Goal: Task Accomplishment & Management: Manage account settings

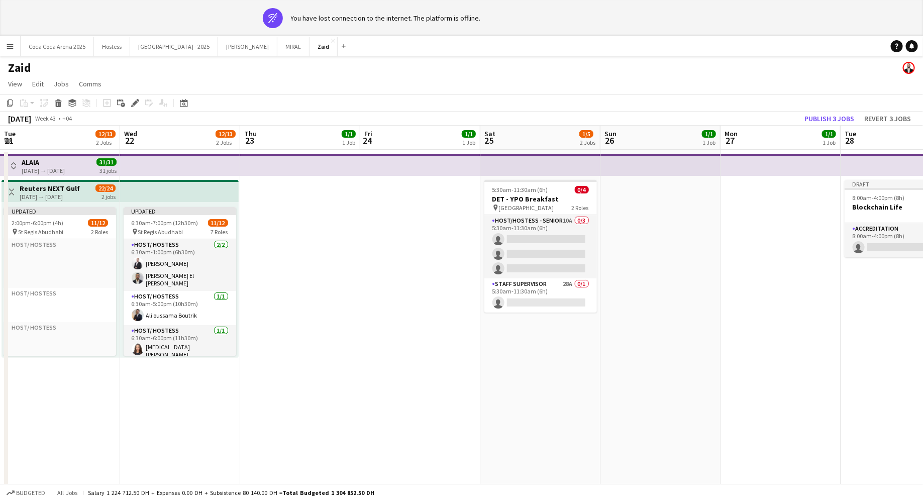
scroll to position [0, 430]
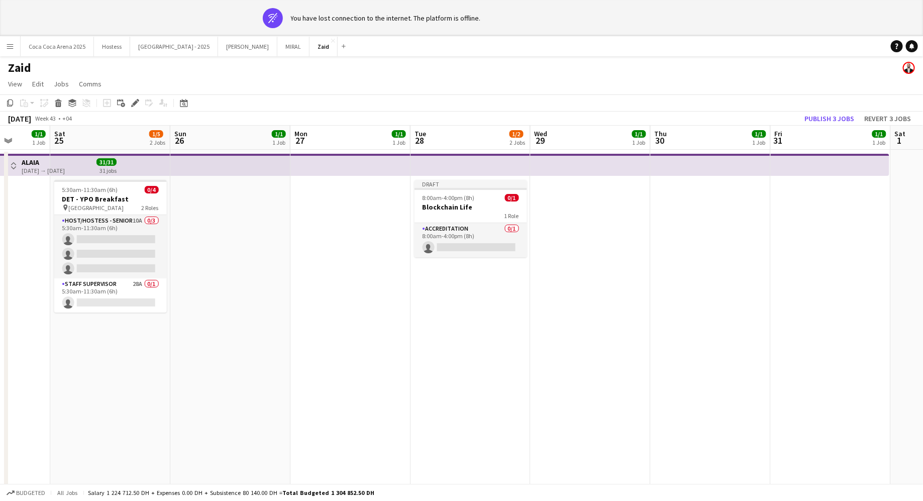
click at [359, 226] on app-date-cell at bounding box center [350, 490] width 120 height 680
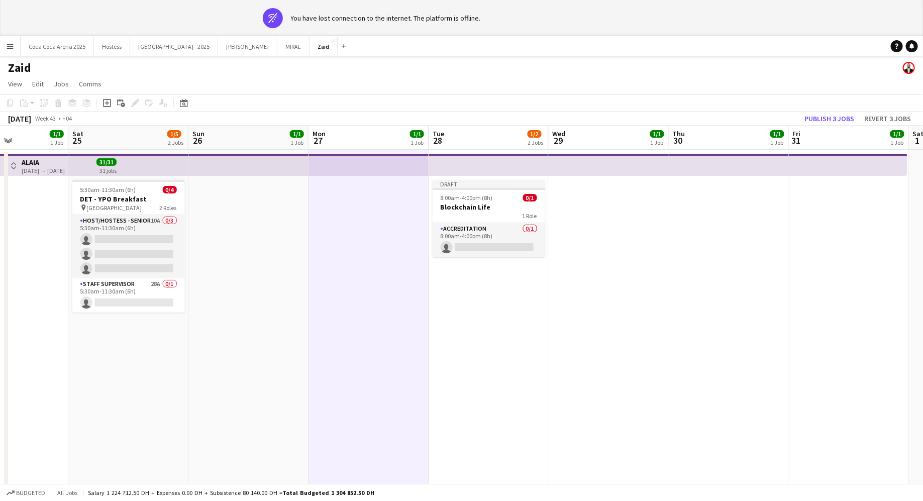
scroll to position [0, 412]
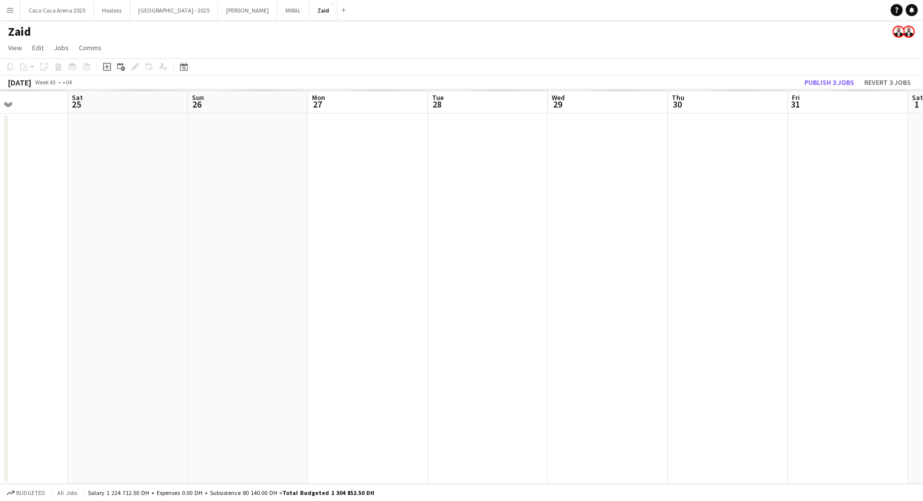
click at [492, 222] on app-date-cell at bounding box center [488, 298] width 120 height 370
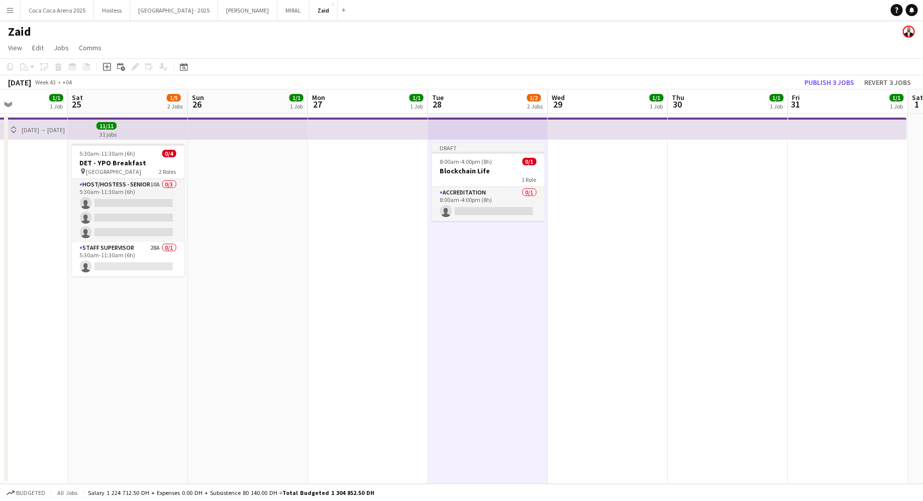
click at [411, 208] on app-date-cell at bounding box center [368, 298] width 120 height 370
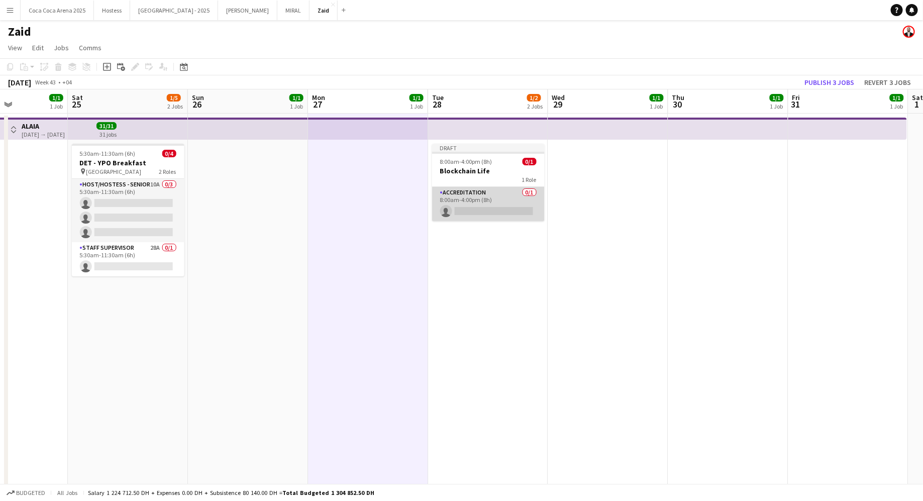
click at [483, 190] on app-card-role "Accreditation 0/1 8:00am-4:00pm (8h) single-neutral-actions" at bounding box center [488, 204] width 112 height 34
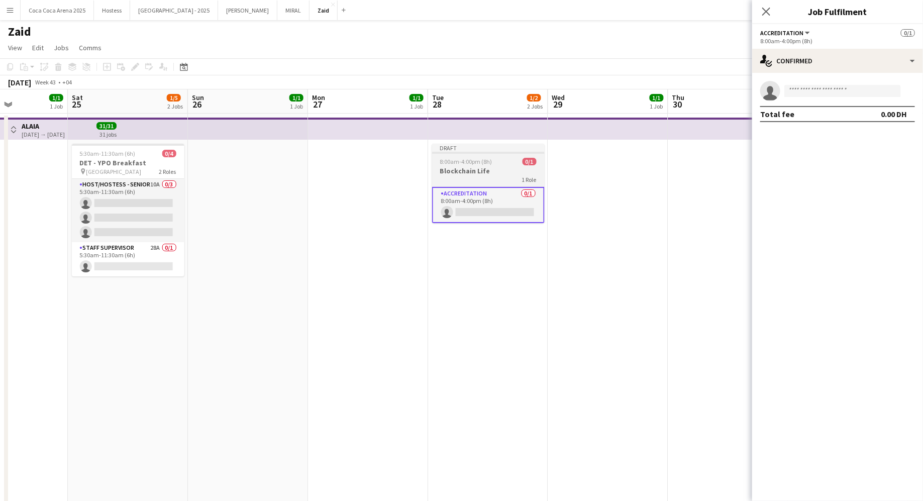
click at [472, 175] on h3 "Blockchain Life" at bounding box center [488, 170] width 112 height 9
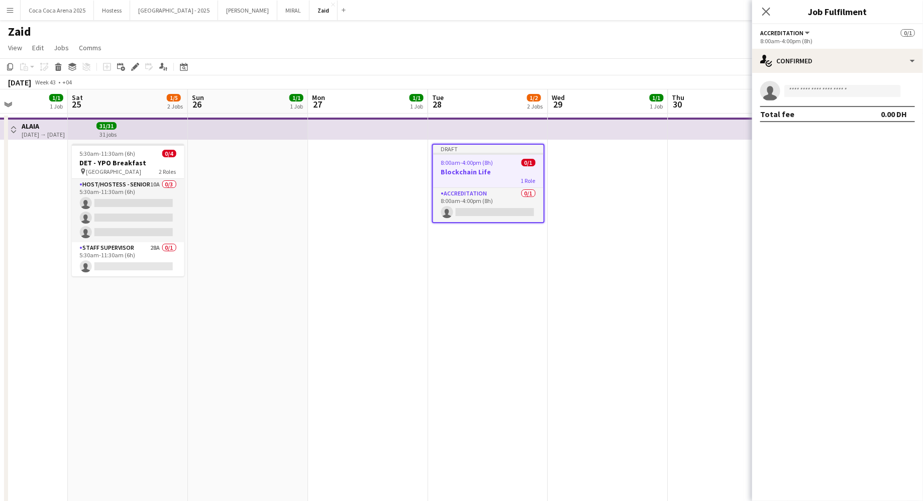
click at [354, 166] on app-date-cell at bounding box center [368, 453] width 120 height 680
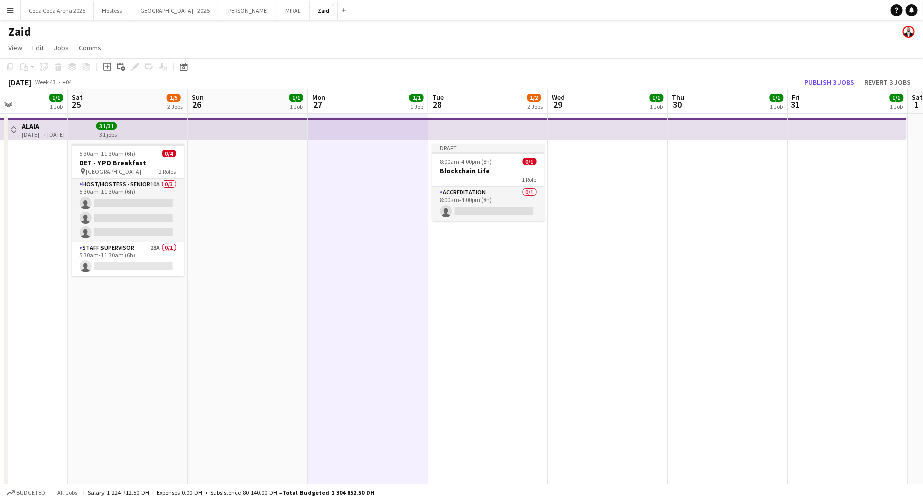
click at [13, 15] on button "Menu" at bounding box center [10, 10] width 20 height 20
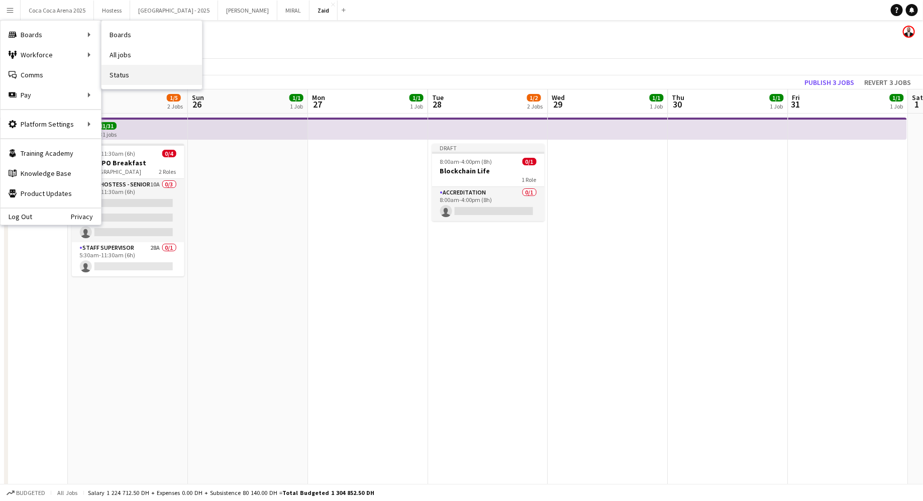
click at [142, 74] on link "Status" at bounding box center [151, 75] width 100 height 20
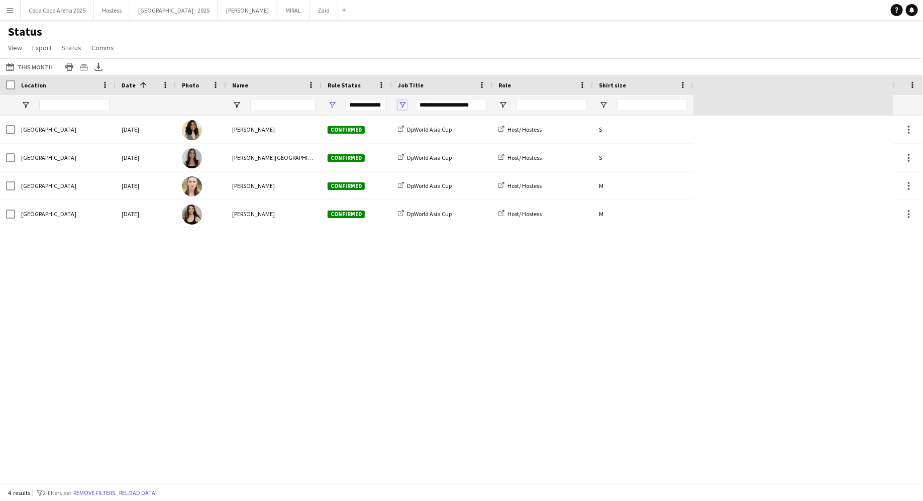
click at [403, 104] on span "Open Filter Menu" at bounding box center [402, 104] width 9 height 9
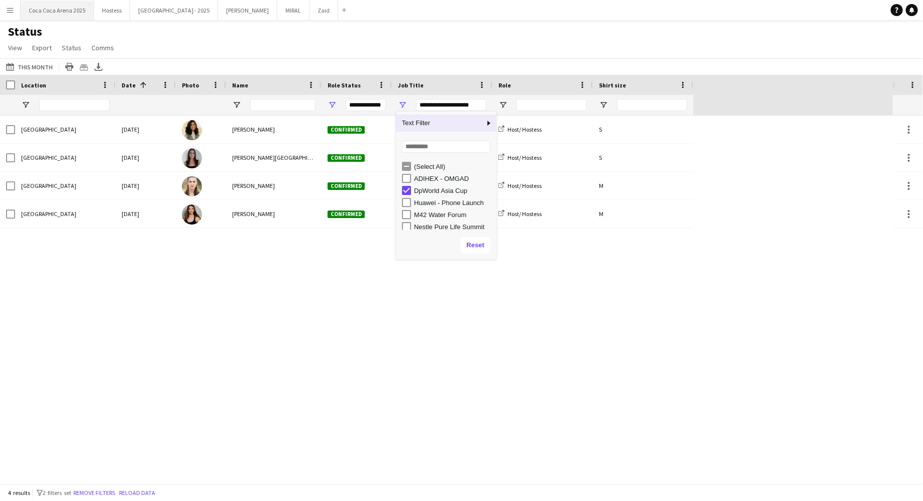
click at [23, 8] on button "Coca Coca Arena 2025 Close" at bounding box center [57, 11] width 73 height 20
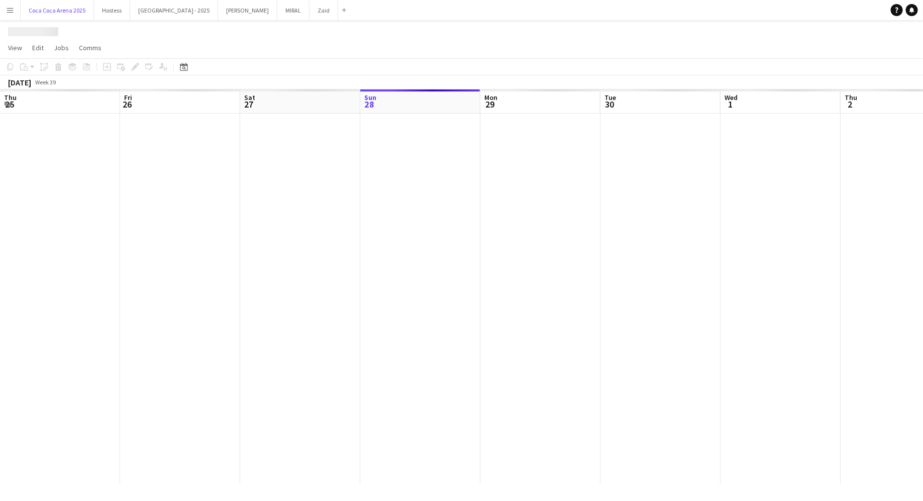
scroll to position [0, 240]
click at [10, 10] on app-icon "Menu" at bounding box center [10, 10] width 8 height 8
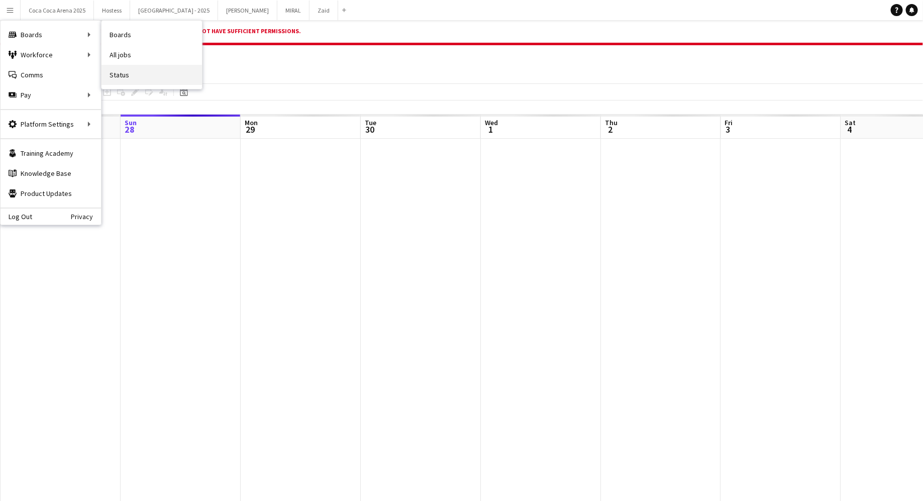
click at [136, 69] on link "Status" at bounding box center [151, 75] width 100 height 20
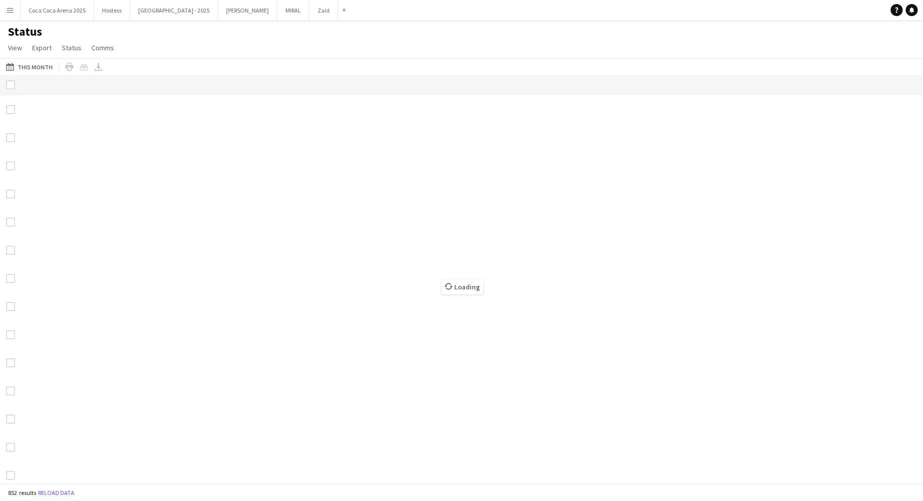
click at [4, 13] on button "Menu" at bounding box center [10, 10] width 20 height 20
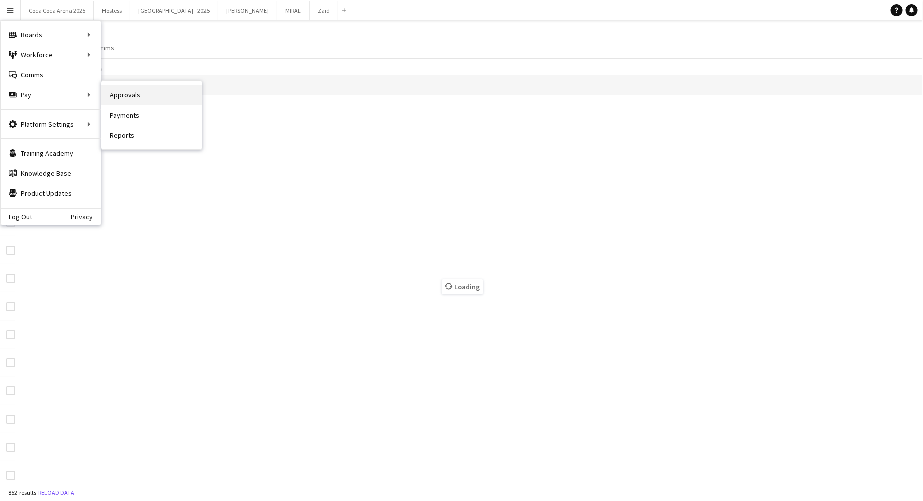
click at [148, 98] on link "Approvals" at bounding box center [151, 95] width 100 height 20
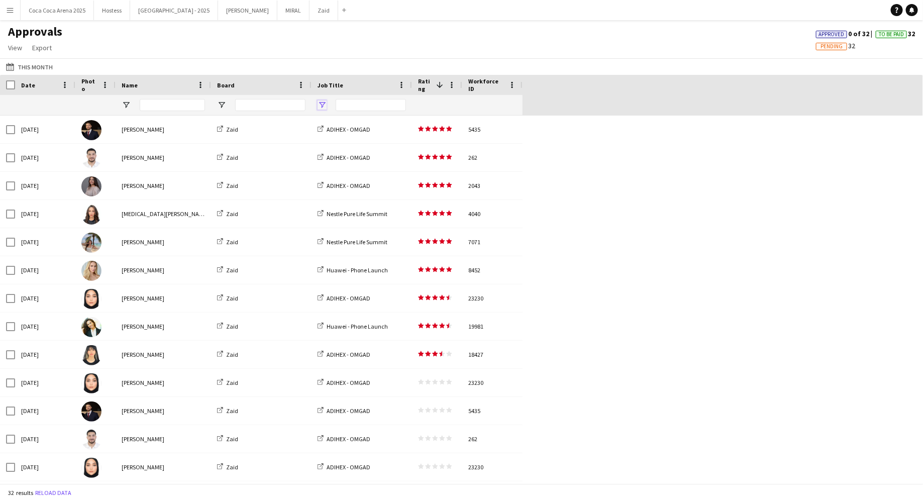
click at [323, 106] on span "Open Filter Menu" at bounding box center [321, 104] width 9 height 9
click at [331, 52] on div "Approvals View Customise view Customise filters Reset Filters Reset View Reset …" at bounding box center [461, 41] width 923 height 34
click at [222, 98] on div at bounding box center [261, 105] width 100 height 20
click at [222, 102] on span "Open Filter Menu" at bounding box center [221, 104] width 9 height 9
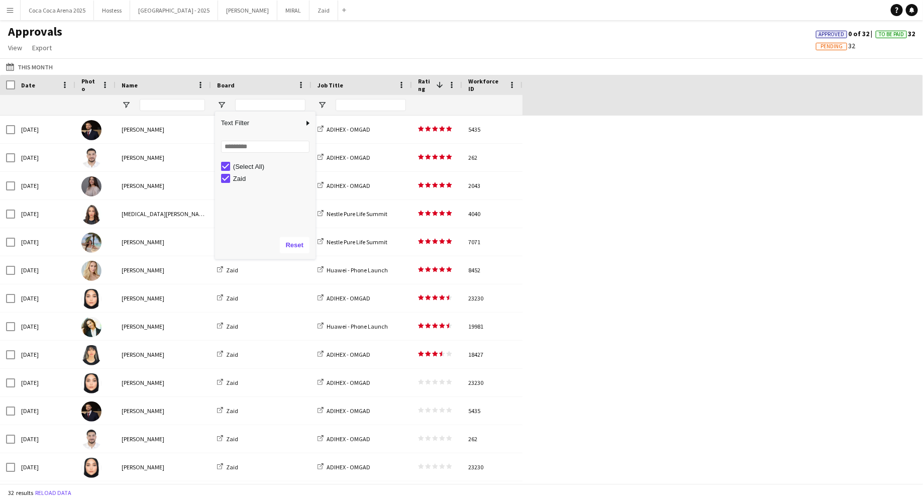
click at [391, 64] on div "This Month This Month Today This Week This Month Yesterday Last Week Last Month…" at bounding box center [461, 66] width 923 height 17
click at [31, 68] on button "This Month This Month" at bounding box center [29, 67] width 51 height 12
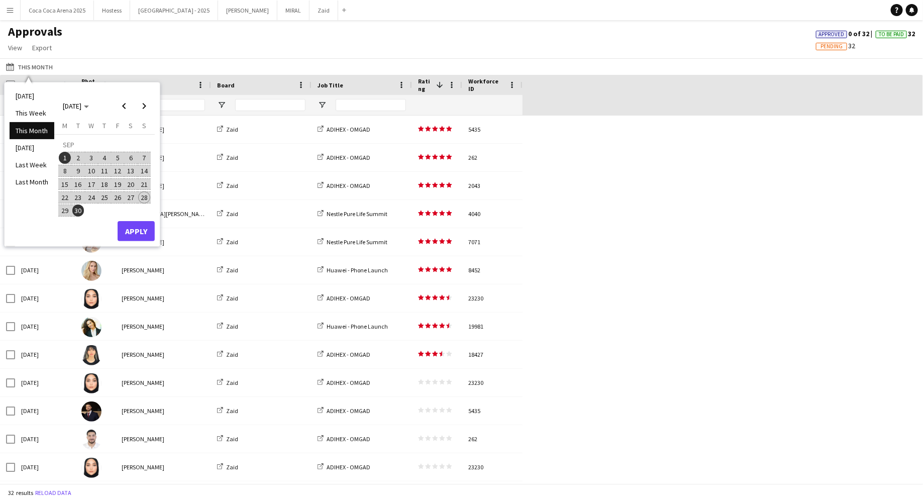
click at [146, 198] on span "28" at bounding box center [144, 197] width 12 height 12
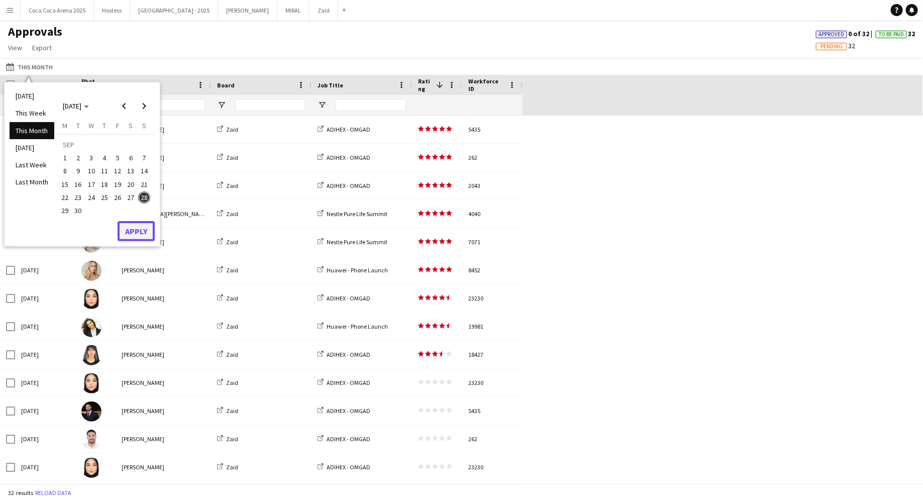
click at [151, 235] on button "Apply" at bounding box center [136, 231] width 37 height 20
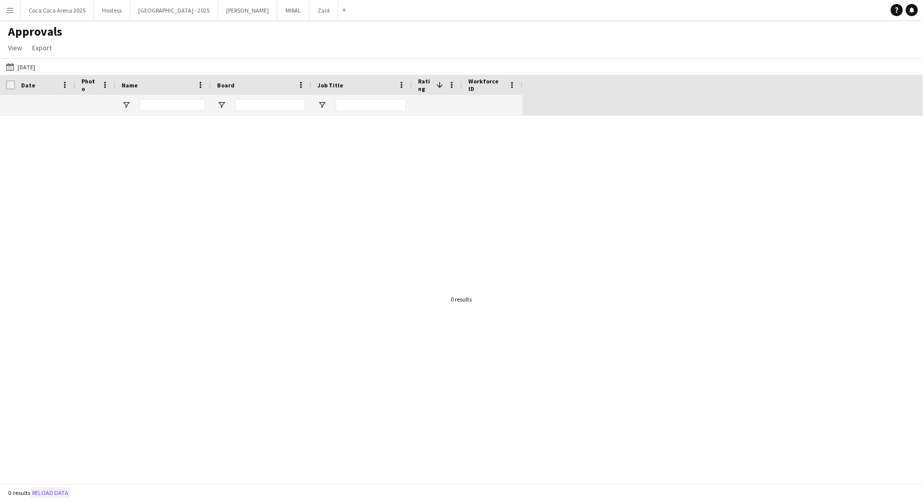
click at [61, 491] on button "Reload data" at bounding box center [50, 492] width 40 height 11
click at [26, 60] on div "This Month Today Today This Week This Month Yesterday Last Week Last Month SEP …" at bounding box center [461, 66] width 923 height 17
click at [14, 14] on app-icon "Menu" at bounding box center [10, 10] width 8 height 8
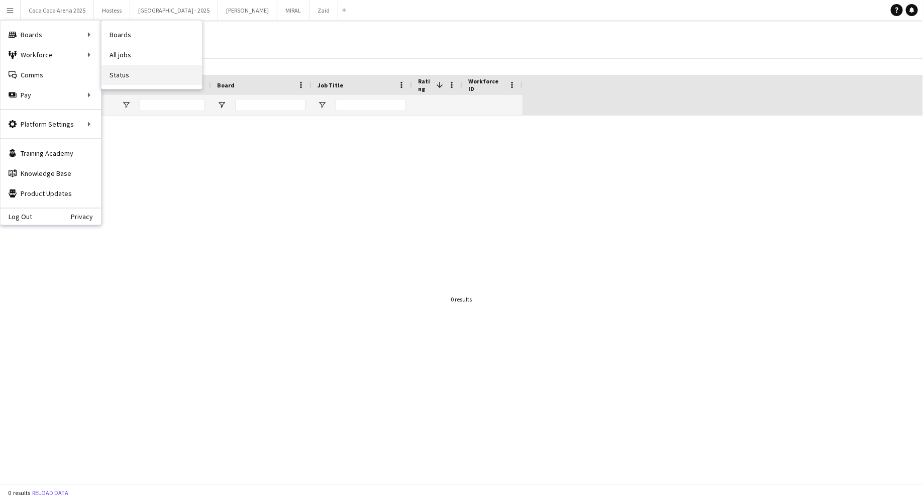
click at [144, 68] on link "Status" at bounding box center [151, 75] width 100 height 20
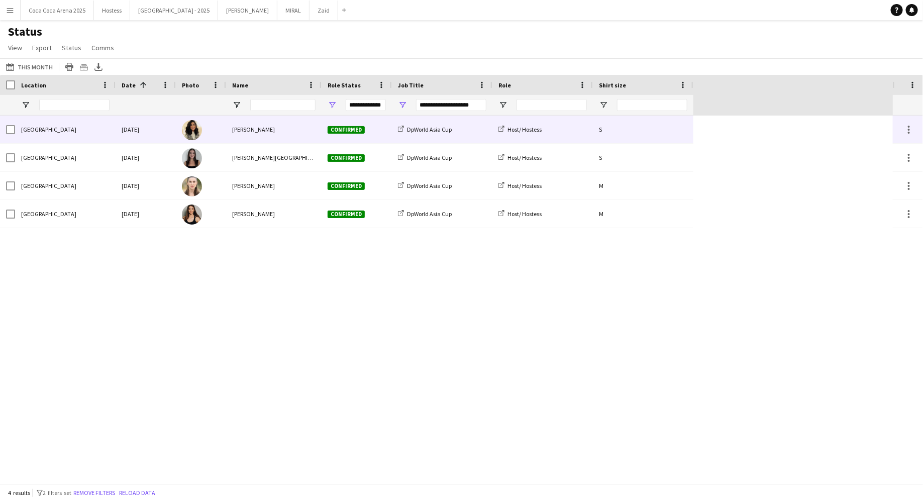
click at [212, 125] on div at bounding box center [201, 130] width 50 height 28
click at [908, 131] on div at bounding box center [908, 130] width 12 height 12
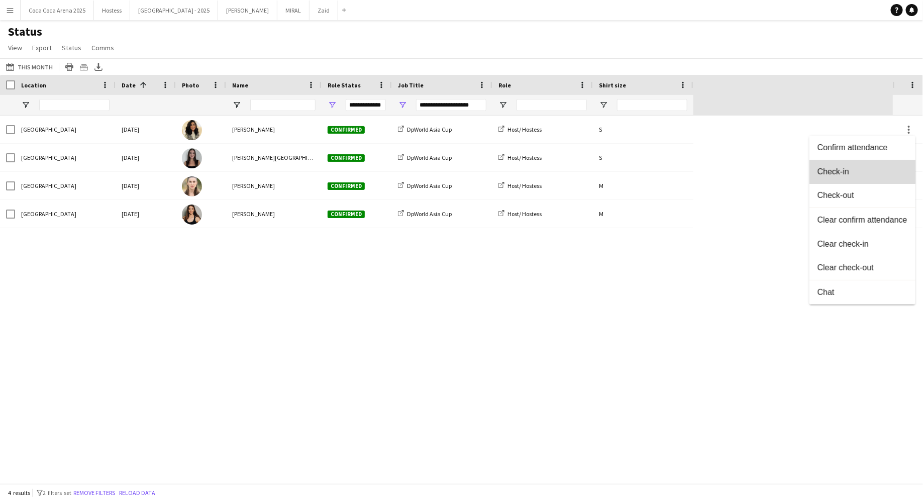
click at [876, 173] on span "Check-in" at bounding box center [862, 171] width 90 height 9
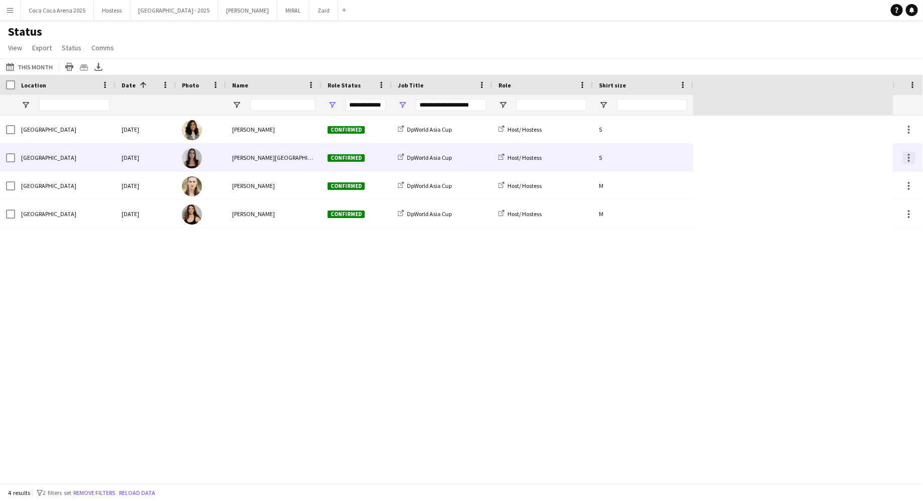
click at [909, 158] on div at bounding box center [908, 158] width 12 height 12
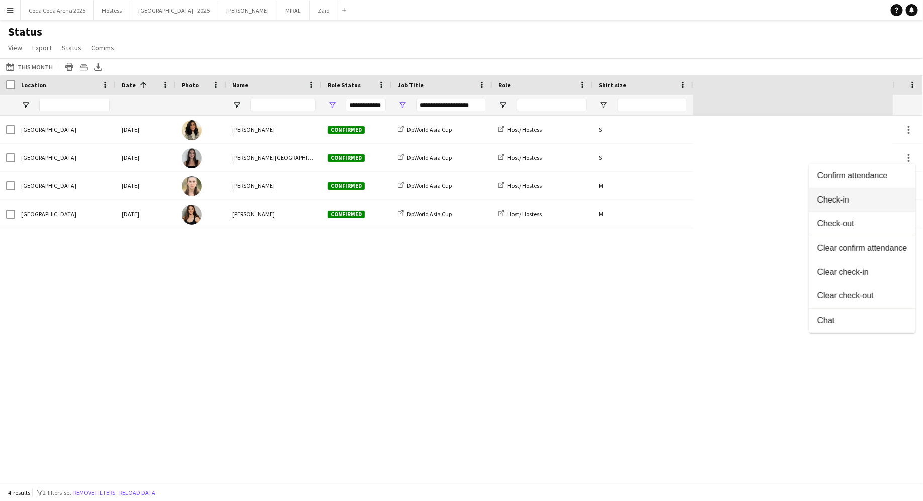
click at [878, 204] on span "Check-in" at bounding box center [862, 199] width 90 height 9
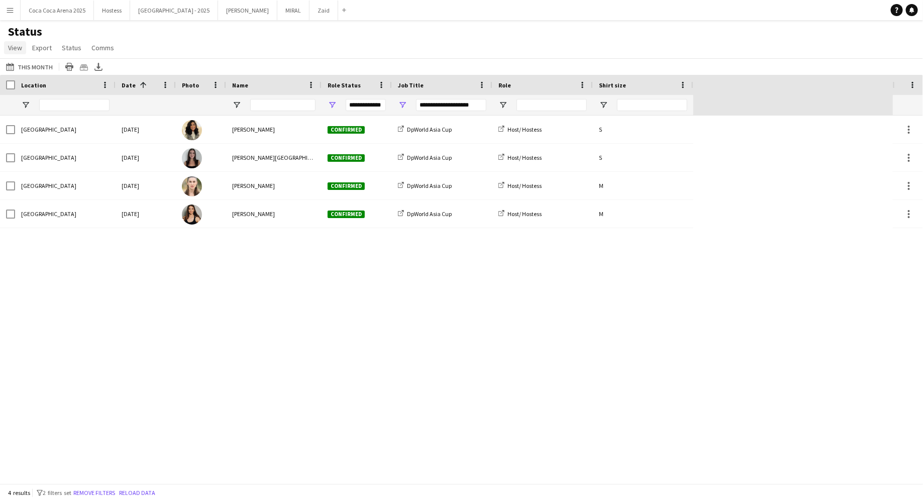
click at [23, 51] on link "View" at bounding box center [15, 47] width 22 height 13
click at [41, 98] on span "Customise view" at bounding box center [37, 98] width 48 height 9
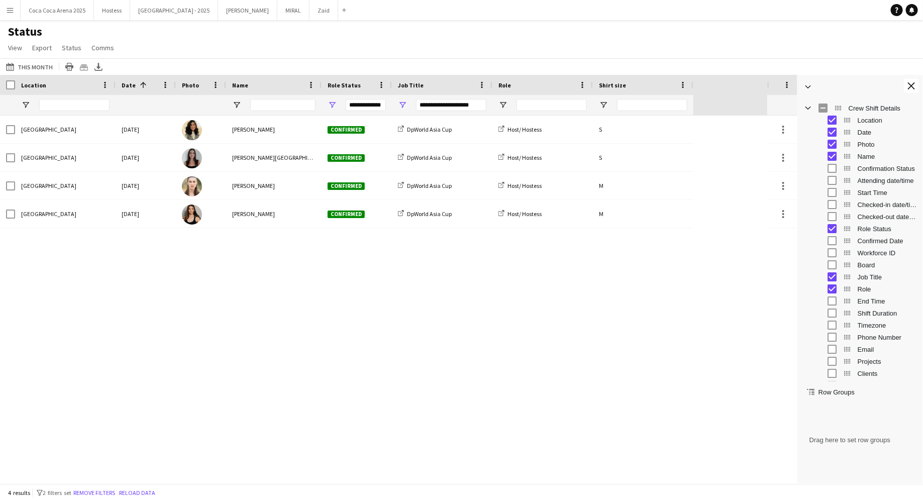
click at [829, 209] on div "Checked-in date/time" at bounding box center [867, 204] width 98 height 12
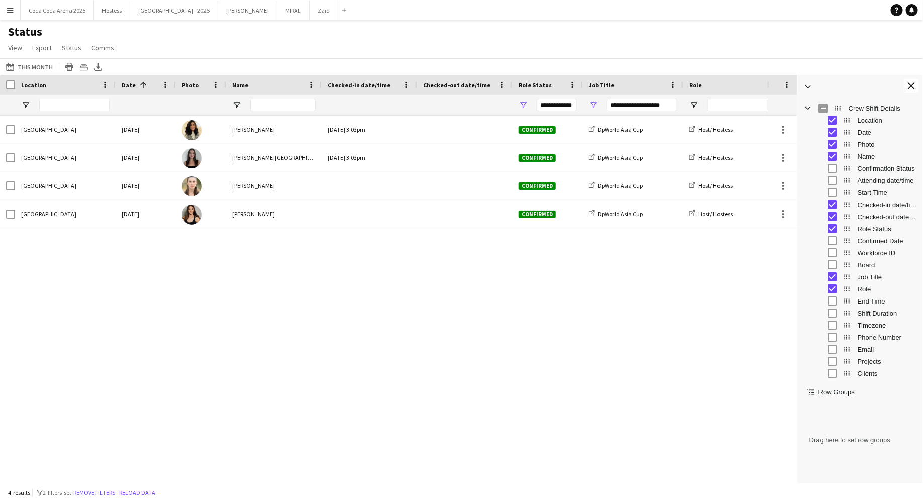
click at [704, 247] on div "Dubai International Cricket Stadium Sun, 28 Sep 2025 Urooj Naseem Confirmed DpW…" at bounding box center [383, 300] width 767 height 368
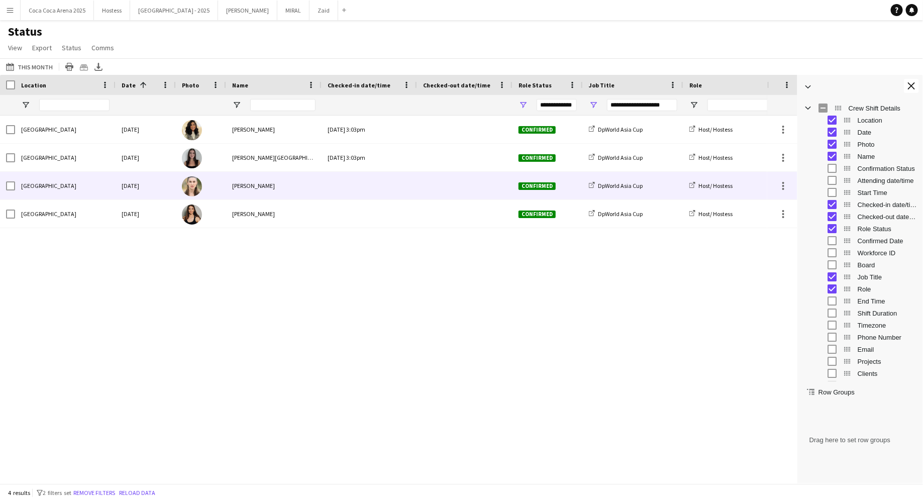
click at [691, 173] on div "Host/ Hostess" at bounding box center [733, 186] width 100 height 28
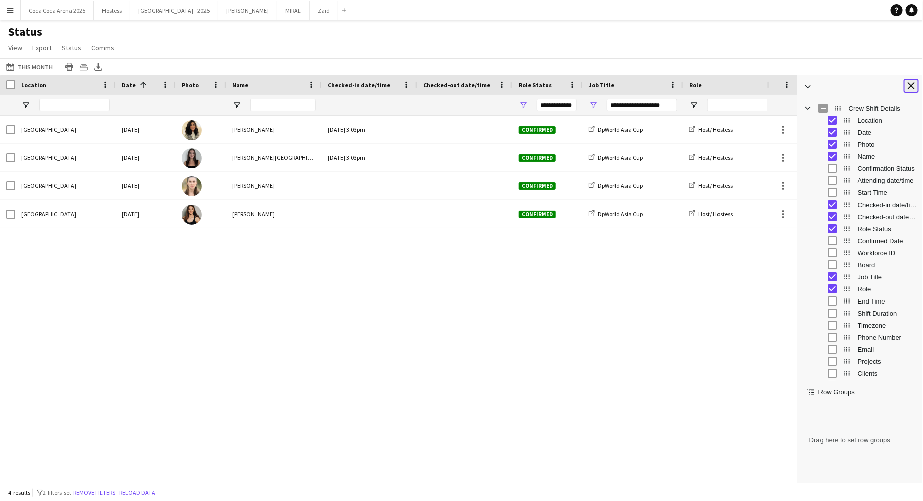
click at [906, 89] on button "Close tool panel" at bounding box center [910, 86] width 15 height 14
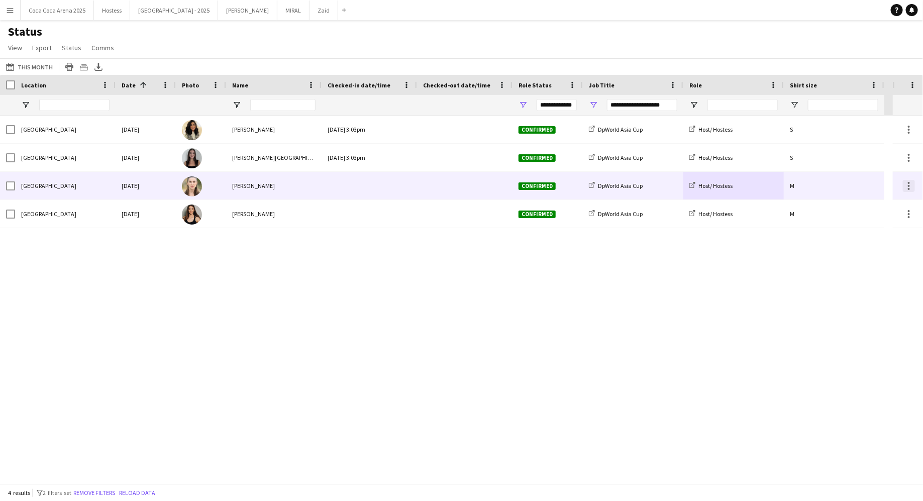
click at [910, 182] on div at bounding box center [908, 186] width 12 height 12
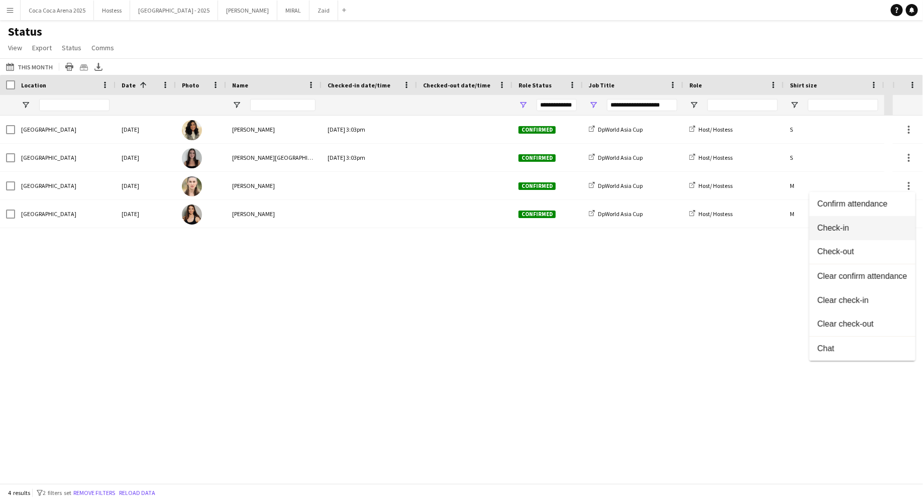
click at [859, 225] on span "Check-in" at bounding box center [862, 227] width 90 height 9
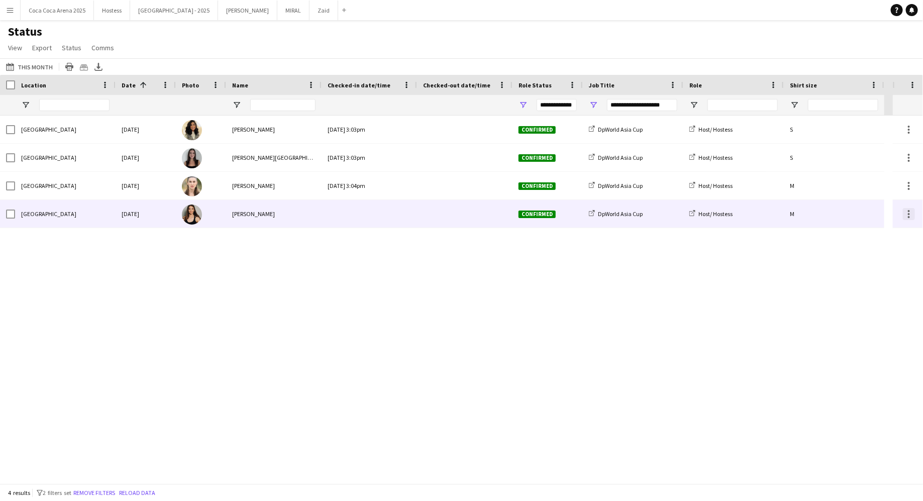
click at [904, 214] on div at bounding box center [908, 214] width 12 height 12
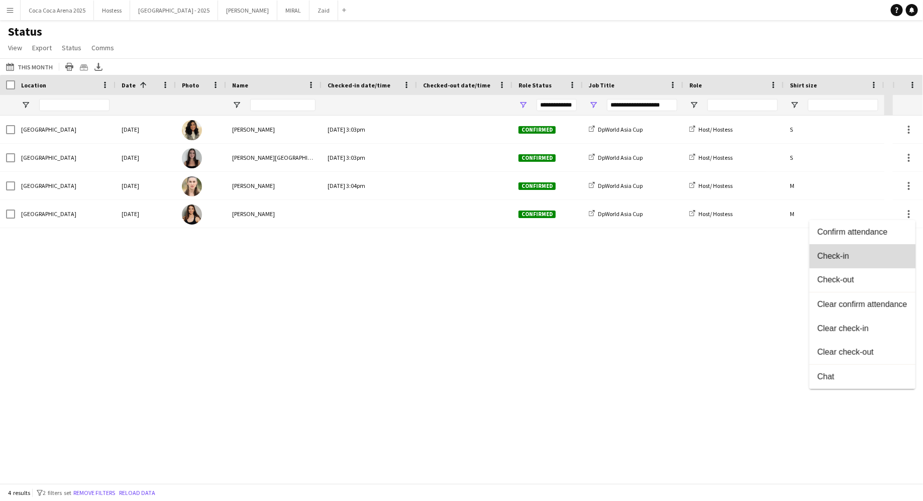
click at [871, 262] on button "Check-in" at bounding box center [862, 256] width 106 height 24
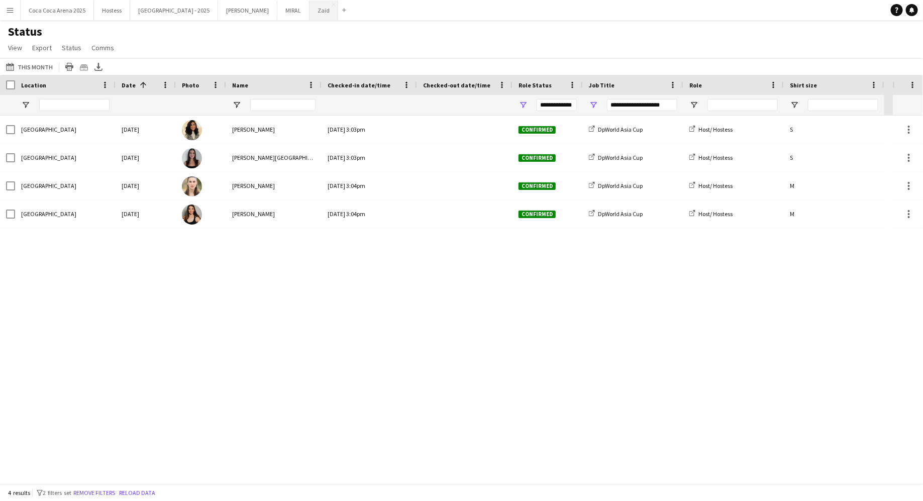
click at [309, 9] on button "Zaid Close" at bounding box center [323, 11] width 29 height 20
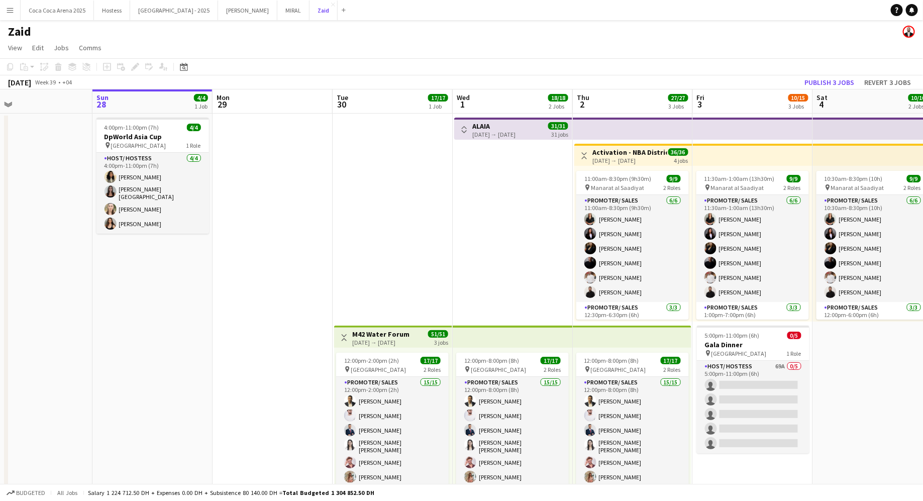
scroll to position [0, 274]
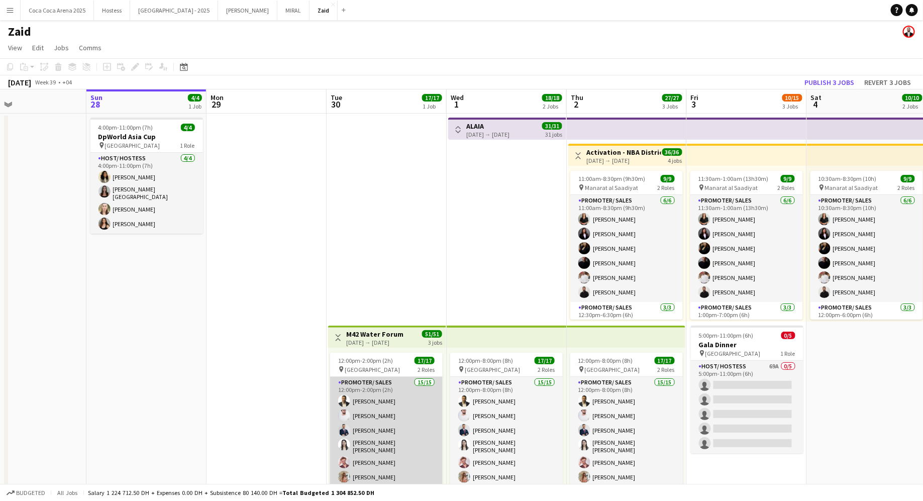
click at [370, 438] on app-card-role "Promoter/ Sales 15/15 12:00pm-2:00pm (2h) Abdullah Aburjeilah Daniel Rasheed Mo…" at bounding box center [386, 499] width 112 height 244
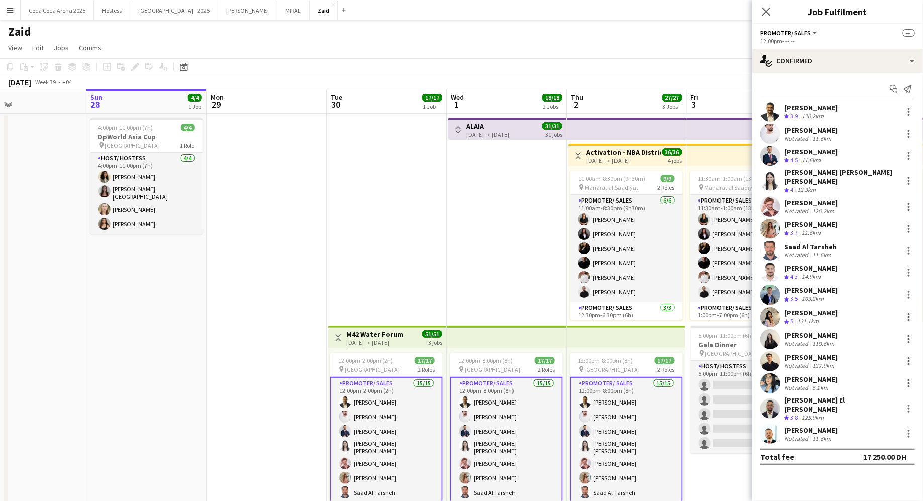
click at [835, 244] on div "Saad Al Tarsheh Not rated 11.6km" at bounding box center [837, 251] width 171 height 20
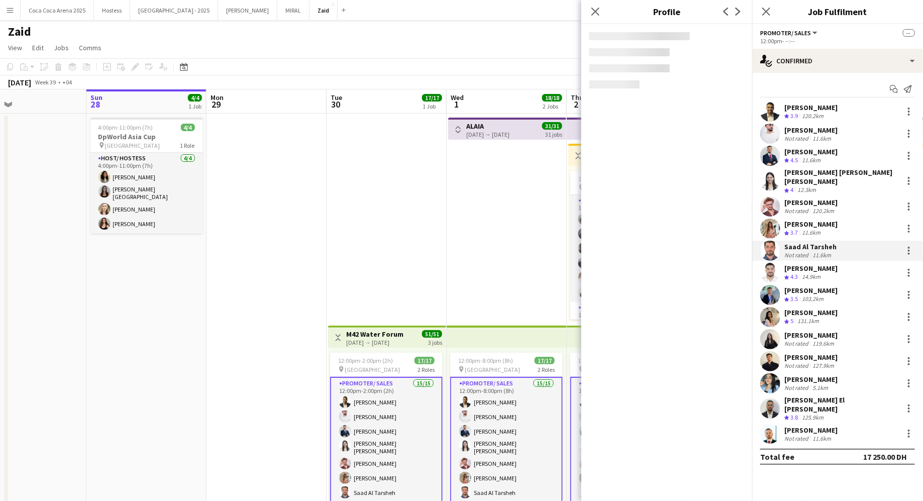
click at [835, 228] on div "Yara Wael Crew rating 3.7 11.6km" at bounding box center [837, 228] width 171 height 20
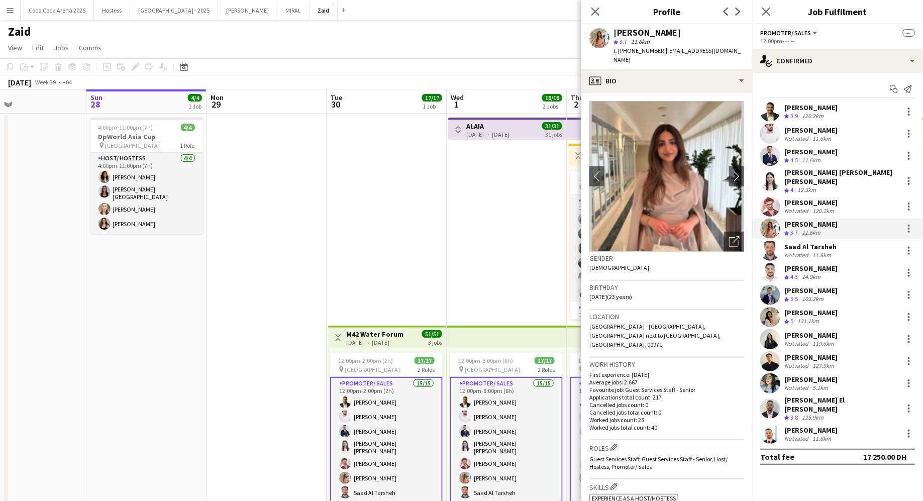
click at [837, 207] on div "Not rated 120.2km" at bounding box center [810, 211] width 53 height 8
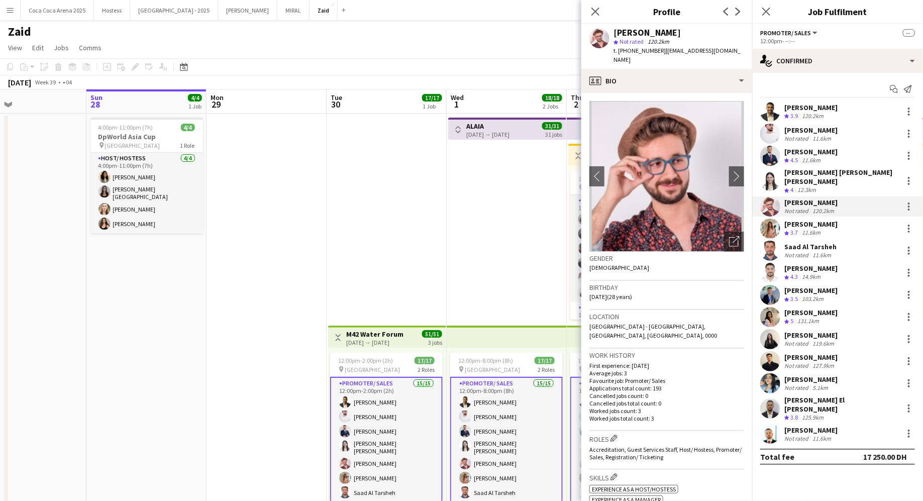
click at [845, 351] on div "Omar Habra Not rated 127.9km" at bounding box center [837, 361] width 171 height 20
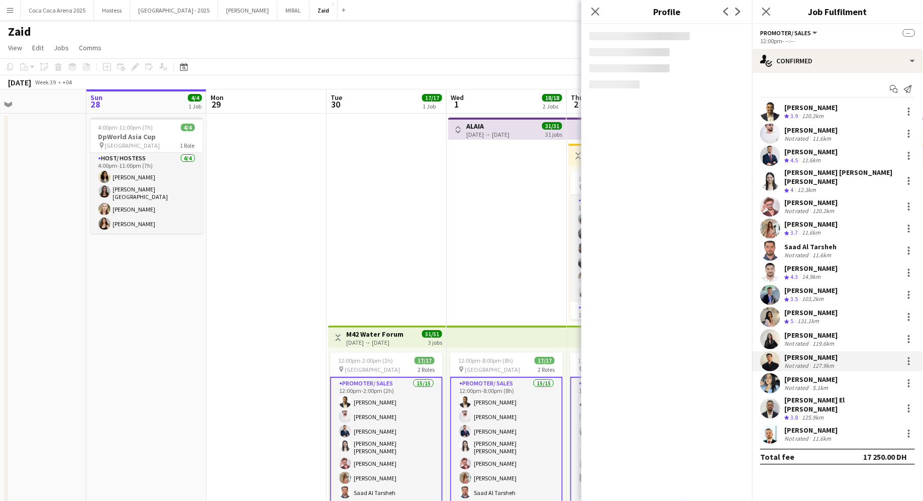
click at [834, 331] on div "[PERSON_NAME]" at bounding box center [810, 334] width 53 height 9
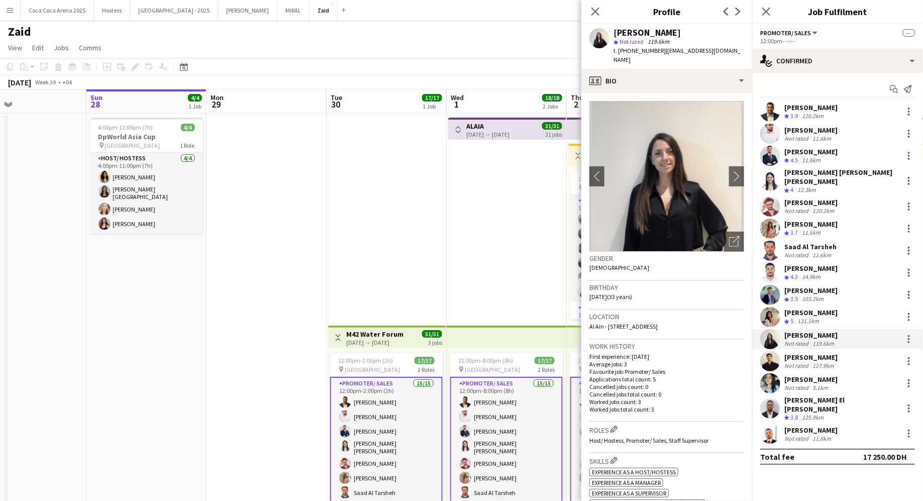
click at [836, 354] on div "Omar Habra Not rated 127.9km" at bounding box center [837, 361] width 171 height 20
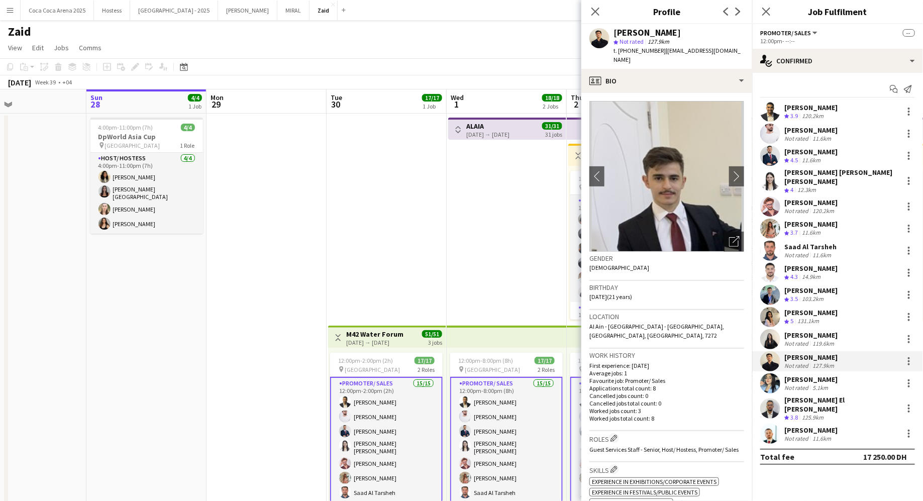
click at [838, 373] on div "Reva Albaradie Not rated 5.1km" at bounding box center [837, 383] width 171 height 20
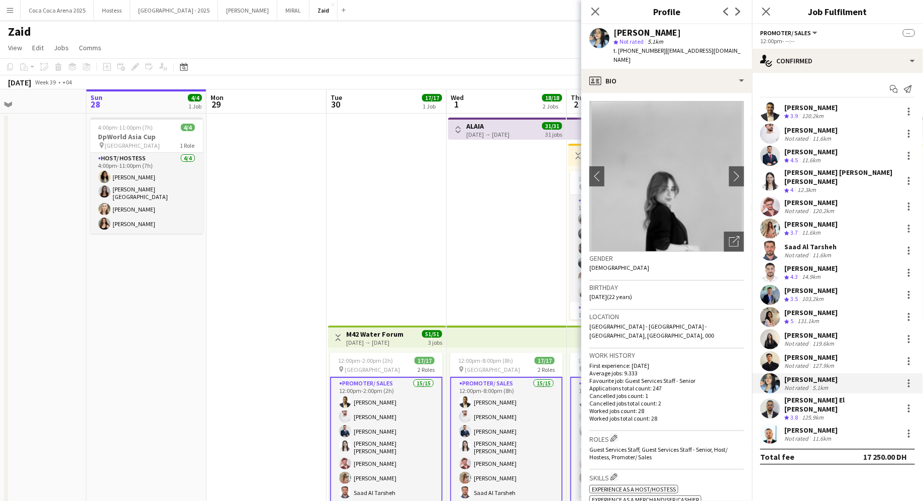
click at [834, 407] on div "Khalid El Mallah Crew rating 3.8 125.9km" at bounding box center [837, 408] width 171 height 27
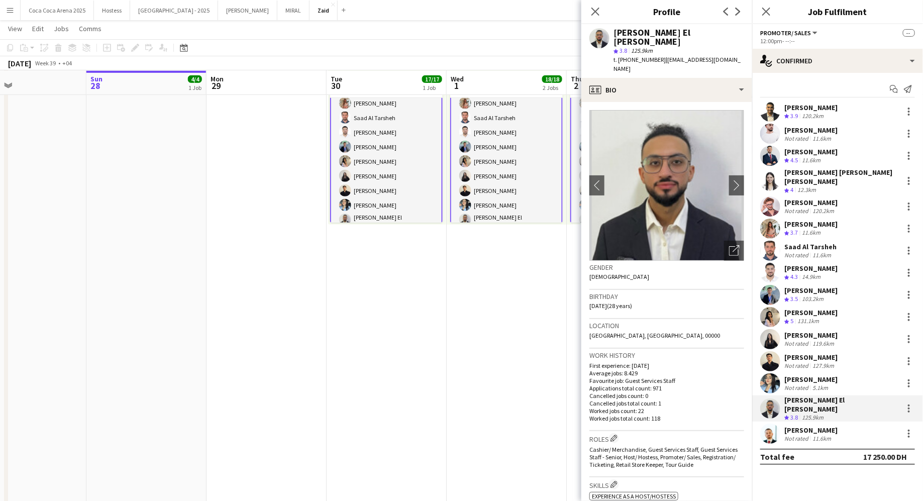
scroll to position [0, 0]
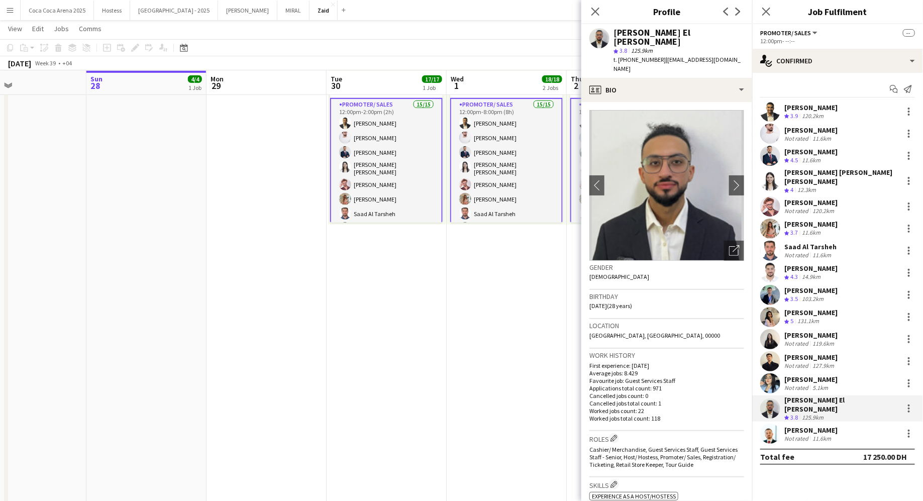
click at [487, 256] on app-date-cell "Toggle View ALAIA 01-10-2025 → 31-10-2025 31/31 31 jobs 12:00pm-8:00pm (8h) 17/…" at bounding box center [506, 175] width 120 height 680
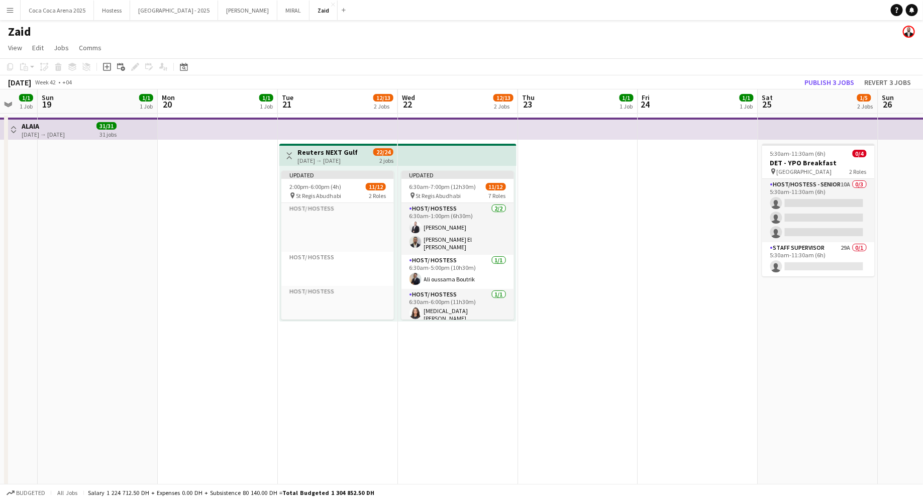
scroll to position [0, 321]
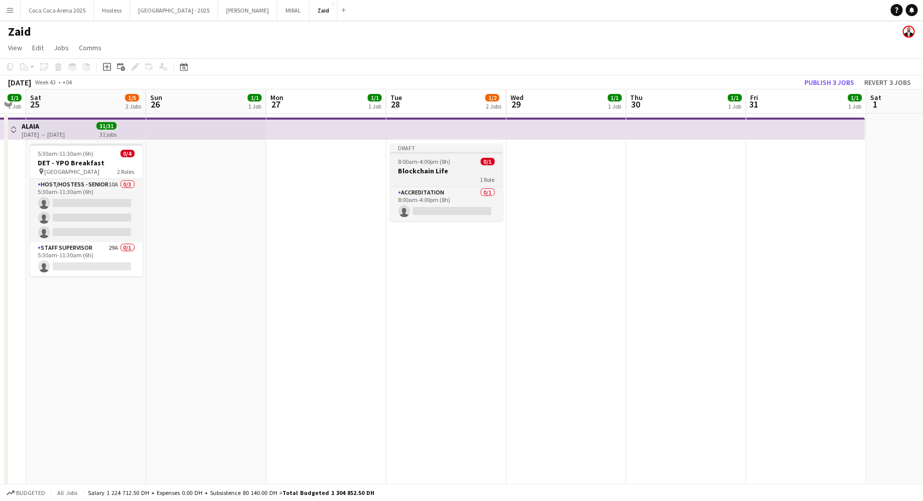
click at [456, 181] on div "1 Role" at bounding box center [446, 179] width 112 height 8
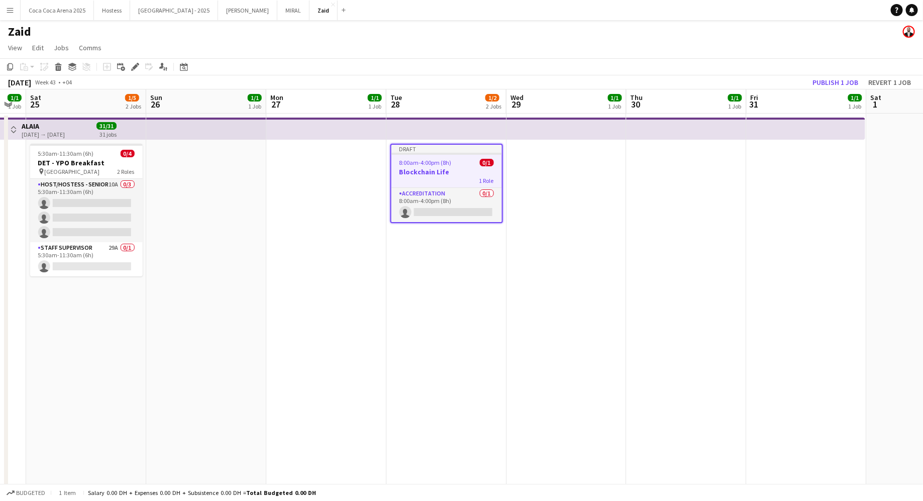
scroll to position [0, 333]
click at [129, 69] on div "Edit" at bounding box center [135, 67] width 12 height 12
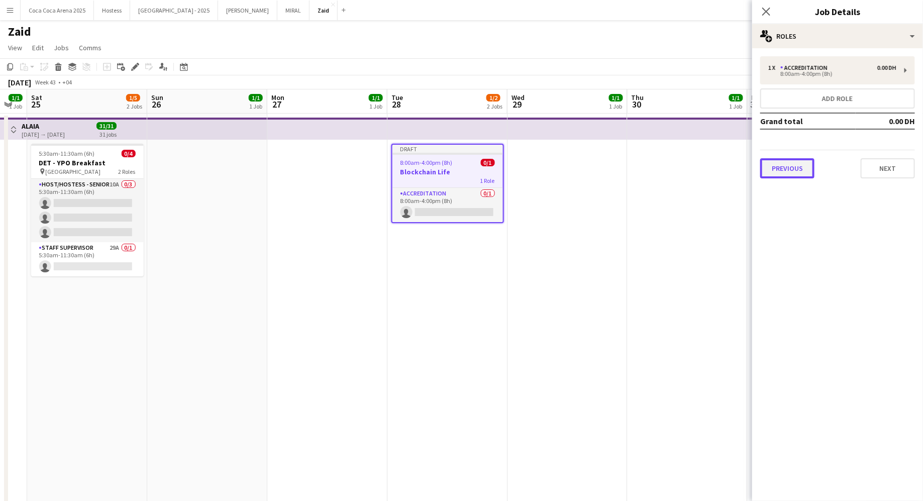
click at [791, 163] on button "Previous" at bounding box center [787, 168] width 54 height 20
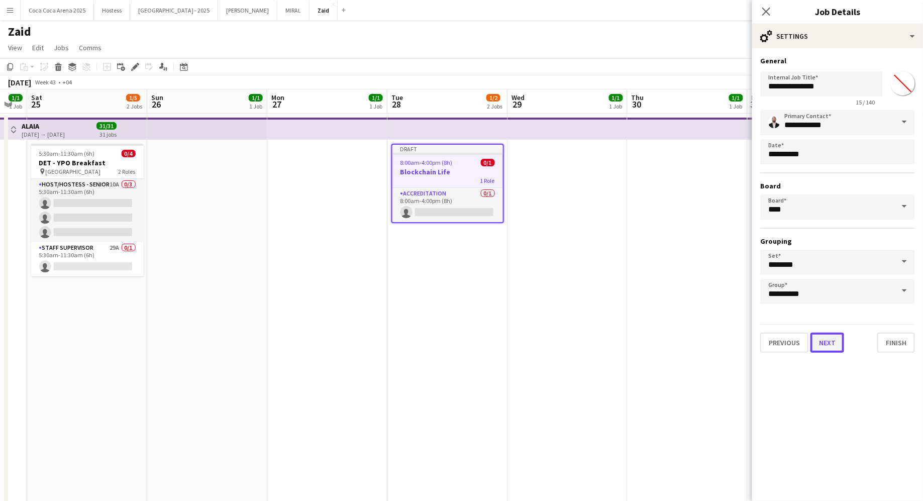
click at [839, 350] on button "Next" at bounding box center [827, 342] width 34 height 20
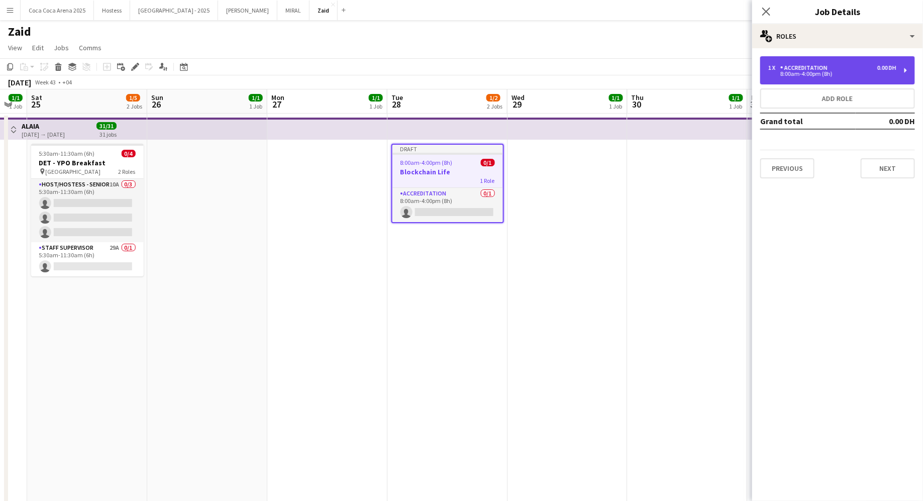
click at [830, 80] on div "1 x Accreditation 0.00 DH 8:00am-4:00pm (8h)" at bounding box center [837, 70] width 155 height 28
click at [787, 59] on div "1 x Accreditation 0.00 DH 8:00am-4:00pm (8h)" at bounding box center [837, 70] width 155 height 28
click at [781, 73] on div "8:00am-4:00pm (8h)" at bounding box center [832, 73] width 128 height 5
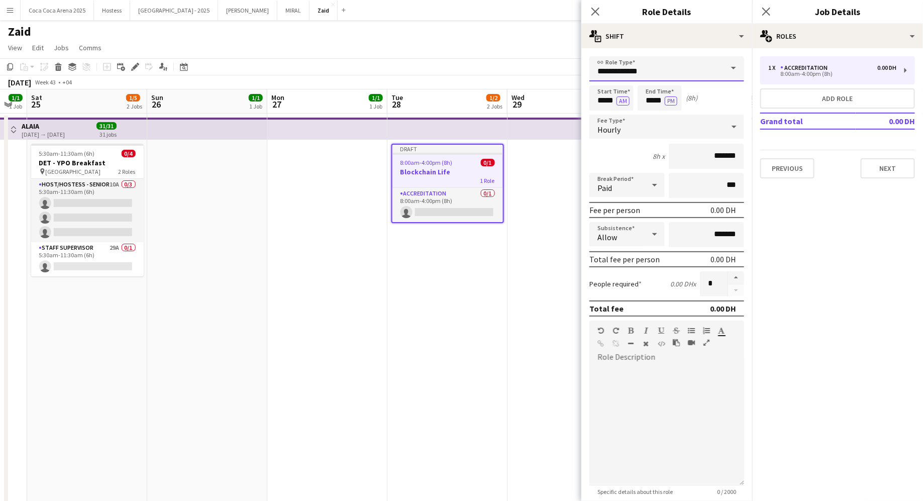
click at [709, 72] on input "**********" at bounding box center [666, 68] width 155 height 25
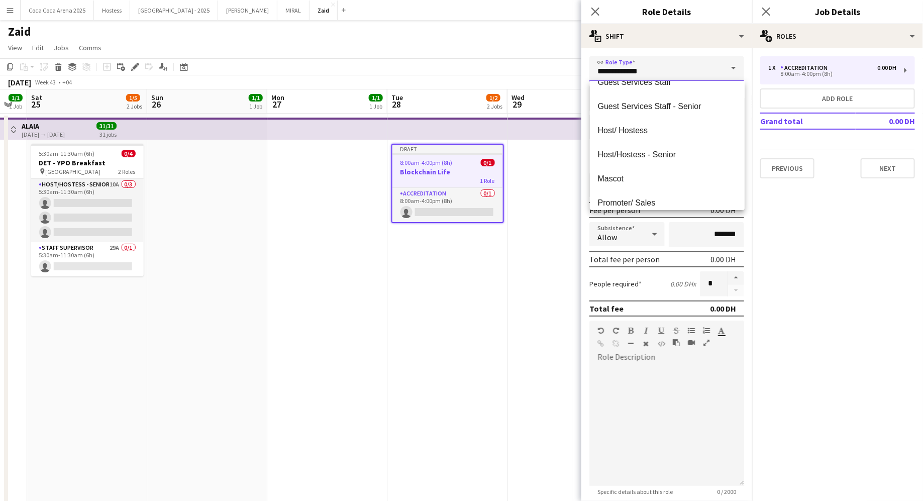
scroll to position [132, 0]
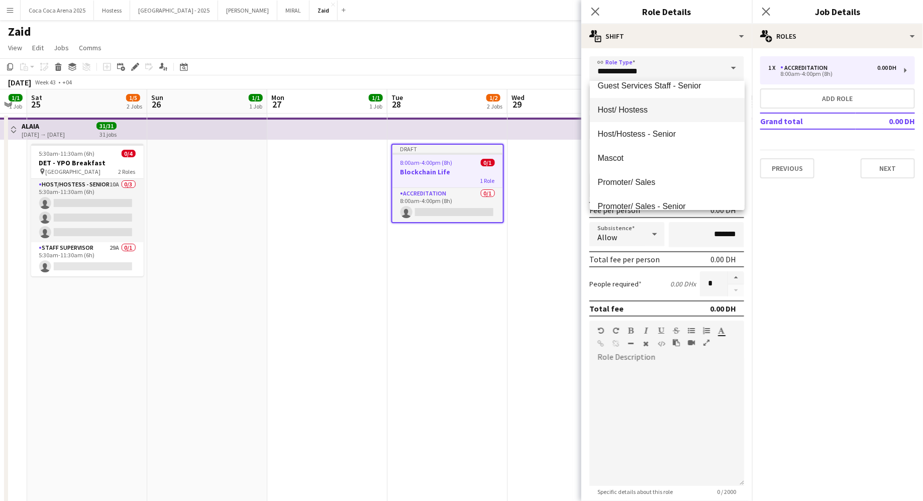
click at [668, 113] on span "Host/ Hostess" at bounding box center [667, 110] width 139 height 10
type input "**********"
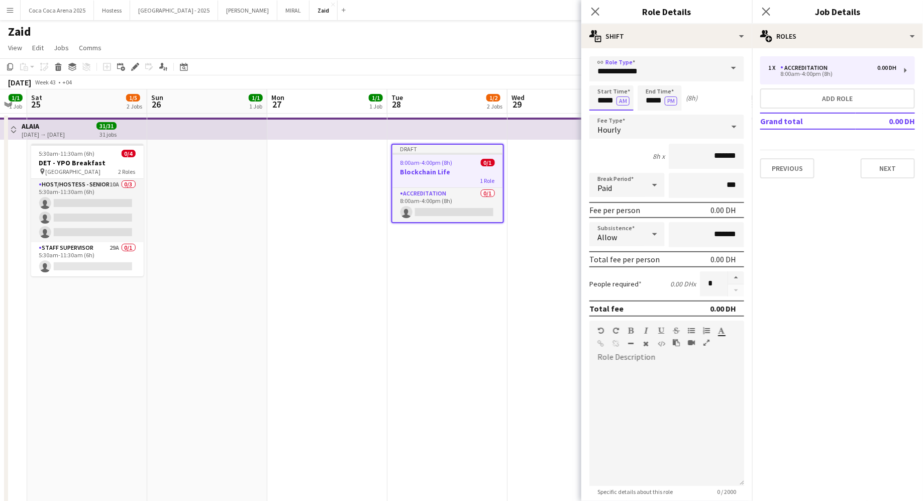
click at [606, 106] on input "*****" at bounding box center [611, 97] width 44 height 25
click at [603, 88] on input "*****" at bounding box center [611, 97] width 44 height 25
type input "*****"
click at [603, 83] on div at bounding box center [601, 80] width 20 height 10
click at [655, 86] on input "*****" at bounding box center [659, 97] width 44 height 25
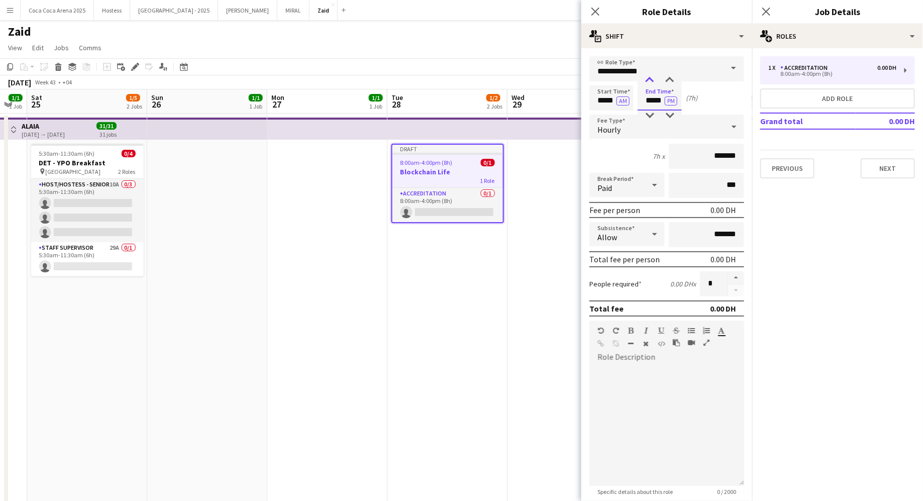
click at [651, 77] on div at bounding box center [649, 80] width 20 height 10
type input "*****"
click at [649, 77] on div at bounding box center [649, 80] width 20 height 10
click at [699, 152] on input "*******" at bounding box center [705, 156] width 75 height 25
type input "********"
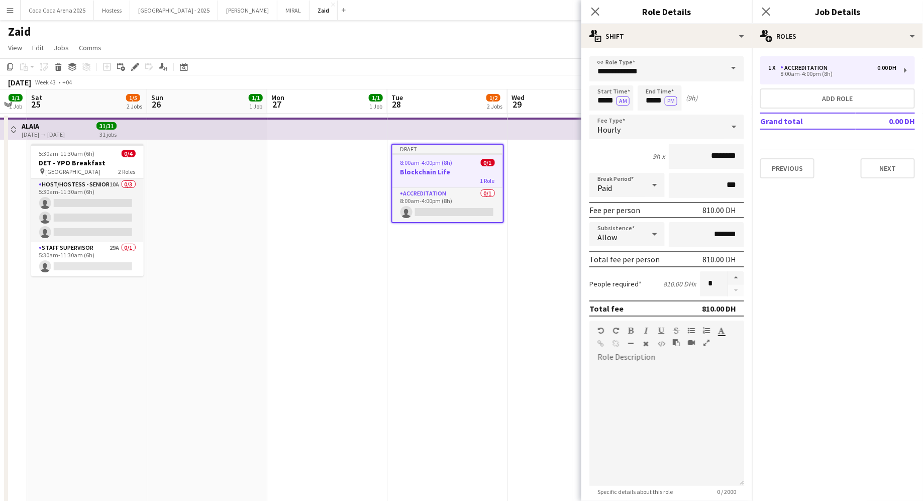
click at [641, 166] on div "9h x ********" at bounding box center [666, 156] width 155 height 25
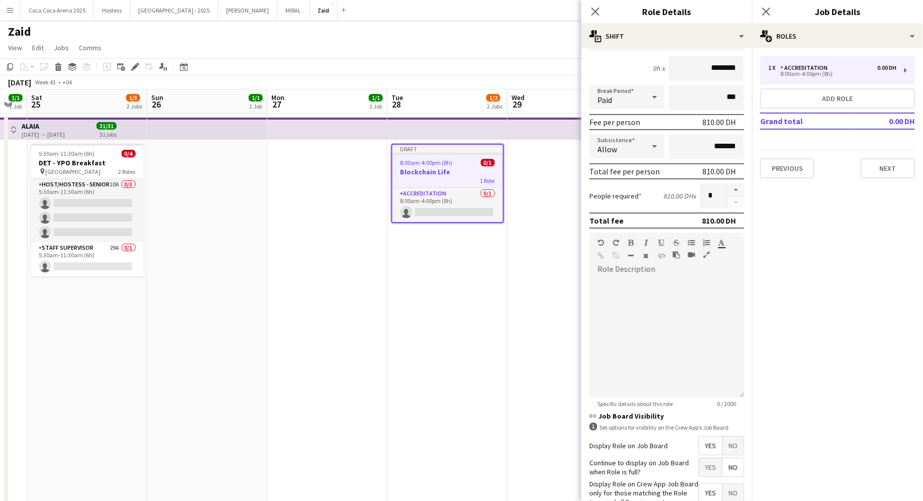
scroll to position [148, 0]
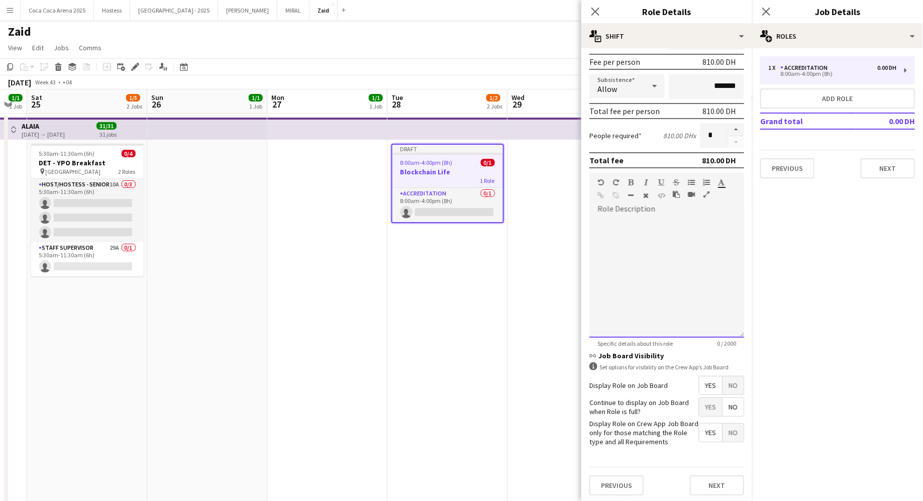
click at [674, 285] on div at bounding box center [666, 277] width 155 height 121
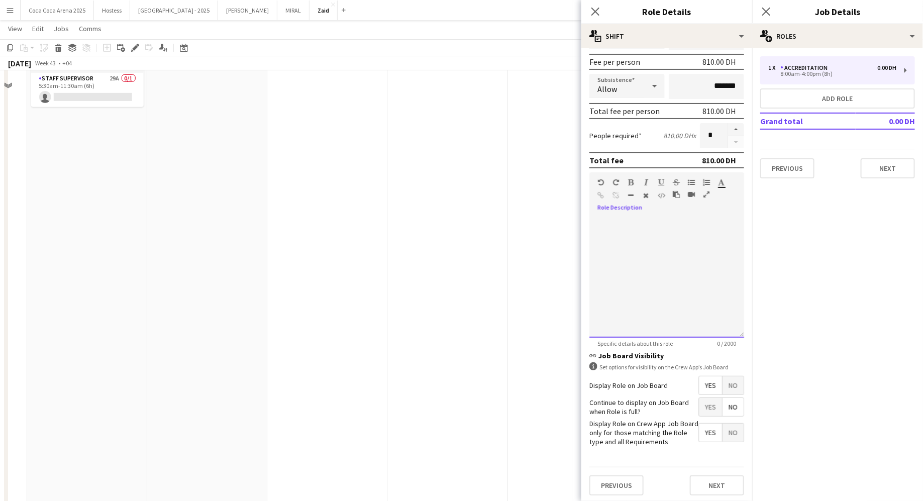
scroll to position [211, 0]
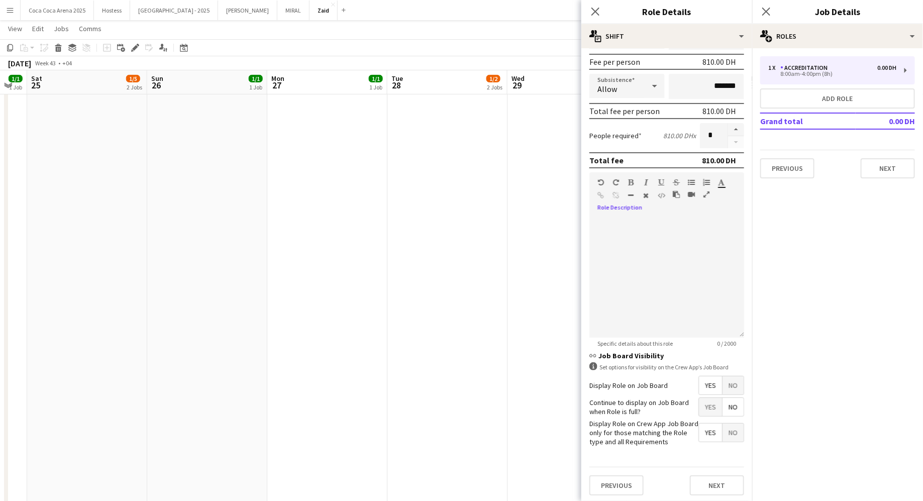
click at [893, 187] on mat-expansion-panel "pencil3 General details 1 x Accreditation 0.00 DH 8:00am-4:00pm (8h) Add role G…" at bounding box center [837, 274] width 171 height 452
click at [893, 176] on button "Next" at bounding box center [887, 168] width 54 height 20
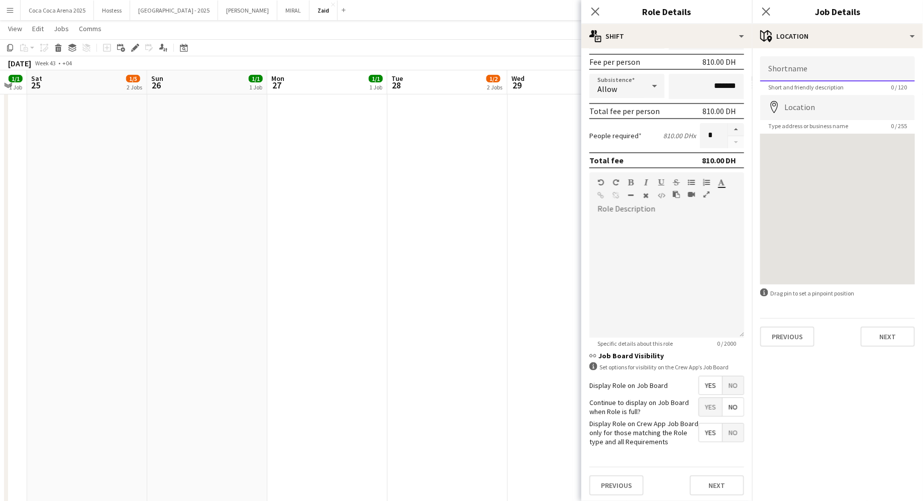
click at [835, 69] on input "Shortname" at bounding box center [837, 68] width 155 height 25
paste input "**********"
type input "**********"
click at [821, 114] on input "Location" at bounding box center [837, 107] width 155 height 25
paste input "**********"
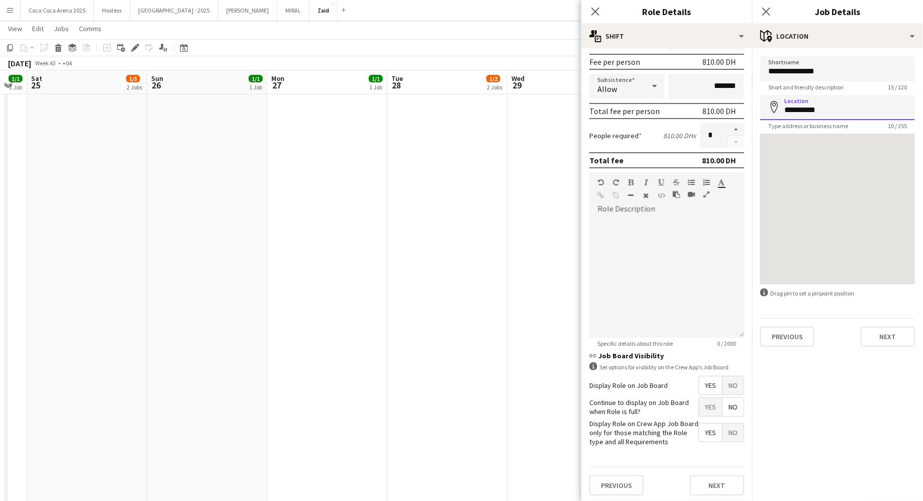
type input "********"
type input "*"
type input "********"
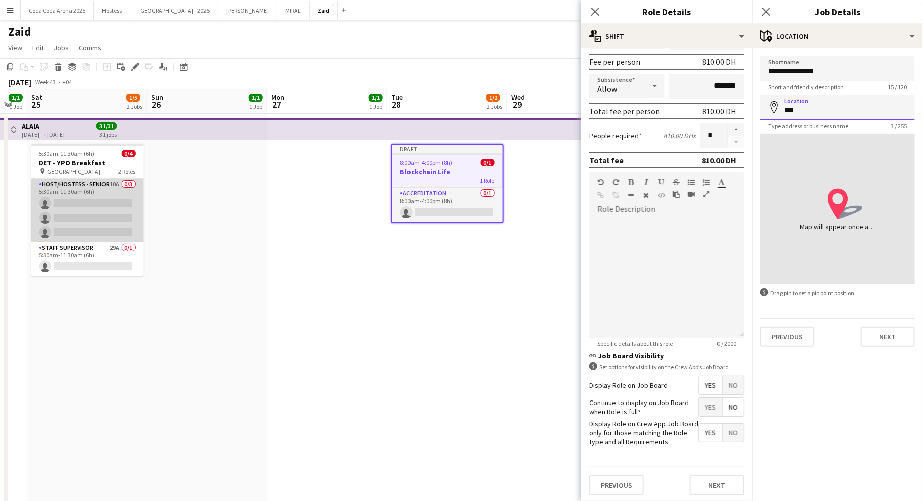
type input "***"
click at [109, 199] on app-card-role "Host/Hostess - Senior 10A 0/3 5:30am-11:30am (6h) single-neutral-actions single…" at bounding box center [87, 210] width 112 height 63
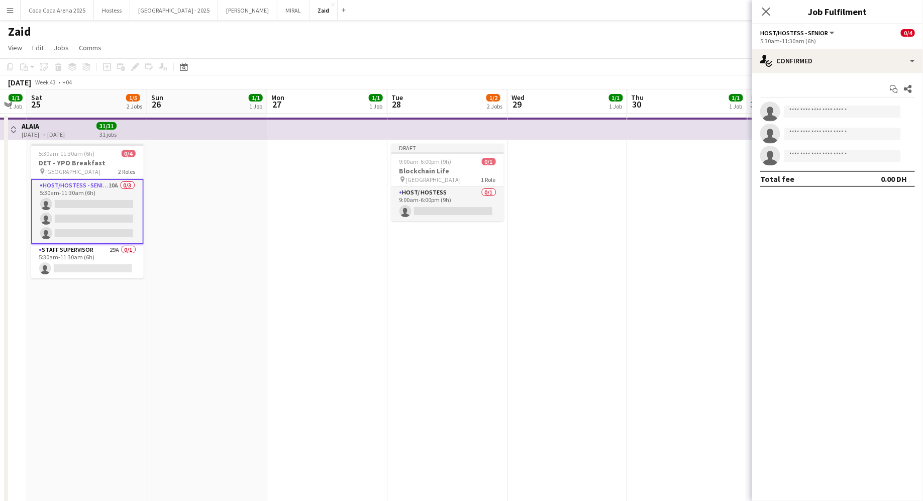
click at [832, 80] on div "Start chat Share single-neutral-actions single-neutral-actions single-neutral-a…" at bounding box center [837, 134] width 171 height 122
click at [828, 69] on div "single-neutral-actions-check-2 Confirmed" at bounding box center [837, 61] width 171 height 24
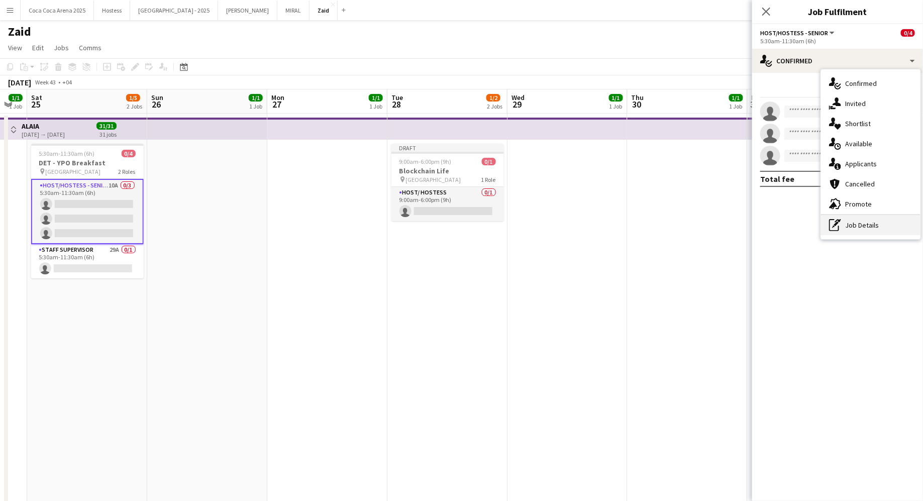
click at [849, 225] on div "pen-write Job Details" at bounding box center [870, 225] width 99 height 20
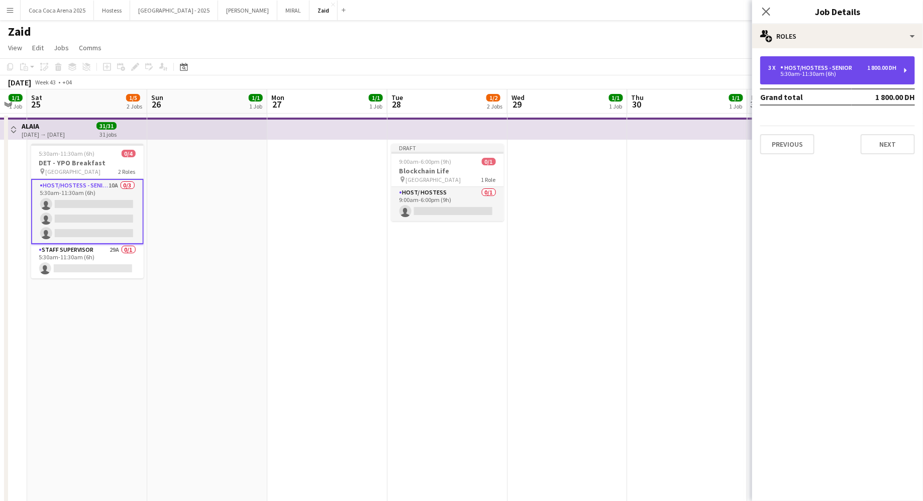
click at [823, 62] on div "3 x Host/Hostess - Senior 1 800.00 DH 5:30am-11:30am (6h)" at bounding box center [837, 70] width 155 height 28
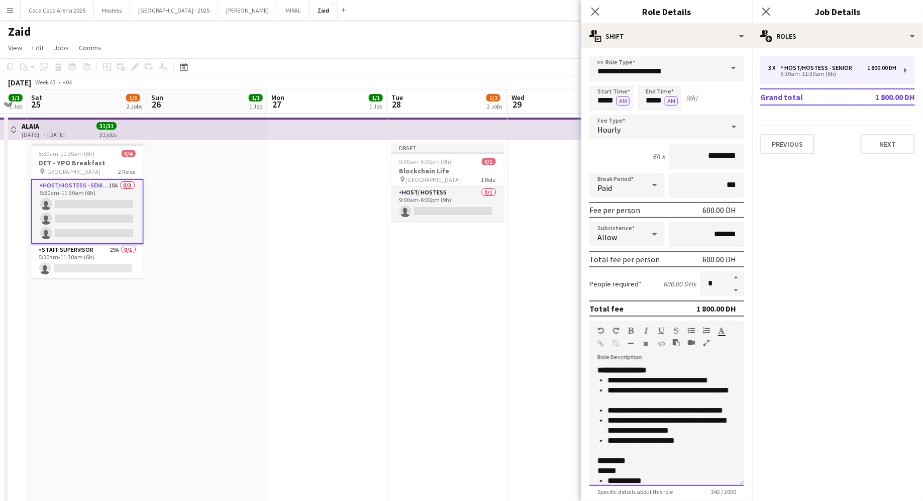
click at [671, 425] on li "**********" at bounding box center [671, 425] width 129 height 20
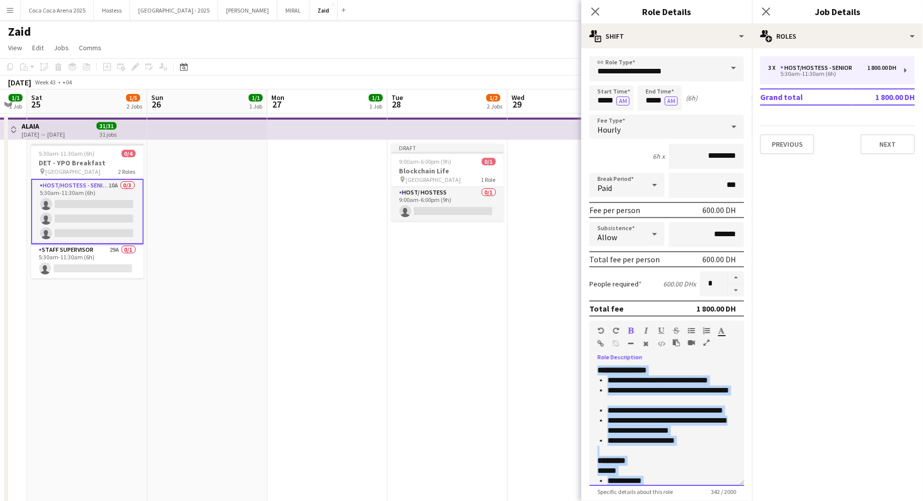
copy div "**********"
click at [478, 203] on app-card-role "Host/ Hostess 0/1 9:00am-6:00pm (9h) single-neutral-actions" at bounding box center [447, 204] width 112 height 34
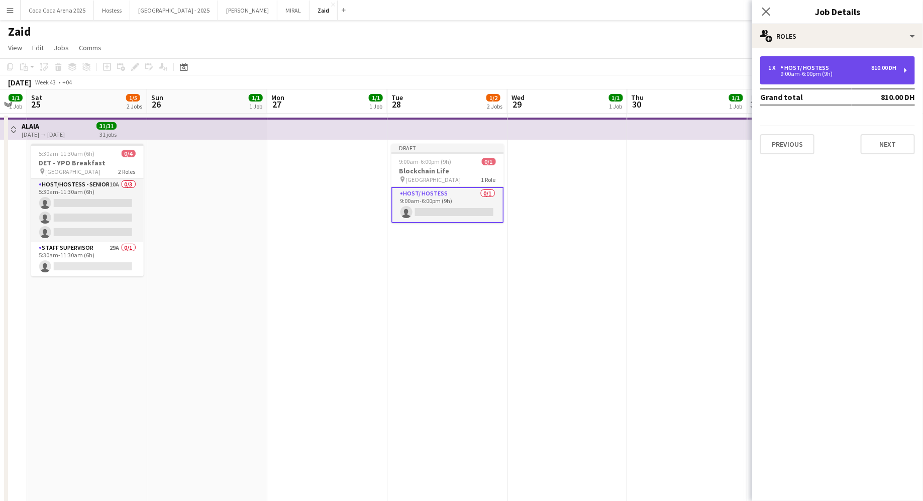
click at [843, 79] on div "1 x Host/ Hostess 810.00 DH 9:00am-6:00pm (9h)" at bounding box center [837, 70] width 155 height 28
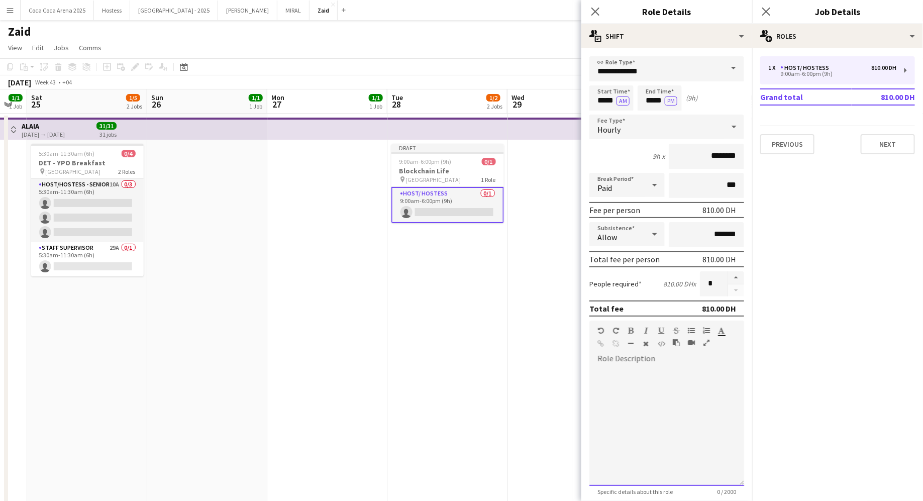
click at [662, 385] on div at bounding box center [666, 425] width 155 height 121
paste div
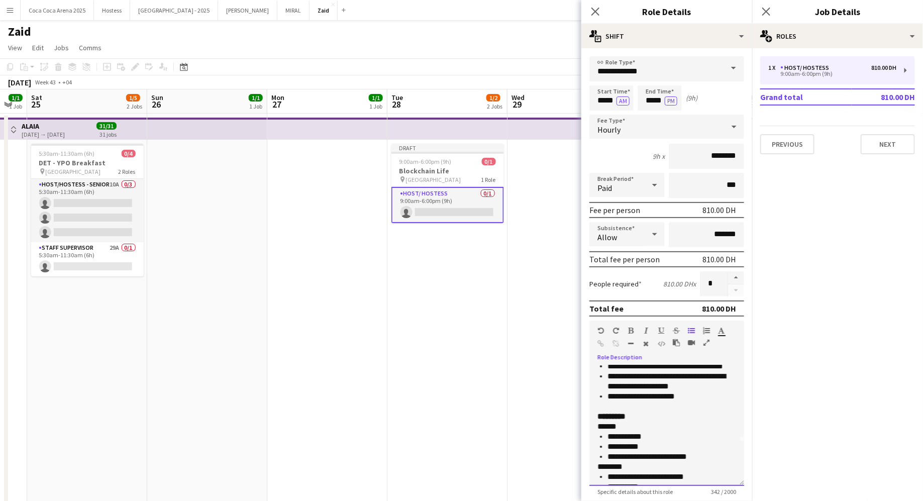
scroll to position [58, 0]
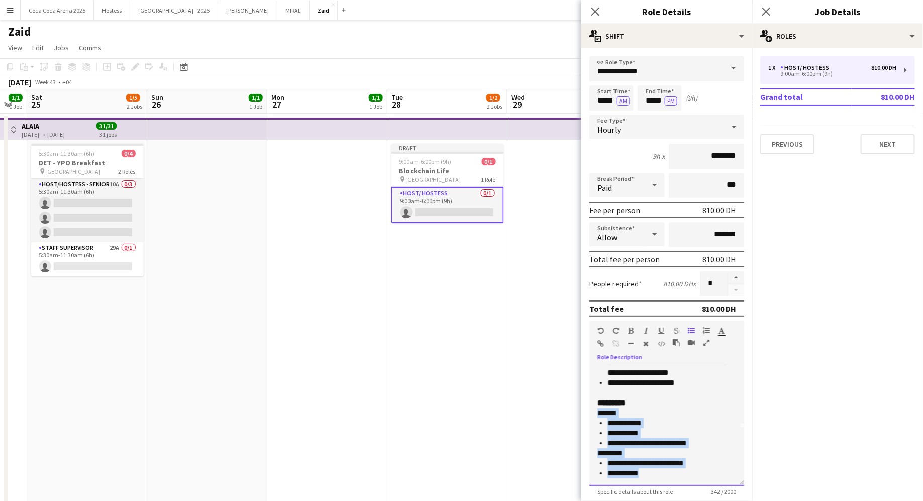
drag, startPoint x: 666, startPoint y: 472, endPoint x: 598, endPoint y: 412, distance: 90.8
click at [598, 412] on div "**********" at bounding box center [666, 425] width 155 height 121
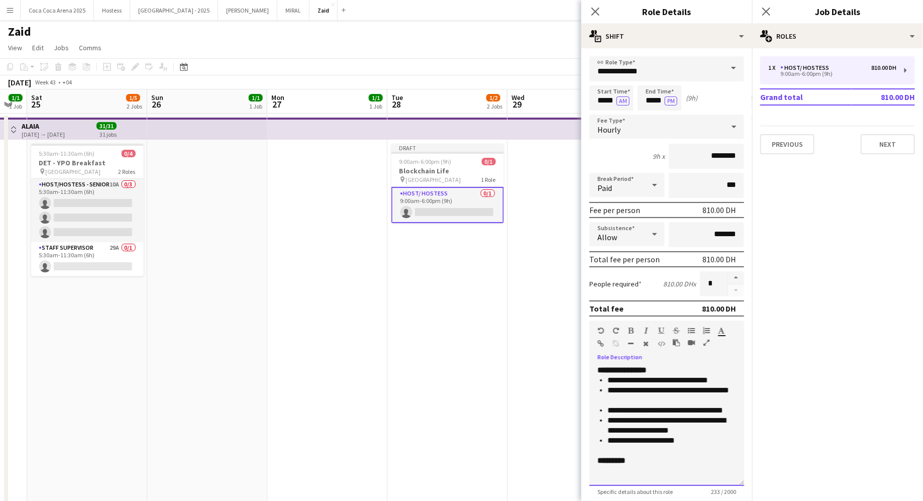
scroll to position [0, 0]
drag, startPoint x: 638, startPoint y: 463, endPoint x: 589, endPoint y: 463, distance: 48.7
click at [589, 463] on div "**********" at bounding box center [666, 425] width 155 height 121
click at [668, 439] on span "**********" at bounding box center [640, 440] width 67 height 8
click at [675, 467] on p at bounding box center [666, 471] width 139 height 10
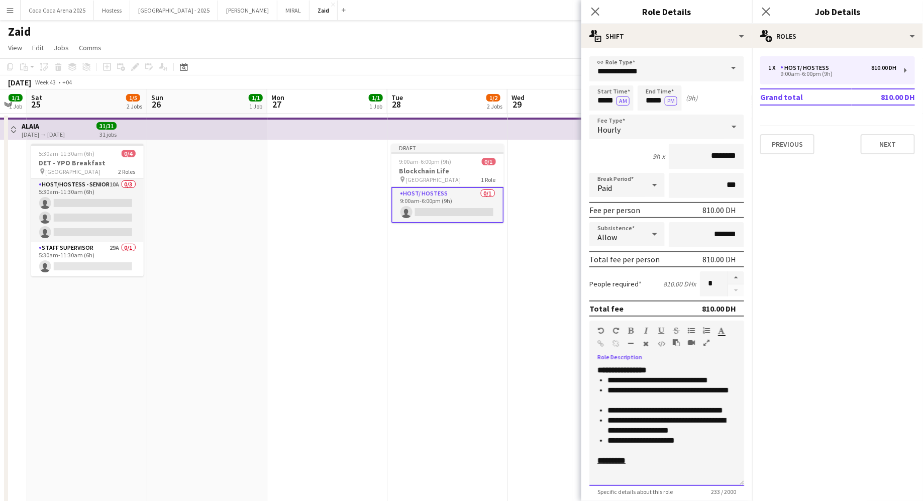
click at [688, 449] on p at bounding box center [666, 450] width 139 height 10
click at [688, 441] on li "**********" at bounding box center [671, 440] width 129 height 10
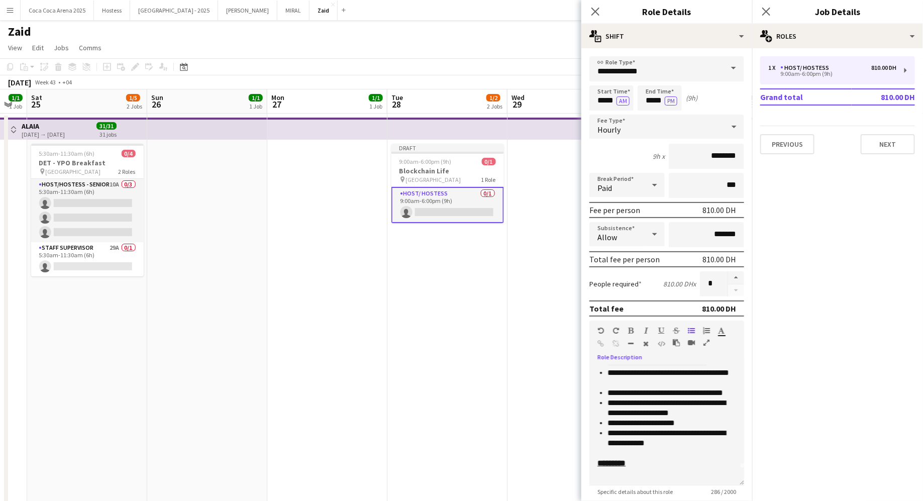
click at [662, 489] on span "Specific details about this role" at bounding box center [634, 492] width 91 height 8
click at [659, 475] on p at bounding box center [666, 473] width 139 height 10
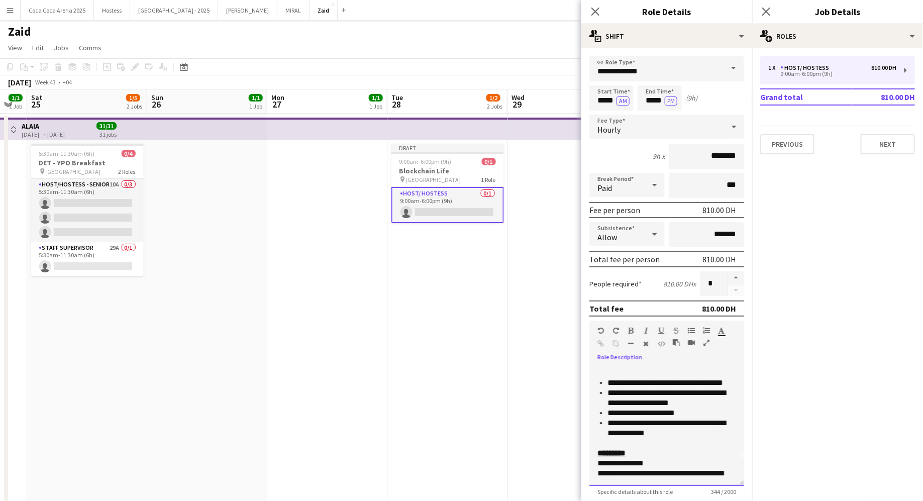
scroll to position [0, 0]
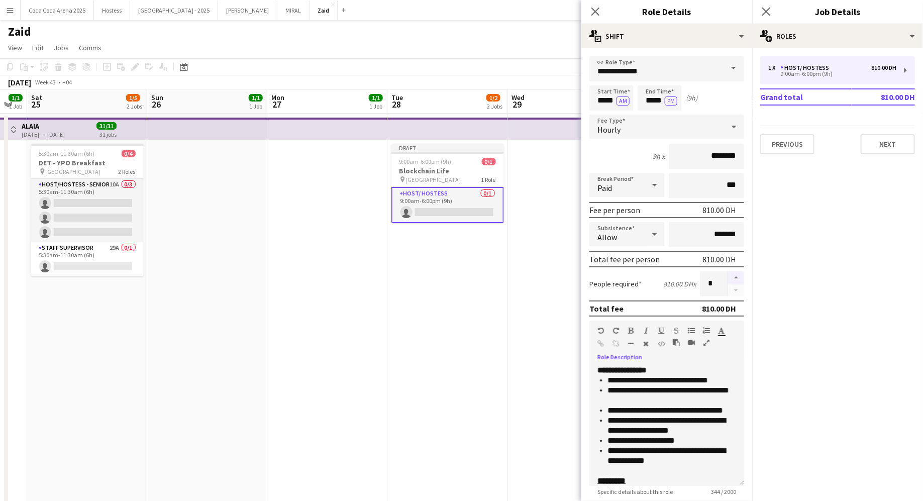
click at [739, 276] on button "button" at bounding box center [736, 277] width 16 height 13
type input "*"
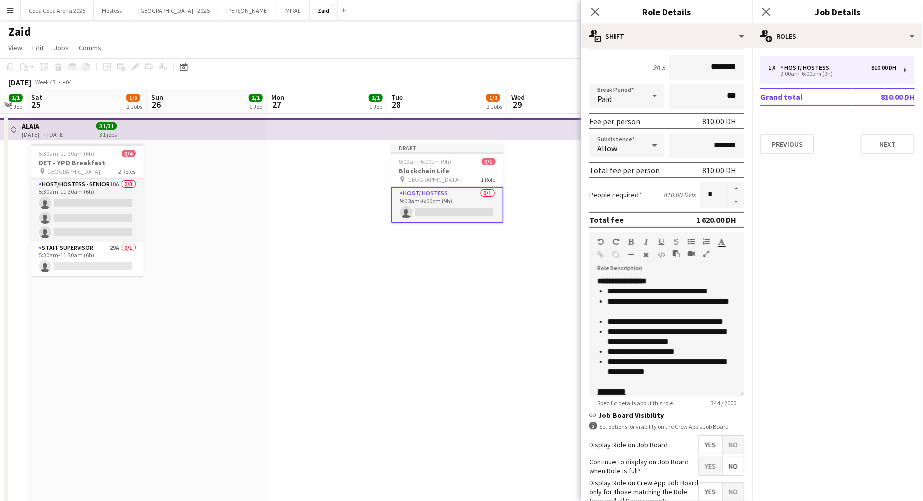
scroll to position [148, 0]
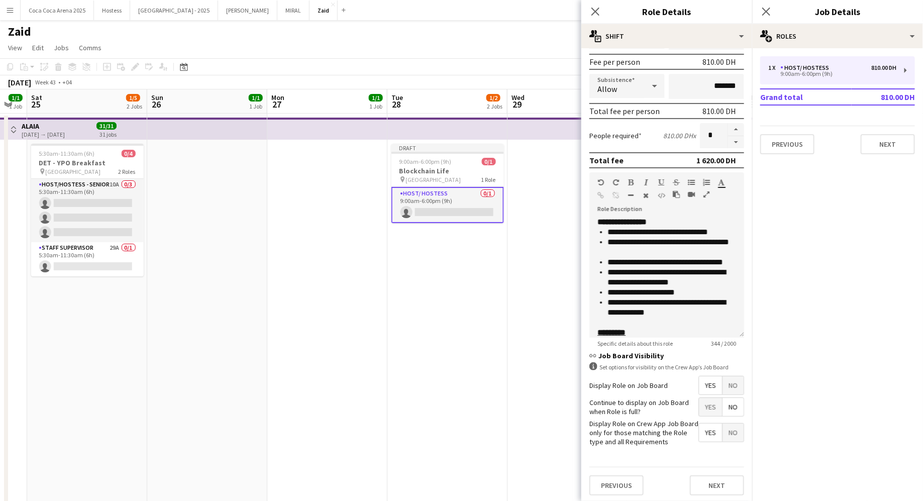
click at [727, 493] on div "Previous Next" at bounding box center [666, 485] width 155 height 37
click at [726, 484] on button "Next" at bounding box center [717, 485] width 54 height 20
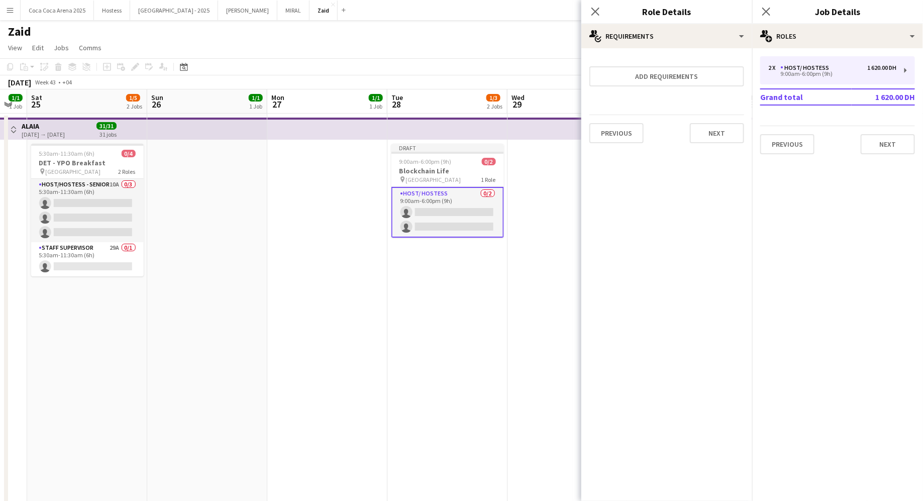
scroll to position [0, 0]
click at [726, 143] on div "Previous Next" at bounding box center [666, 133] width 155 height 37
click at [720, 134] on button "Next" at bounding box center [717, 133] width 54 height 20
click at [729, 139] on button "Finish" at bounding box center [725, 135] width 38 height 20
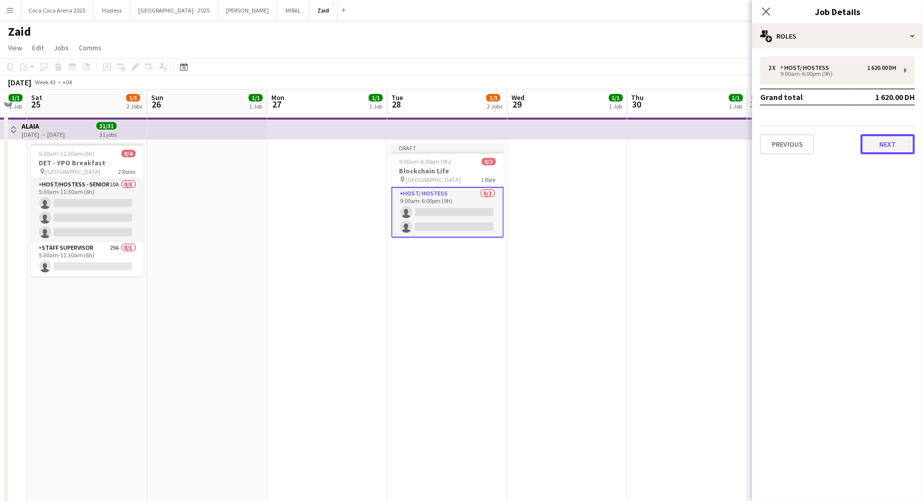
click at [880, 141] on button "Next" at bounding box center [887, 144] width 54 height 20
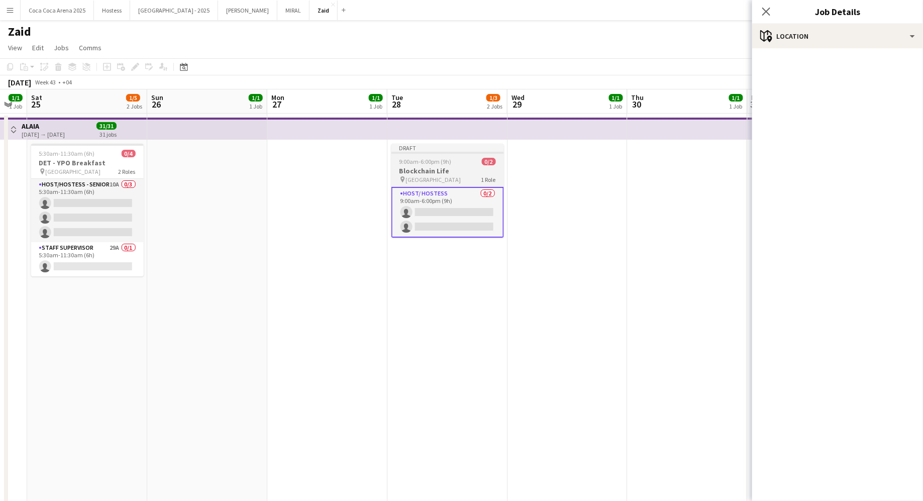
click at [482, 170] on h3 "Blockchain Life" at bounding box center [447, 170] width 112 height 9
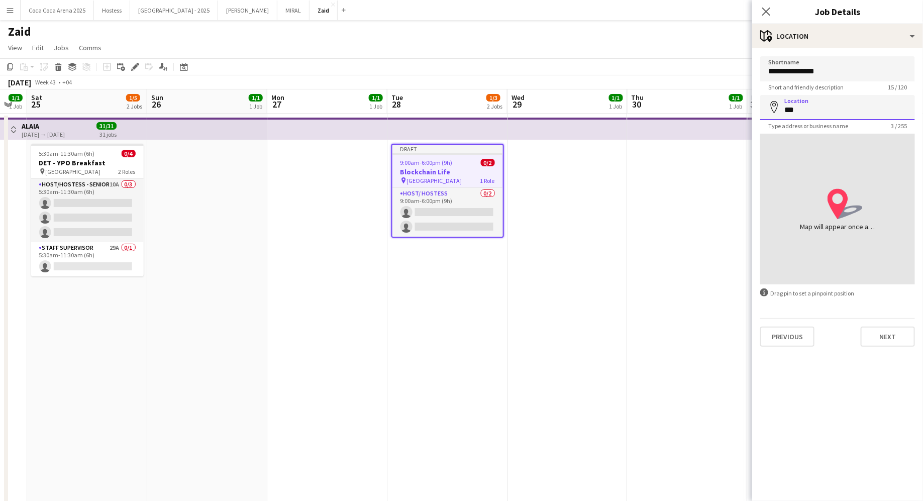
click at [826, 107] on input "***" at bounding box center [837, 107] width 155 height 25
type input "*"
type input "*****"
click at [880, 330] on button "Next" at bounding box center [887, 336] width 54 height 20
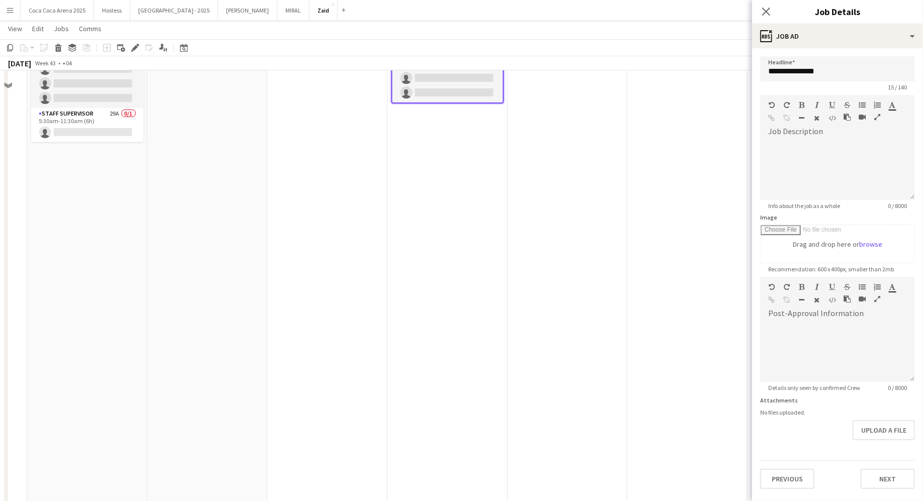
scroll to position [153, 0]
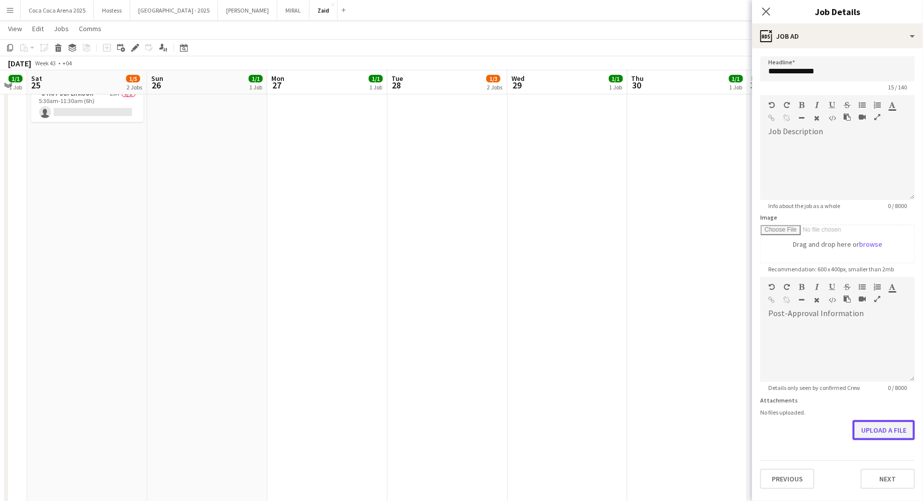
click at [883, 433] on button "Upload a file" at bounding box center [883, 430] width 62 height 20
type input "**********"
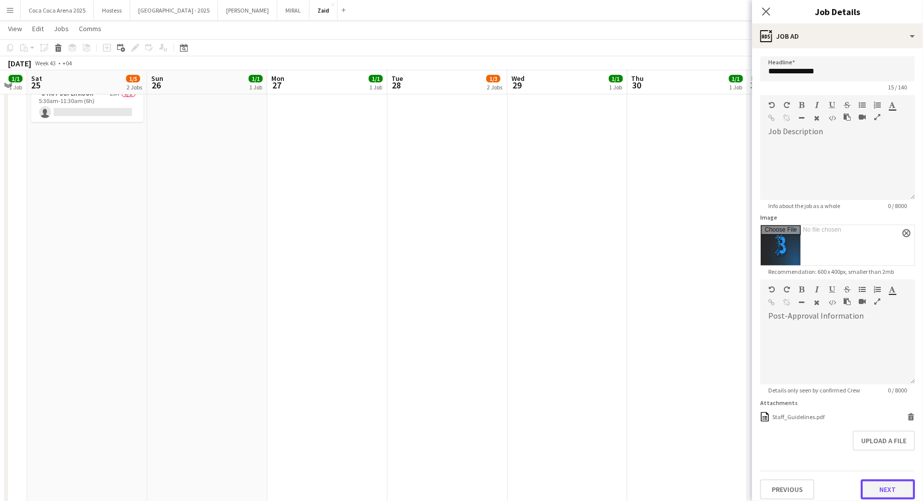
click at [887, 491] on button "Next" at bounding box center [887, 489] width 54 height 20
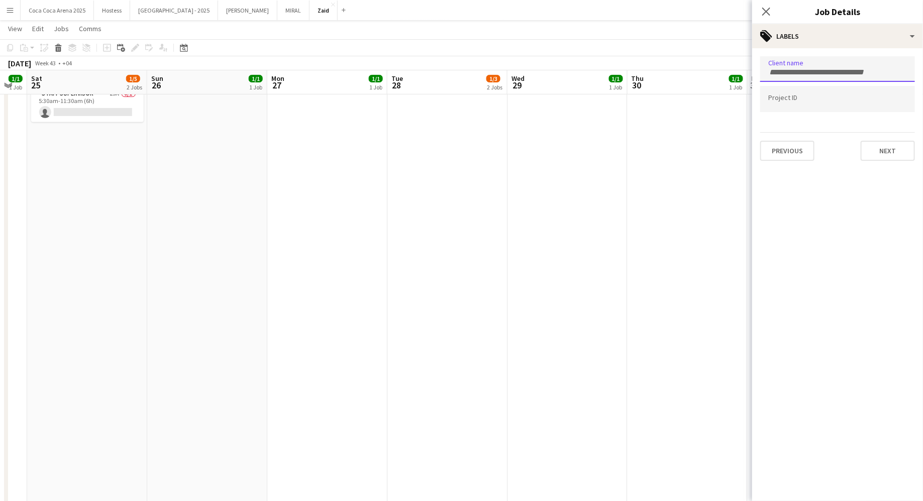
click at [835, 71] on input "Type to search client labels..." at bounding box center [837, 72] width 139 height 9
click at [884, 153] on button "Next" at bounding box center [887, 151] width 54 height 20
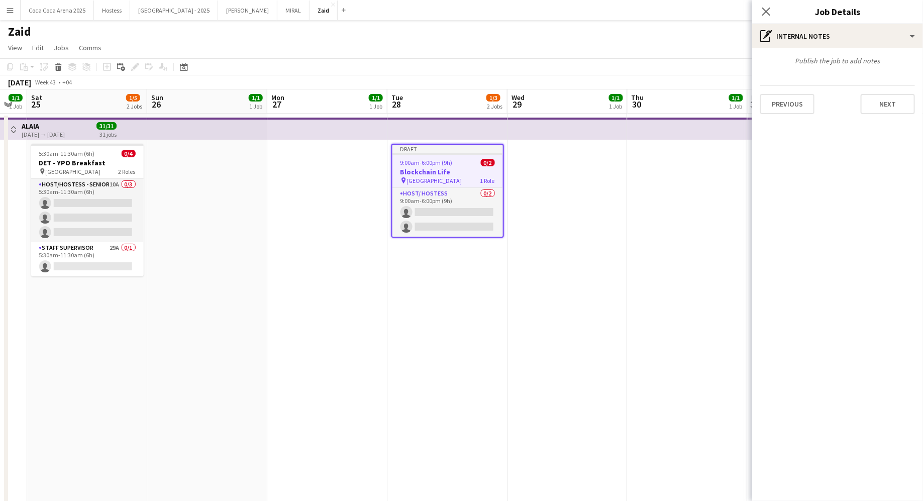
click at [477, 178] on div "pin Festival Arena 1 Role" at bounding box center [447, 180] width 110 height 8
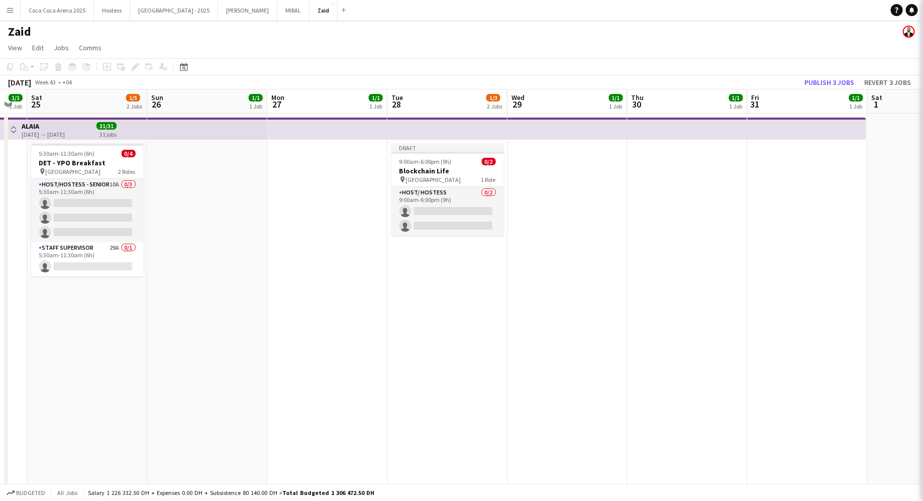
click at [538, 194] on app-date-cell at bounding box center [567, 453] width 120 height 680
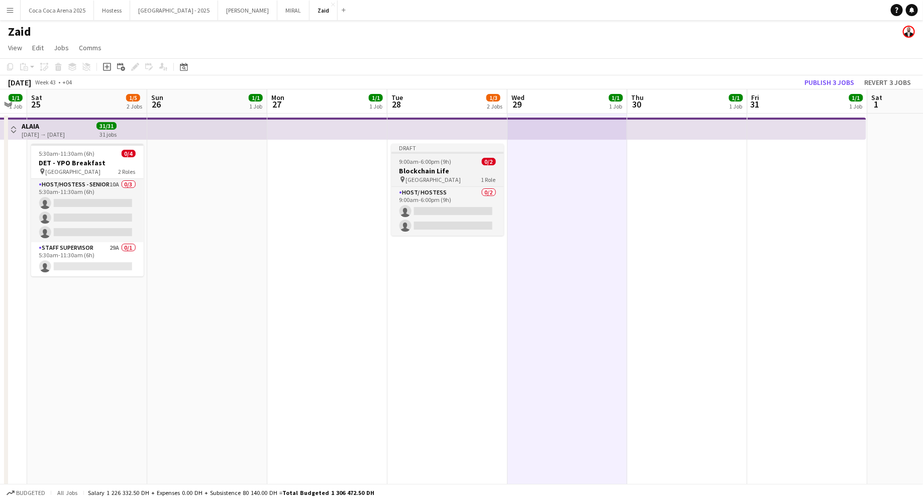
click at [489, 172] on h3 "Blockchain Life" at bounding box center [447, 170] width 112 height 9
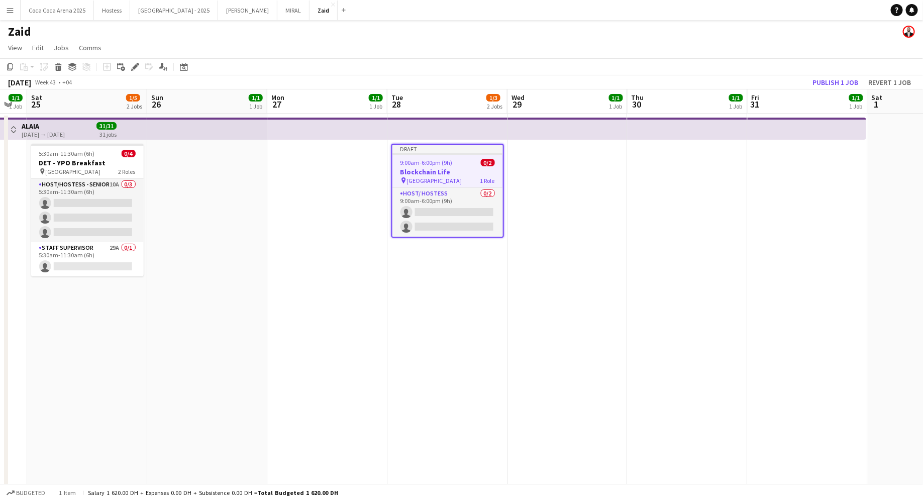
click at [572, 173] on app-date-cell at bounding box center [567, 453] width 120 height 680
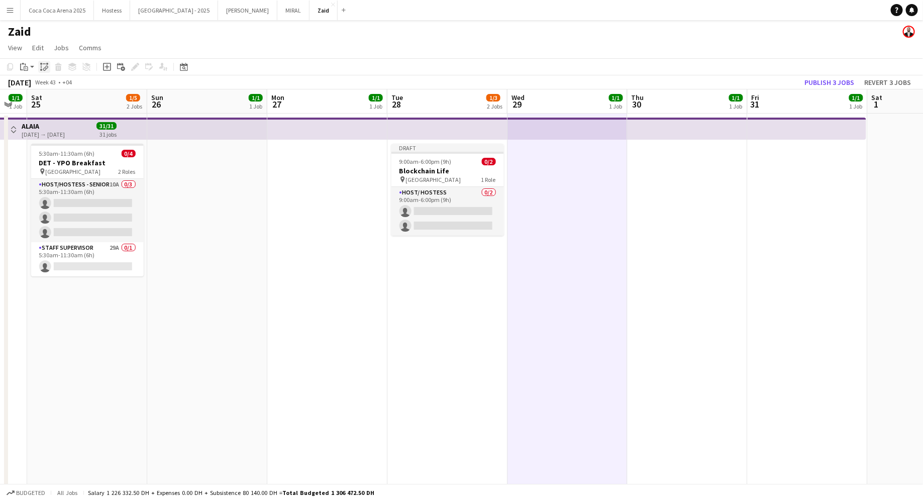
click at [44, 63] on icon "Paste linked Job" at bounding box center [44, 67] width 8 height 8
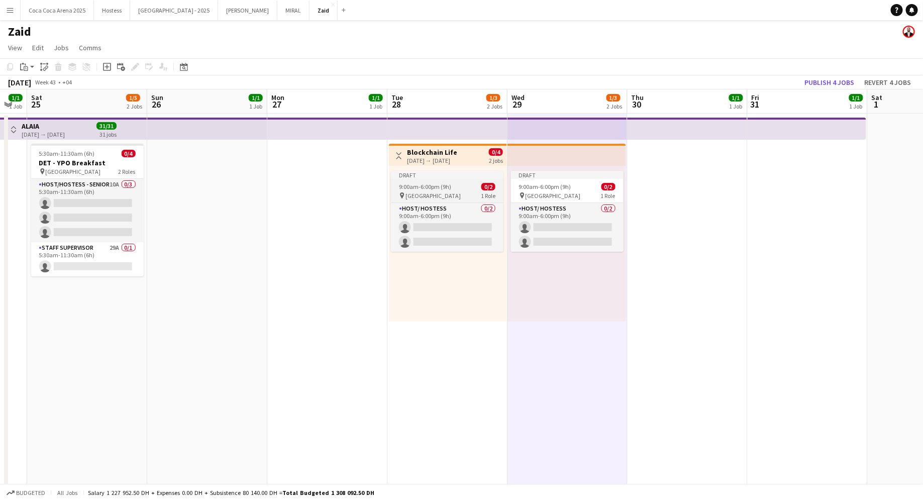
click at [443, 187] on span "9:00am-6:00pm (9h)" at bounding box center [425, 187] width 52 height 8
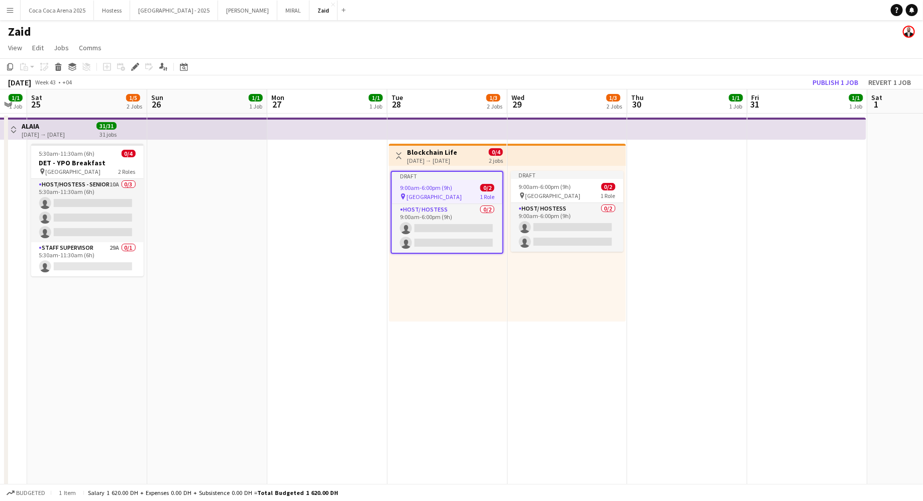
click at [438, 155] on h3 "Blockchain Life" at bounding box center [432, 152] width 50 height 9
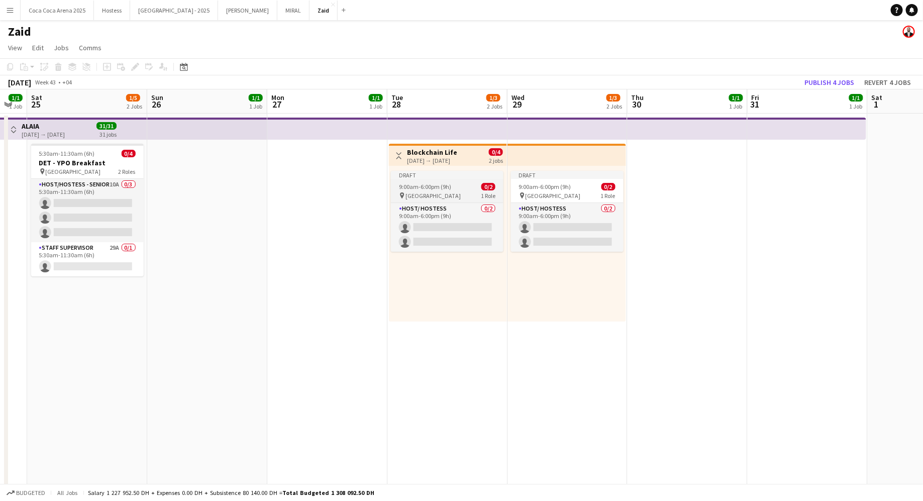
click at [476, 181] on app-job-card "Draft 9:00am-6:00pm (9h) 0/2 pin Festival Arena 1 Role Host/ Hostess 0/2 9:00am…" at bounding box center [447, 211] width 112 height 81
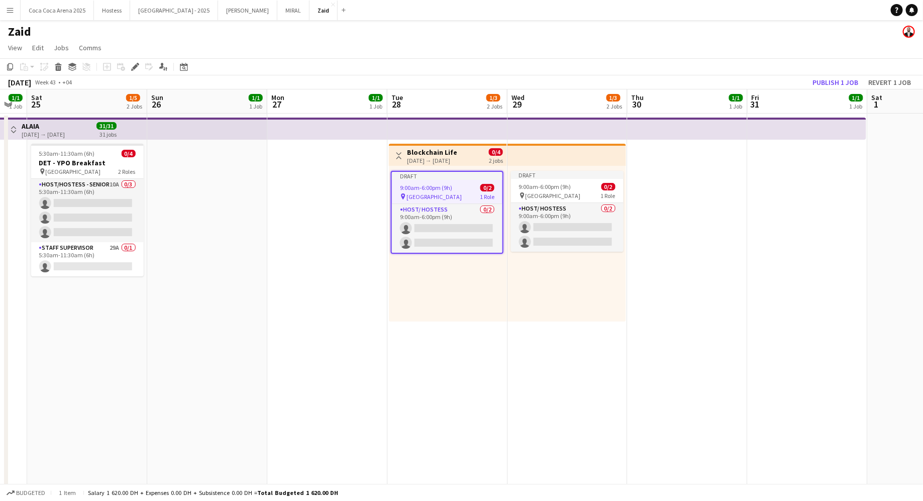
click at [457, 161] on div "[DATE] → [DATE]" at bounding box center [432, 161] width 50 height 8
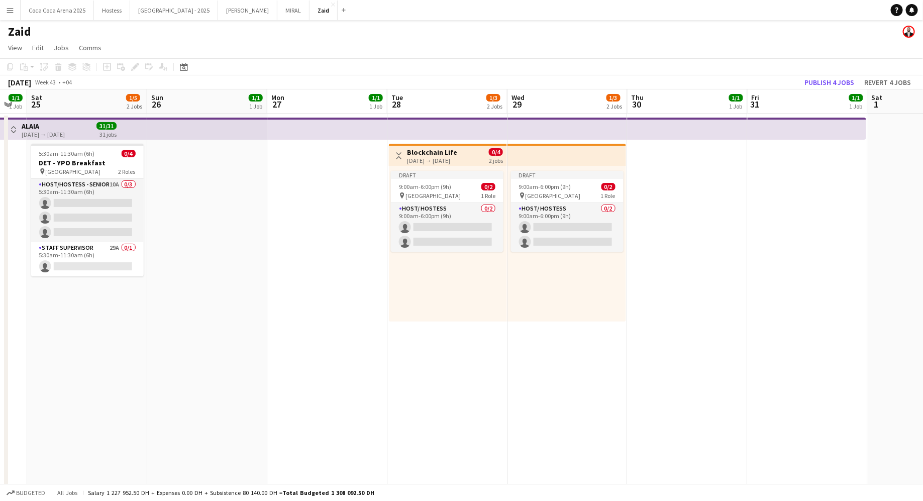
click at [425, 149] on h3 "Blockchain Life" at bounding box center [432, 152] width 50 height 9
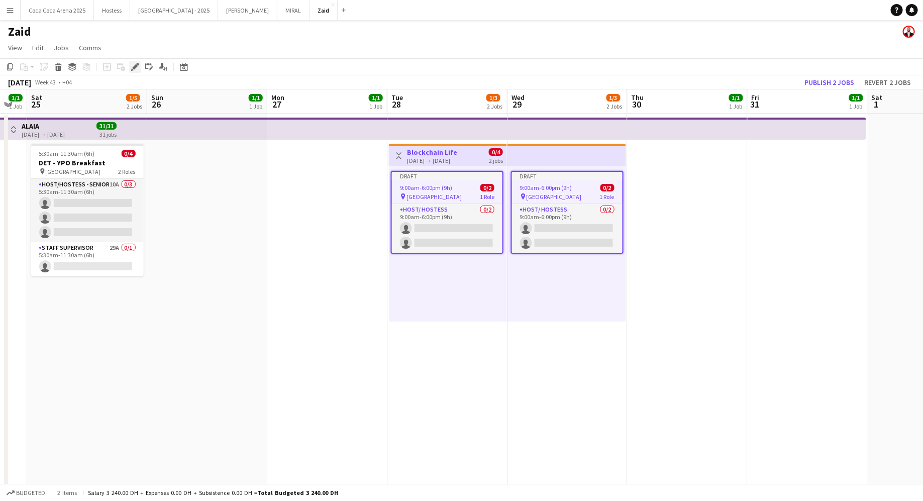
click at [136, 68] on icon "Edit" at bounding box center [135, 67] width 8 height 8
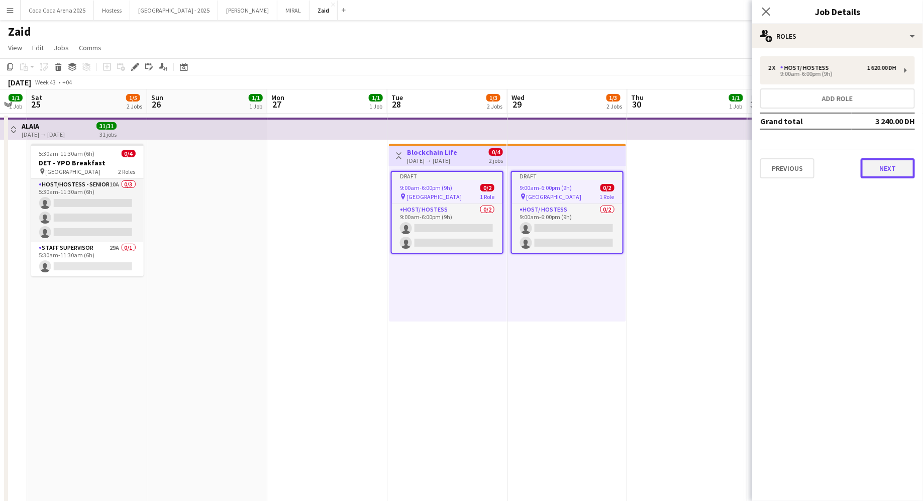
click at [890, 172] on button "Next" at bounding box center [887, 168] width 54 height 20
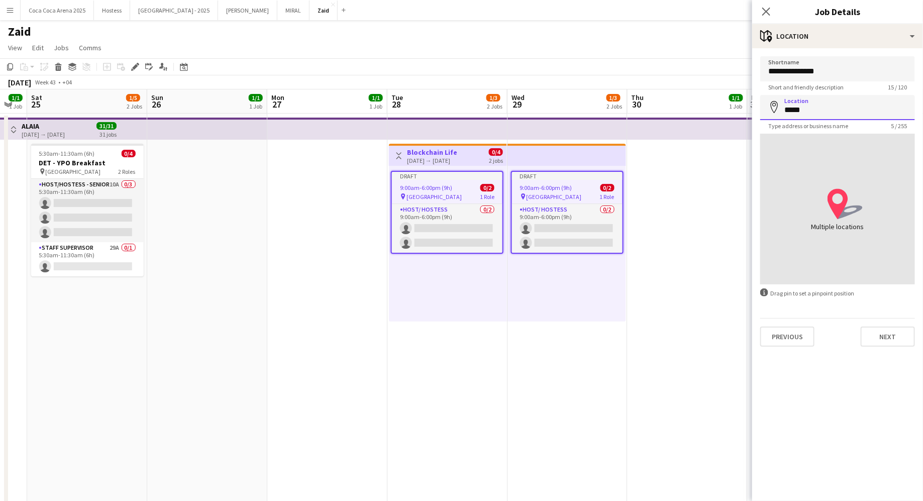
click at [856, 106] on input "*****" at bounding box center [837, 107] width 155 height 25
type input "*"
type input "********"
type input "*****"
click at [374, 223] on app-date-cell at bounding box center [327, 453] width 120 height 680
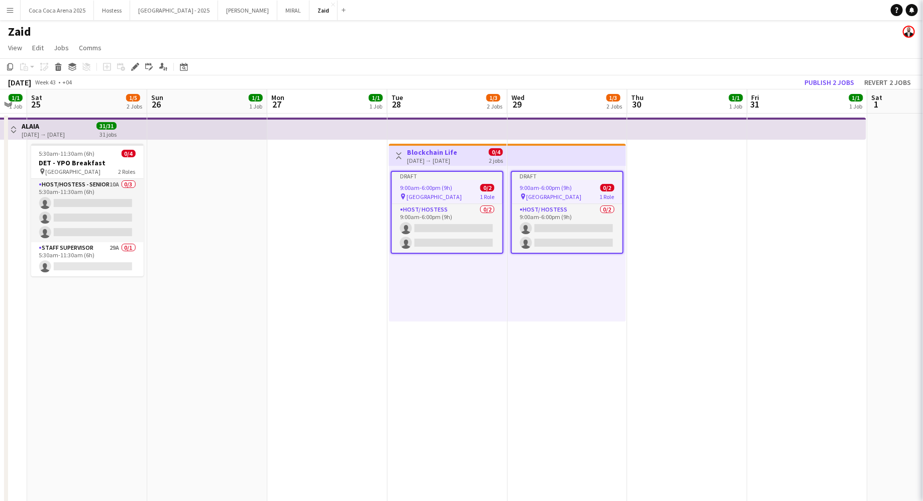
scroll to position [0, 333]
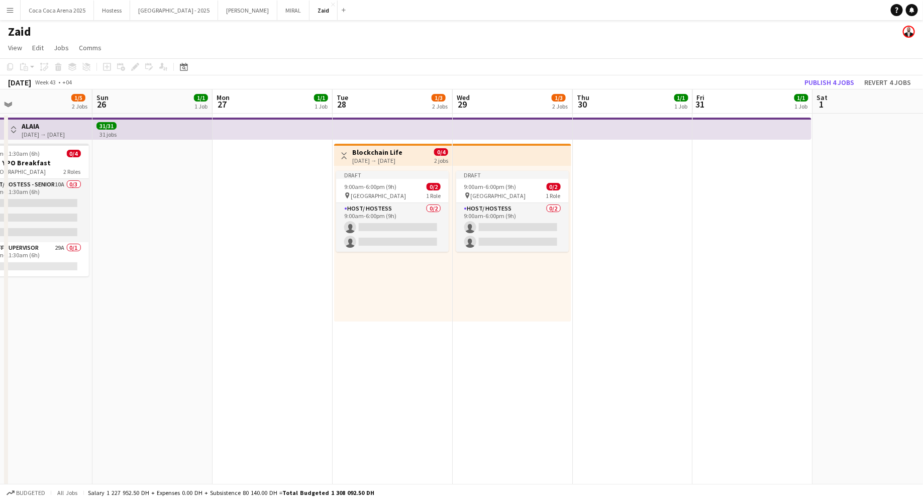
scroll to position [0, 267]
click at [360, 153] on h3 "Blockchain Life" at bounding box center [378, 152] width 50 height 9
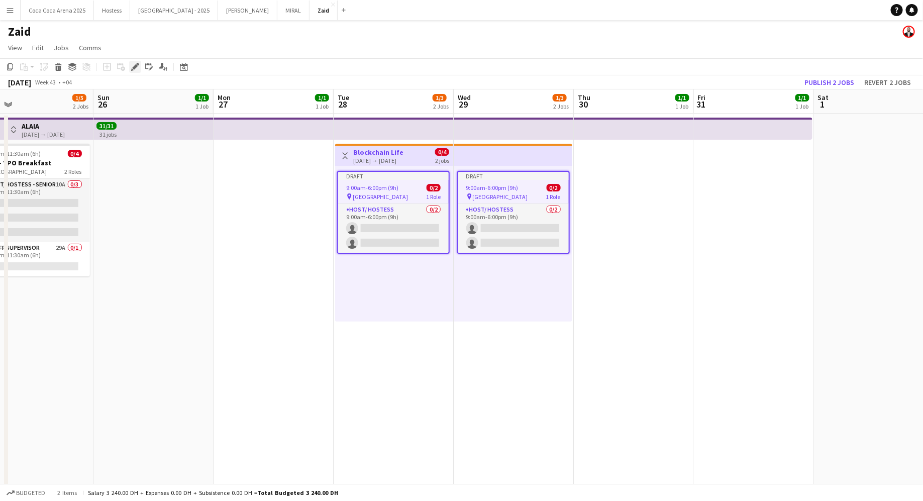
click at [135, 69] on icon "Edit" at bounding box center [135, 67] width 8 height 8
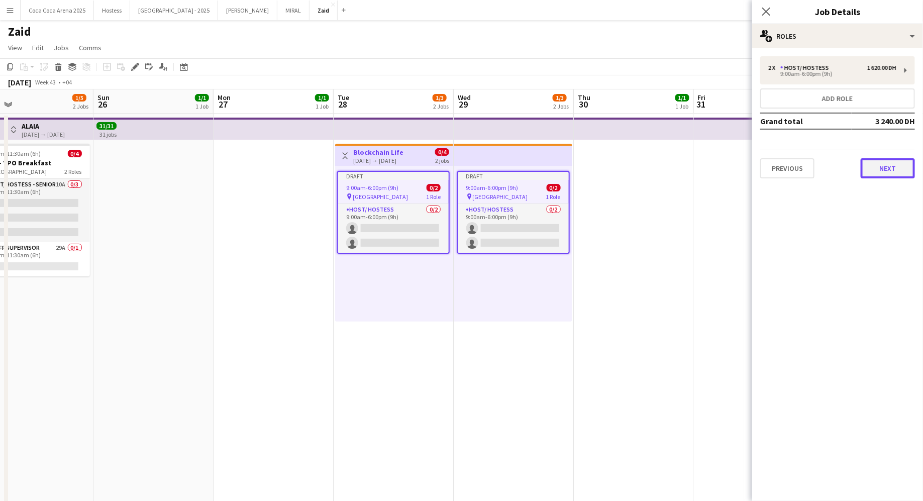
click at [903, 170] on button "Next" at bounding box center [887, 168] width 54 height 20
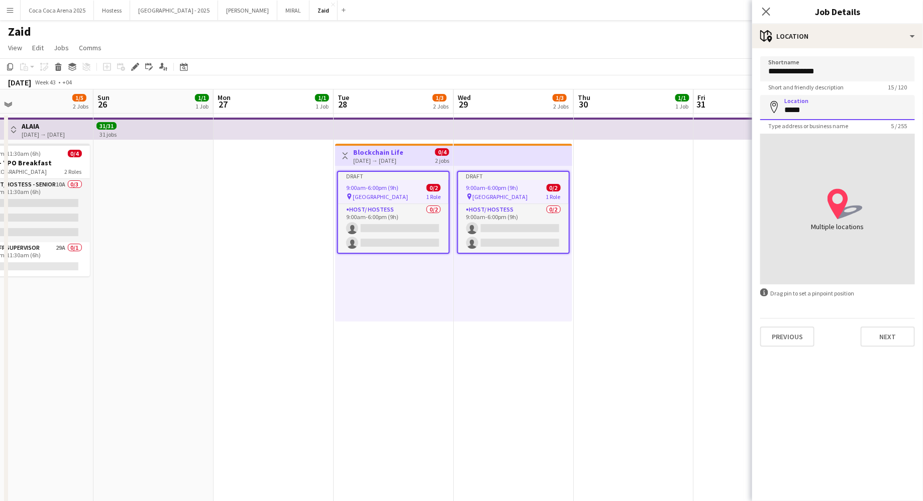
click at [832, 104] on input "*****" at bounding box center [837, 107] width 155 height 25
type input "**********"
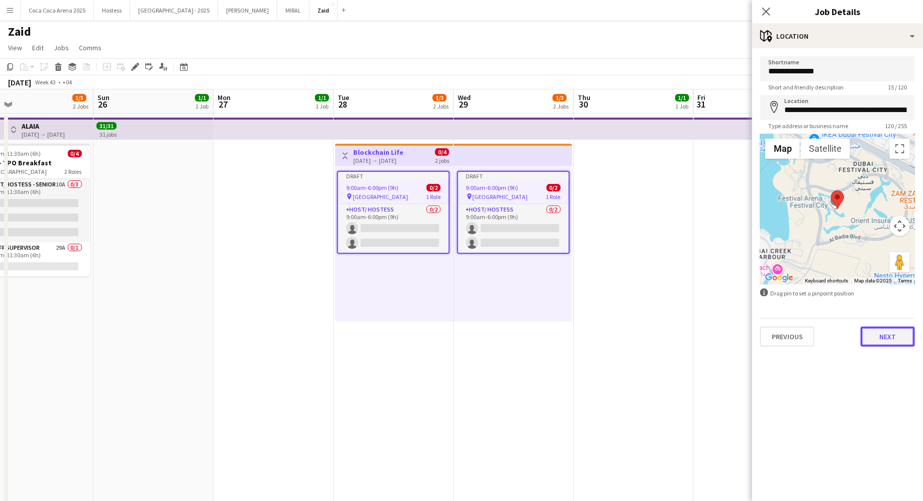
click at [886, 332] on button "Next" at bounding box center [887, 336] width 54 height 20
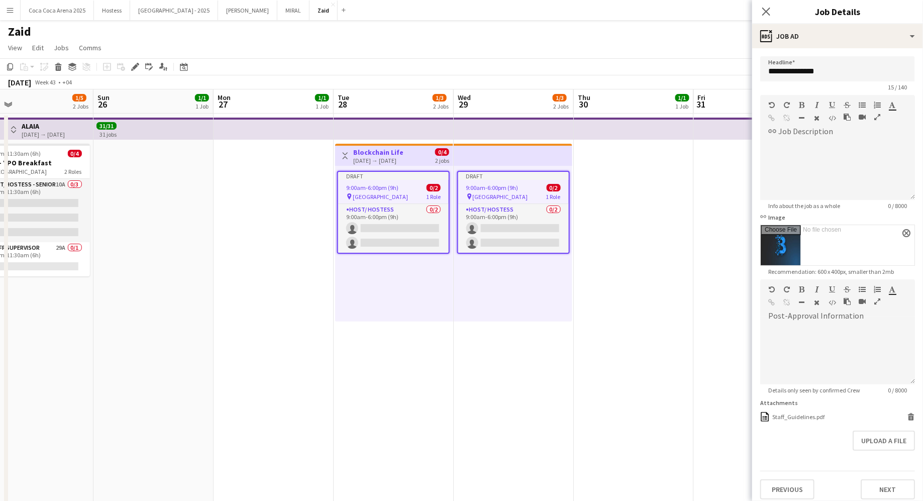
scroll to position [5, 0]
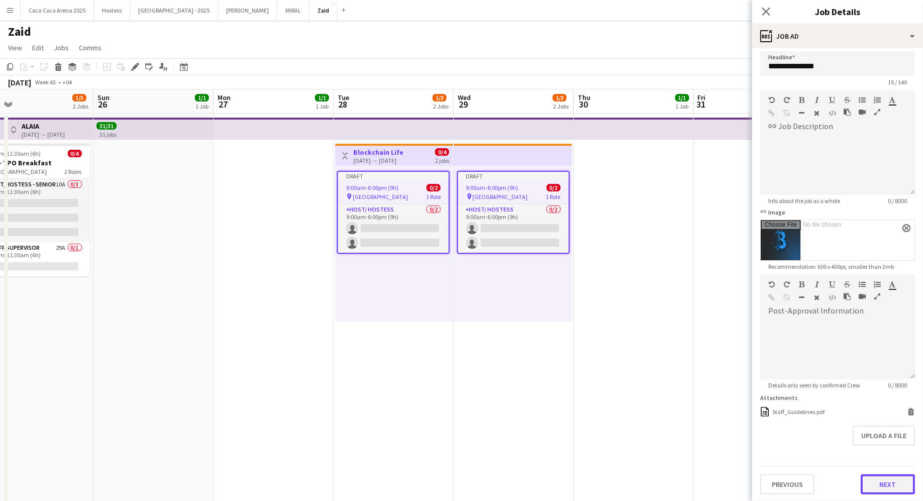
click at [891, 488] on button "Next" at bounding box center [887, 484] width 54 height 20
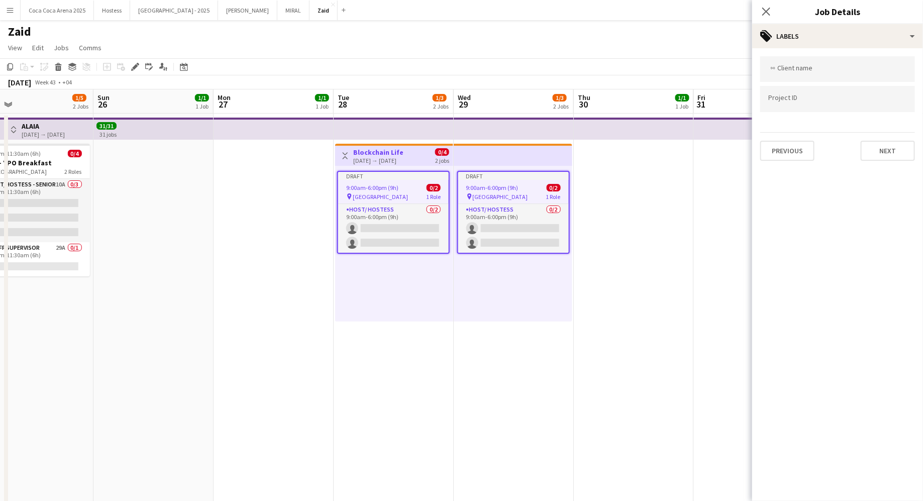
scroll to position [0, 0]
click at [573, 357] on app-date-cell "Draft 9:00am-6:00pm (9h) 0/2 pin Festival Arena 1 Role Host/ Hostess 0/2 9:00am…" at bounding box center [513, 453] width 120 height 680
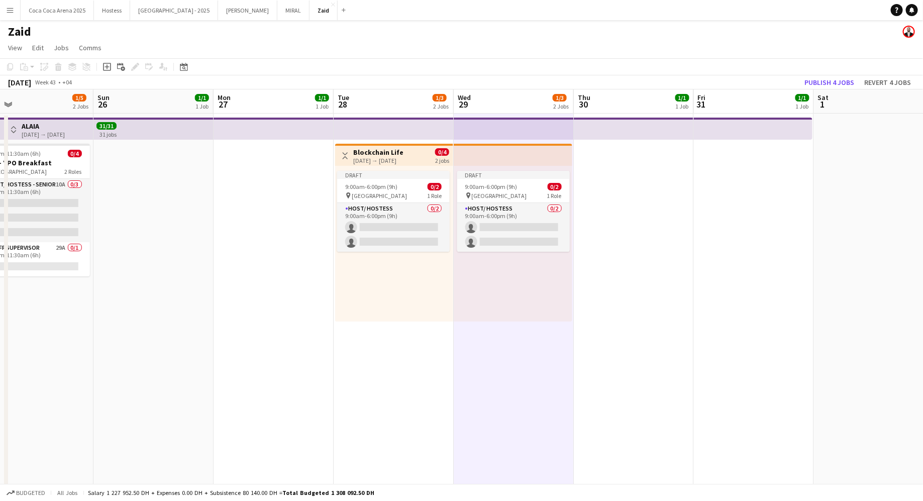
click at [526, 152] on app-top-bar at bounding box center [512, 155] width 119 height 22
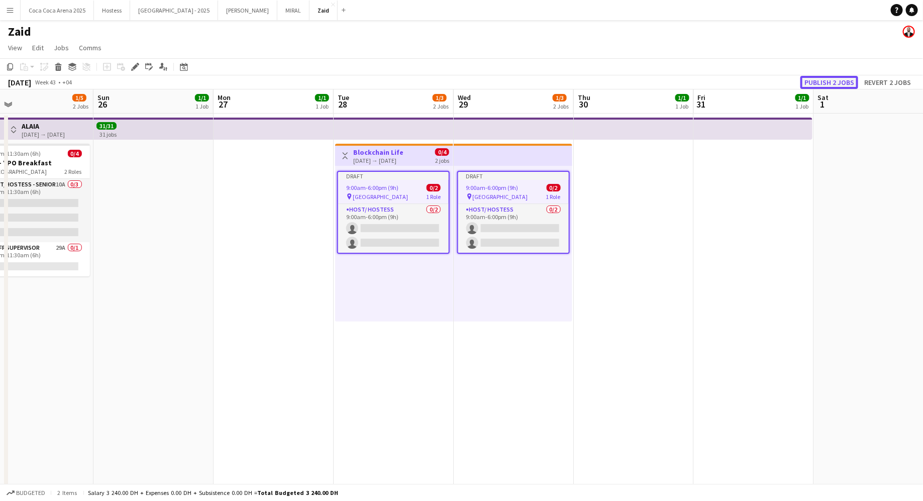
click at [834, 80] on button "Publish 2 jobs" at bounding box center [829, 82] width 58 height 13
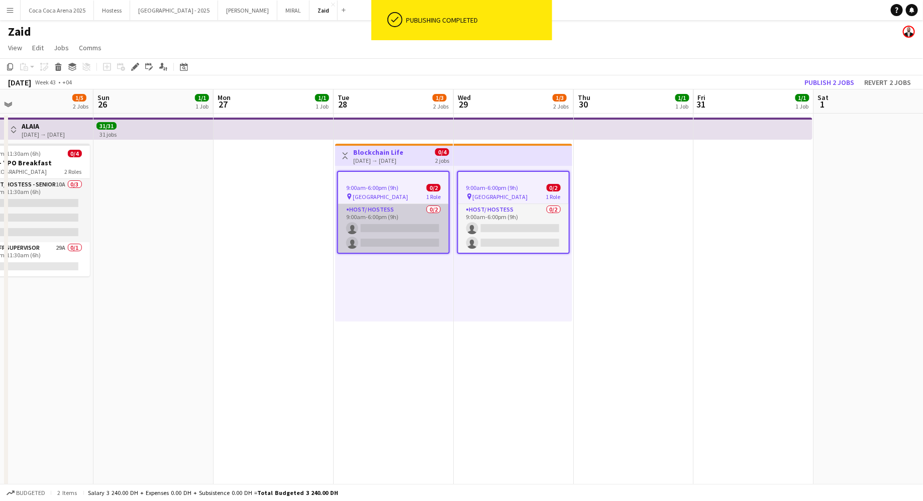
click at [406, 234] on app-card-role "Host/ Hostess 0/2 9:00am-6:00pm (9h) single-neutral-actions single-neutral-acti…" at bounding box center [393, 228] width 110 height 49
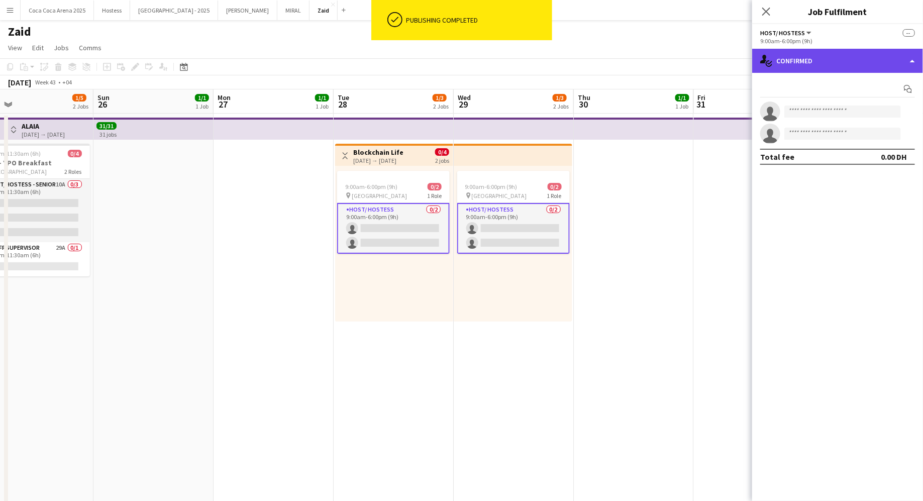
click at [837, 61] on div "single-neutral-actions-check-2 Confirmed" at bounding box center [837, 61] width 171 height 24
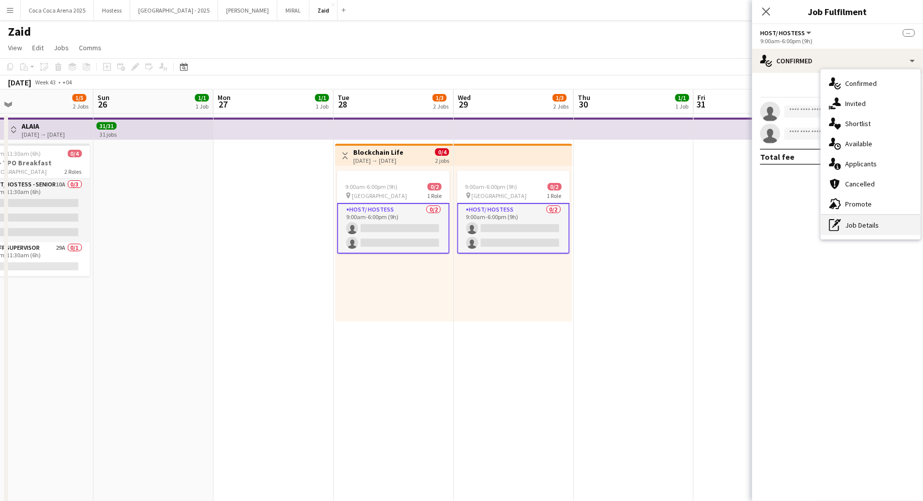
click at [860, 222] on div "pen-write Job Details" at bounding box center [870, 225] width 99 height 20
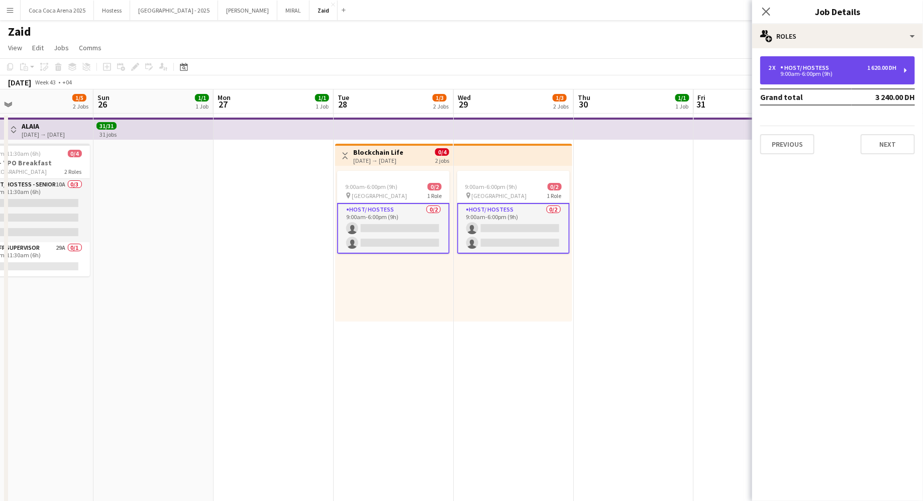
click at [822, 67] on div "Host/ Hostess" at bounding box center [806, 67] width 53 height 7
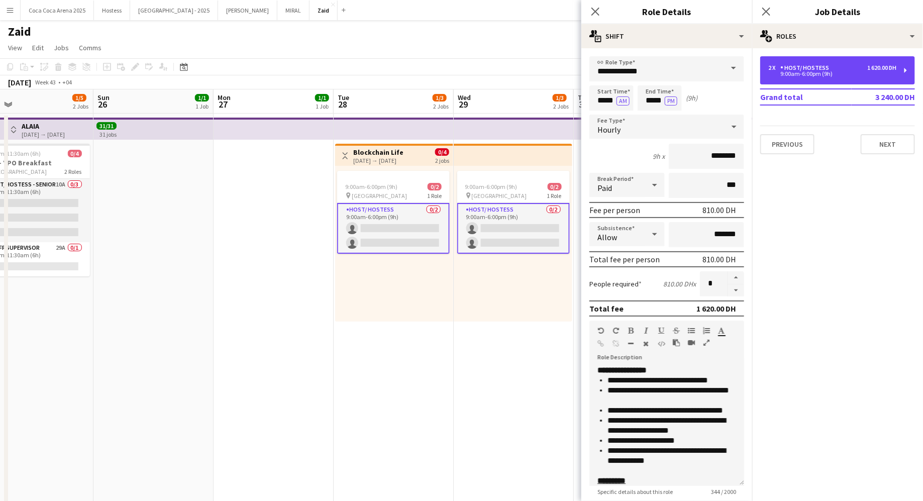
scroll to position [28, 0]
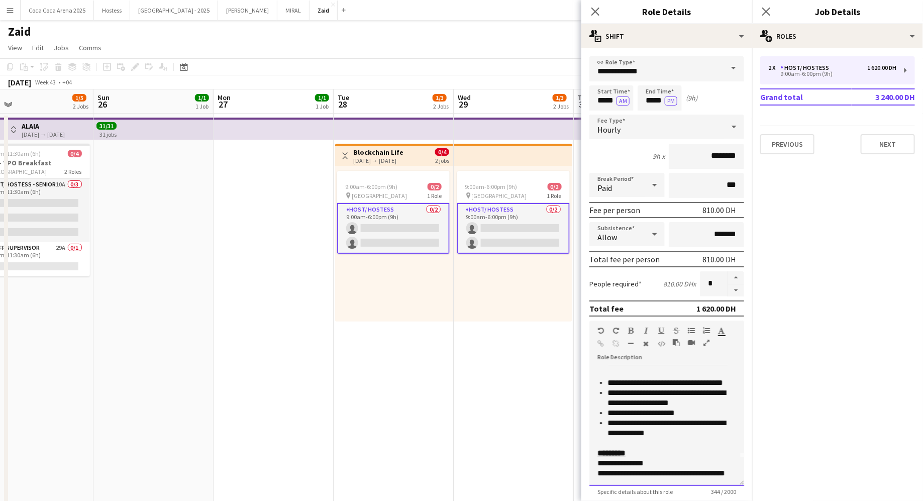
click at [731, 474] on p "**********" at bounding box center [666, 468] width 139 height 20
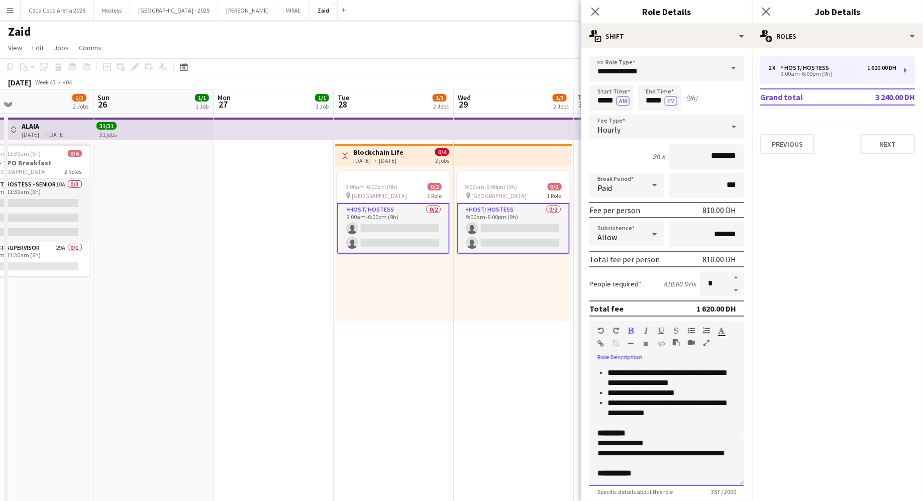
scroll to position [148, 0]
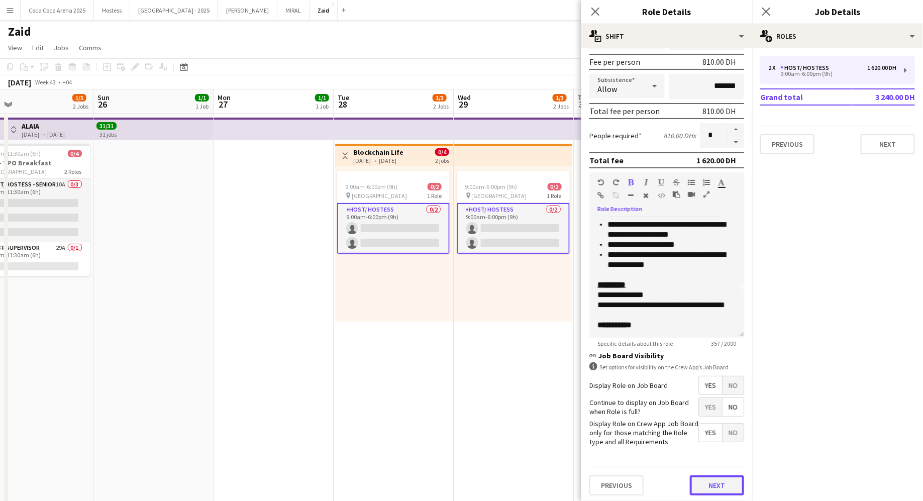
click at [722, 483] on button "Next" at bounding box center [717, 485] width 54 height 20
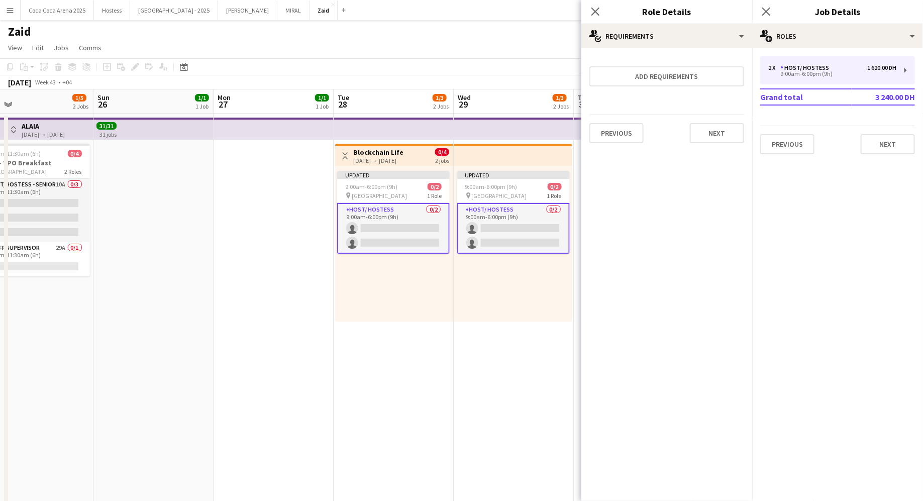
scroll to position [0, 0]
click at [699, 84] on button "Add requirements" at bounding box center [666, 76] width 155 height 20
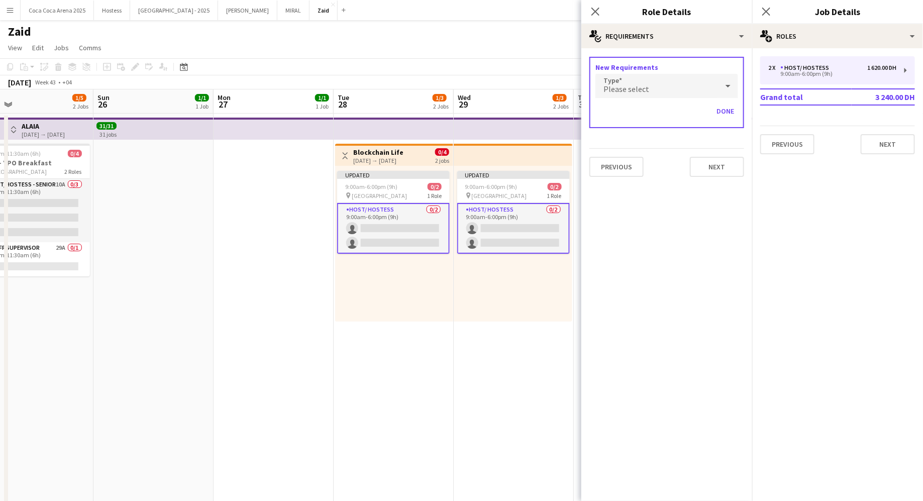
click at [681, 88] on div "Please select" at bounding box center [656, 86] width 123 height 24
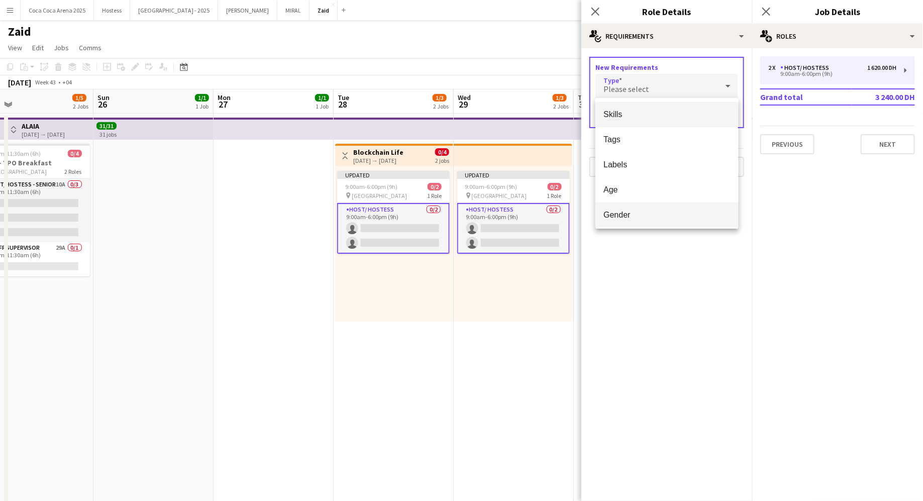
click at [644, 211] on span "Gender" at bounding box center [666, 215] width 127 height 10
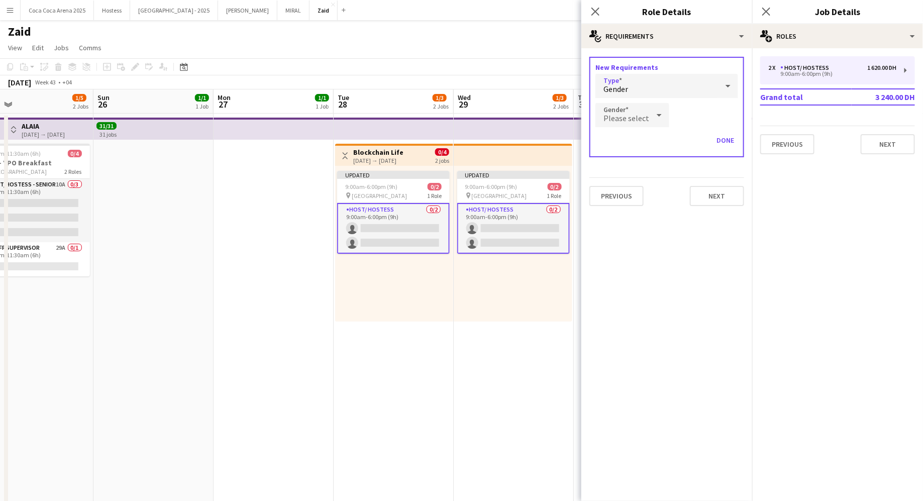
click at [637, 115] on span "Please select" at bounding box center [626, 118] width 46 height 10
click at [634, 144] on span "[DEMOGRAPHIC_DATA]" at bounding box center [630, 144] width 55 height 10
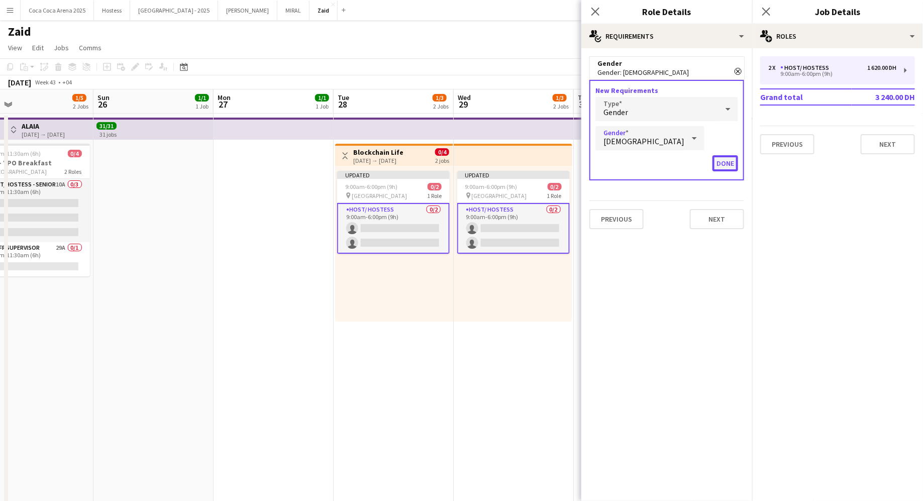
click at [725, 167] on button "Done" at bounding box center [725, 163] width 26 height 16
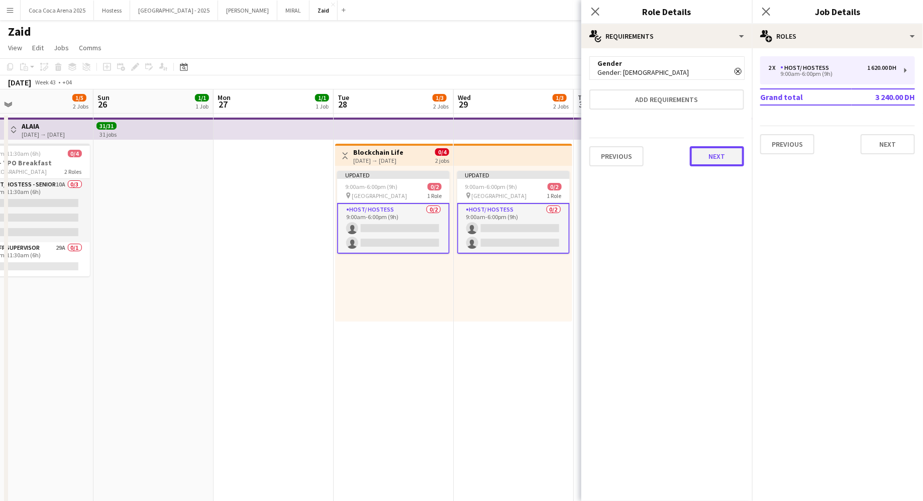
click at [719, 155] on button "Next" at bounding box center [717, 156] width 54 height 20
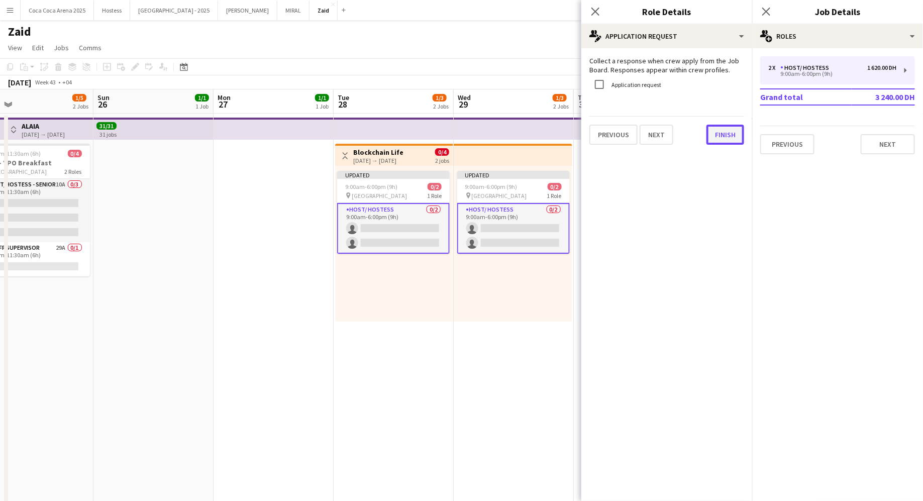
click at [723, 141] on button "Finish" at bounding box center [725, 135] width 38 height 20
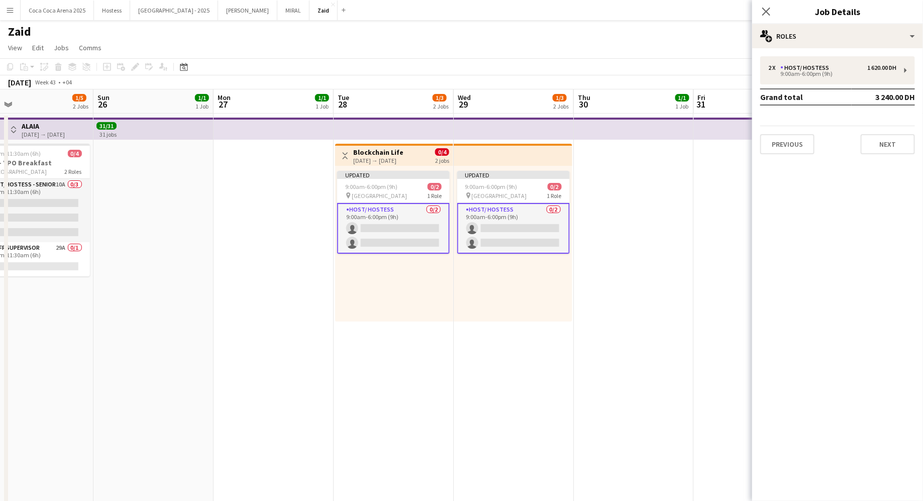
click at [592, 195] on app-date-cell at bounding box center [634, 453] width 120 height 680
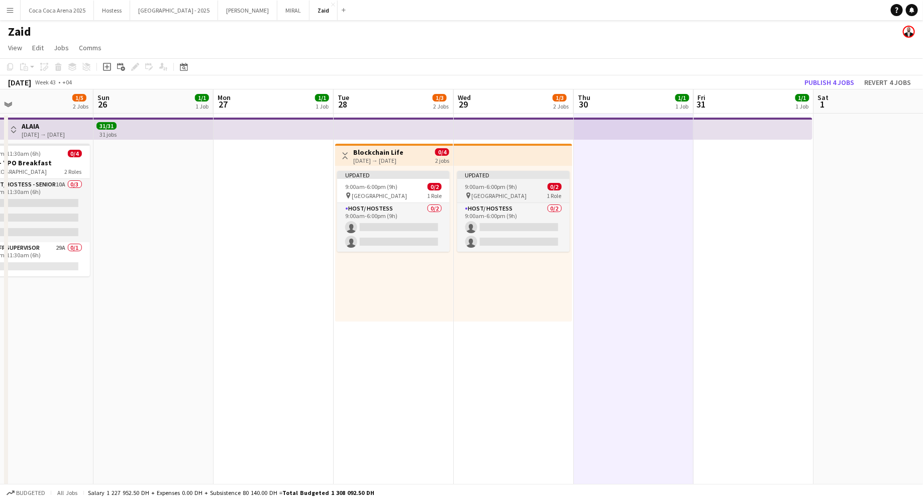
click at [545, 172] on div "Updated" at bounding box center [513, 175] width 112 height 8
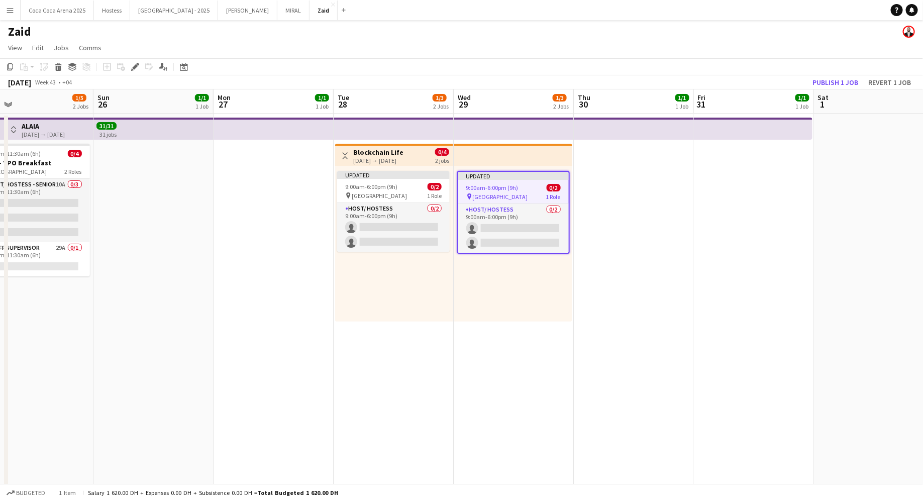
click at [538, 160] on app-top-bar at bounding box center [512, 155] width 119 height 22
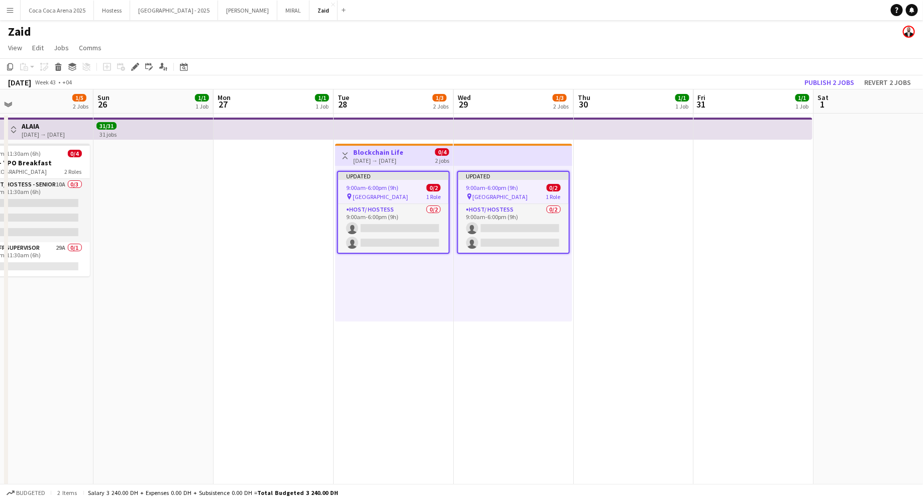
click at [824, 72] on app-toolbar "Copy Paste Paste Command V Paste with crew Command Shift V Paste linked Job [GE…" at bounding box center [461, 66] width 923 height 17
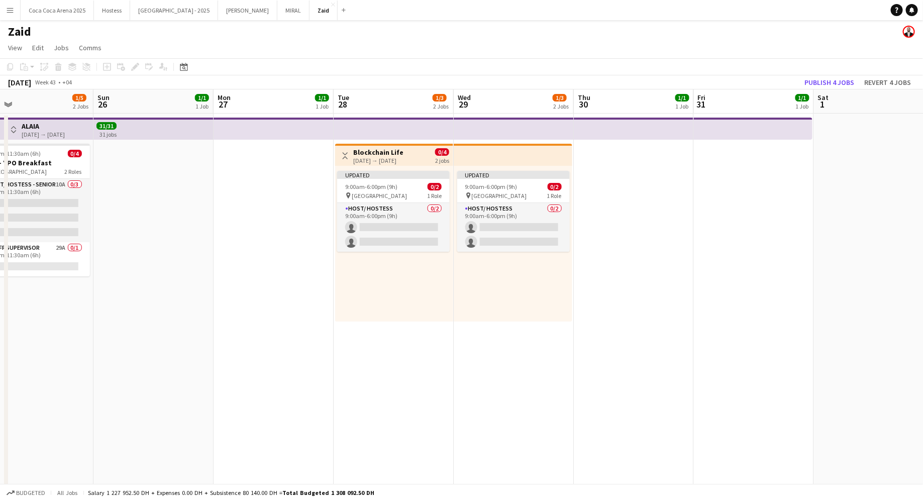
click at [522, 137] on app-top-bar at bounding box center [513, 129] width 120 height 22
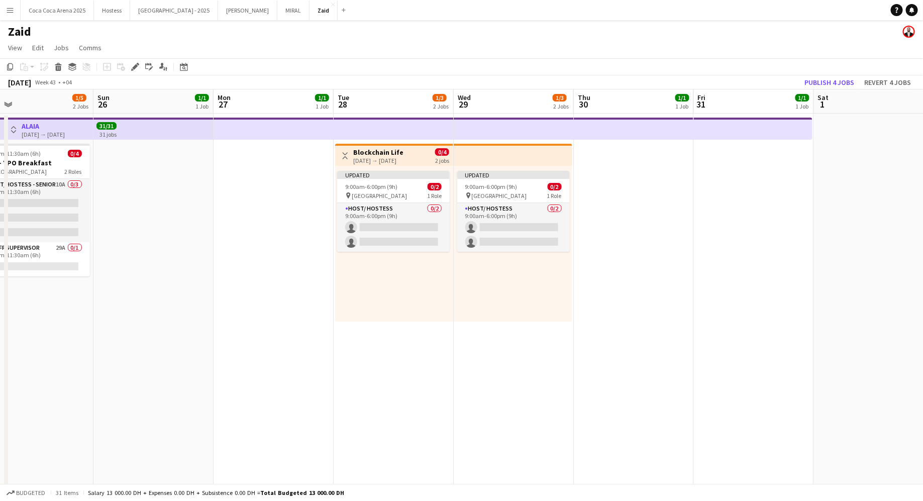
click at [522, 151] on app-top-bar at bounding box center [512, 155] width 119 height 22
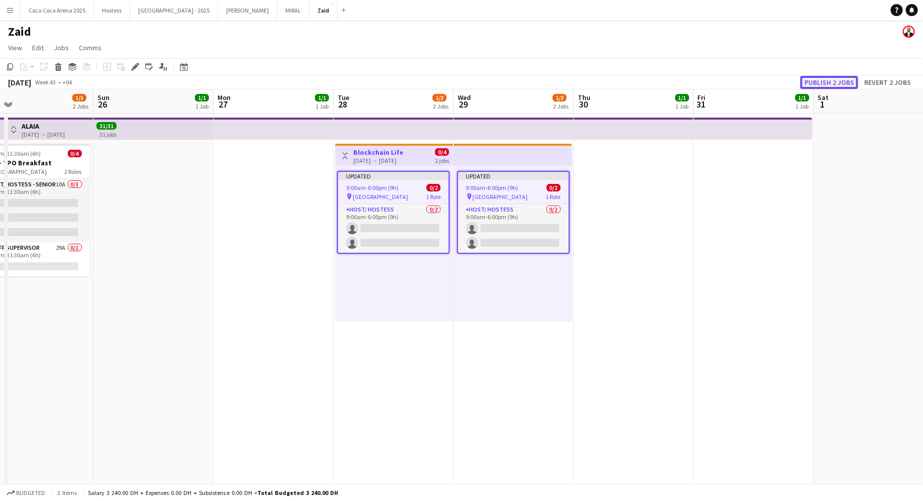
click at [839, 82] on button "Publish 2 jobs" at bounding box center [829, 82] width 58 height 13
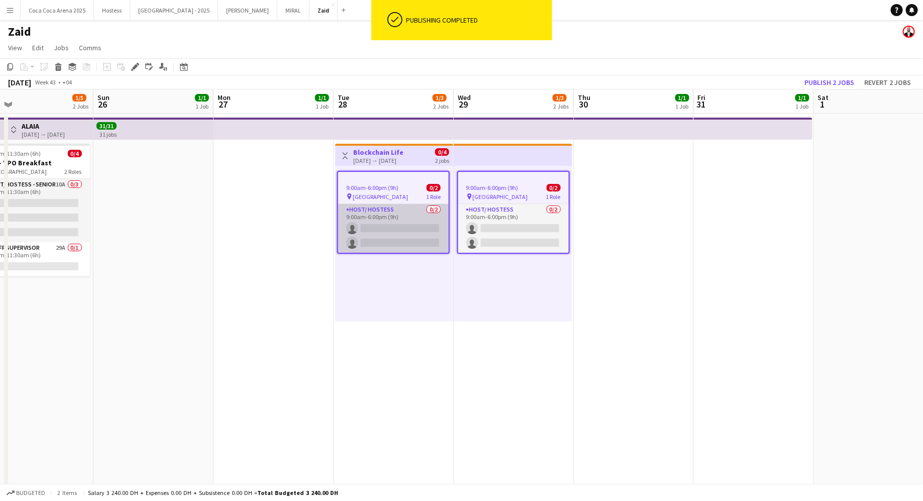
click at [411, 215] on app-card-role "Host/ Hostess 0/2 9:00am-6:00pm (9h) single-neutral-actions single-neutral-acti…" at bounding box center [393, 228] width 110 height 49
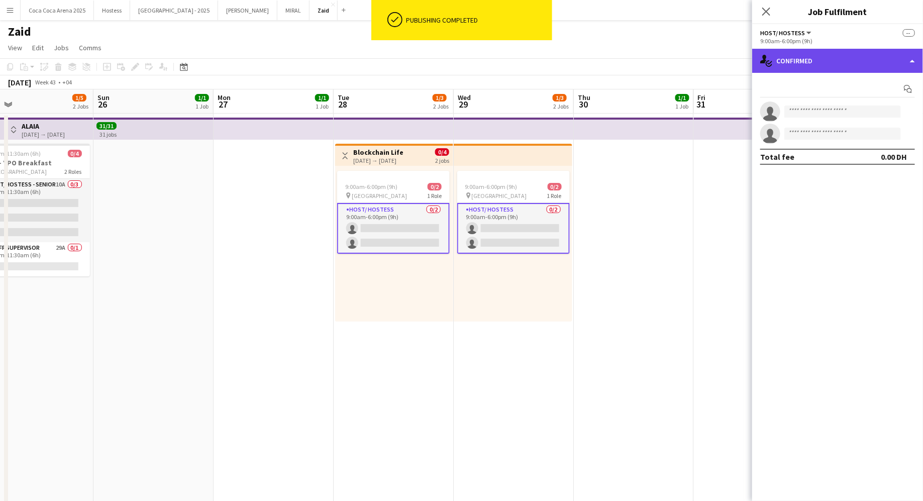
click at [866, 65] on div "single-neutral-actions-check-2 Confirmed" at bounding box center [837, 61] width 171 height 24
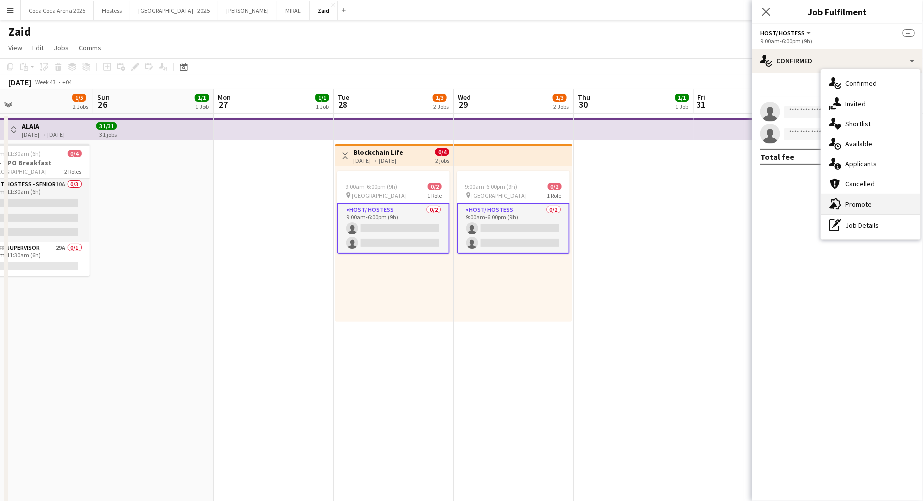
click at [884, 195] on div "advertising-megaphone Promote" at bounding box center [870, 204] width 99 height 20
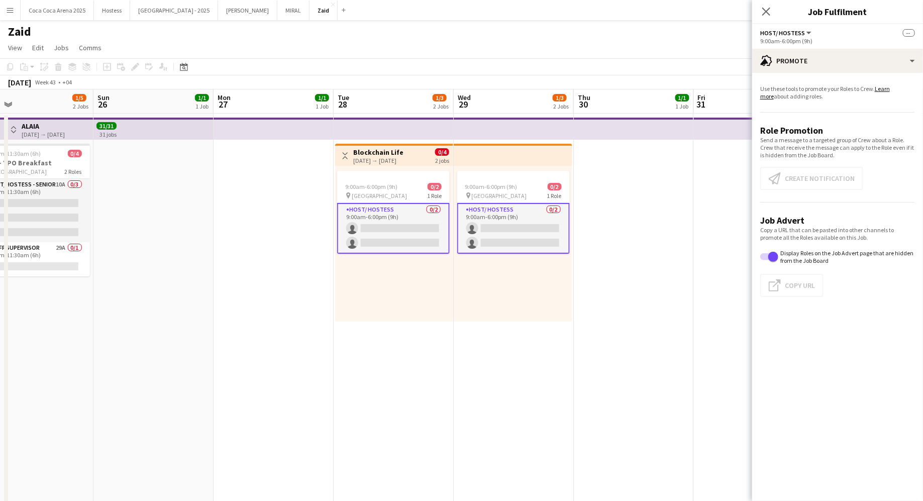
click at [435, 213] on app-card-role "Host/ Hostess 0/2 9:00am-6:00pm (9h) single-neutral-actions single-neutral-acti…" at bounding box center [393, 228] width 112 height 51
click at [564, 292] on div "9:00am-6:00pm (9h) 0/2 pin Festival Arena 1 Role Host/ Hostess 0/2 9:00am-6:00p…" at bounding box center [512, 244] width 119 height 156
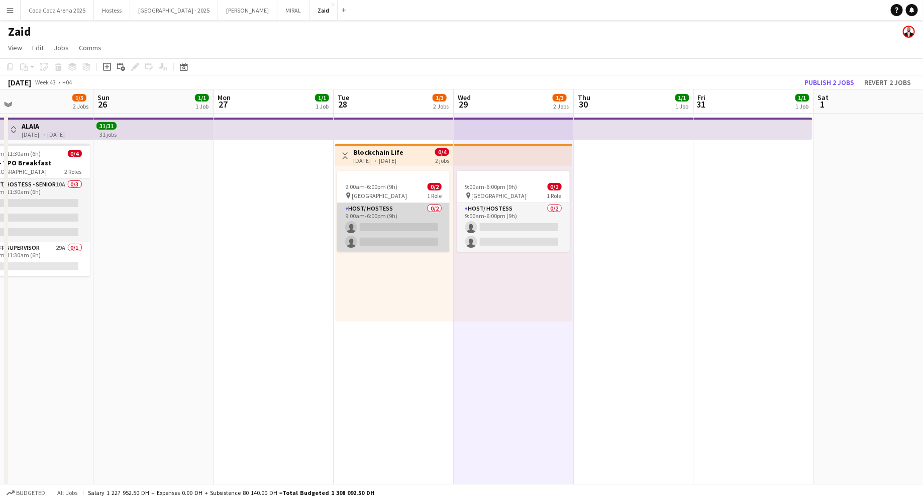
click at [402, 232] on app-card-role "Host/ Hostess 0/2 9:00am-6:00pm (9h) single-neutral-actions single-neutral-acti…" at bounding box center [393, 227] width 112 height 49
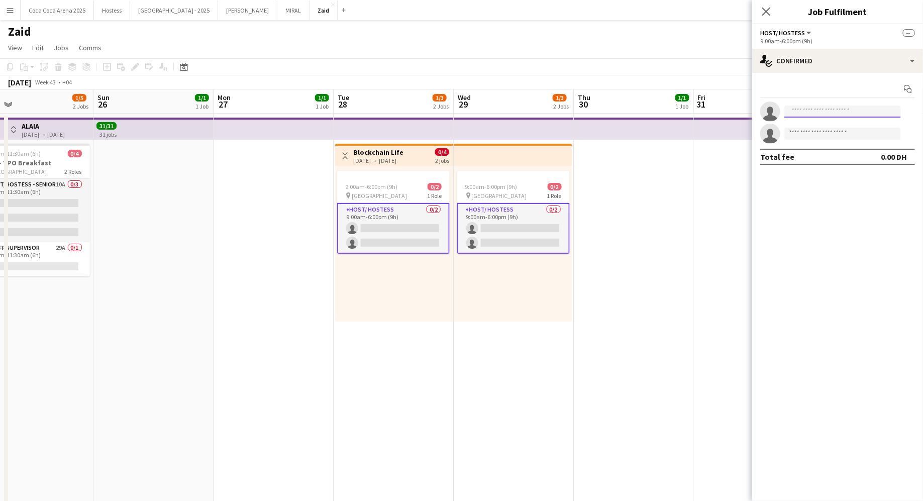
click at [806, 113] on input at bounding box center [842, 111] width 117 height 12
type input "*"
type input "****"
click at [863, 135] on span "[EMAIL_ADDRESS][DOMAIN_NAME]" at bounding box center [842, 134] width 100 height 8
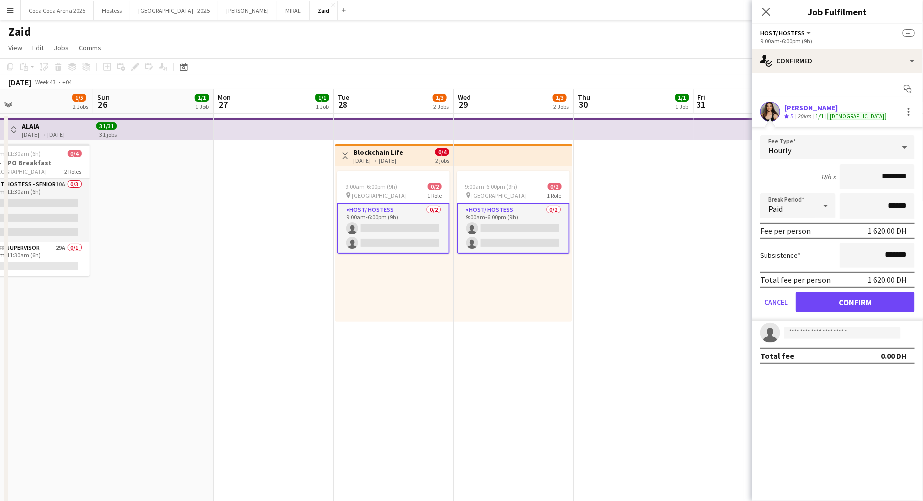
click at [884, 180] on input "********" at bounding box center [876, 176] width 75 height 25
type input "******"
type input "*******"
click at [588, 287] on app-date-cell at bounding box center [634, 453] width 120 height 680
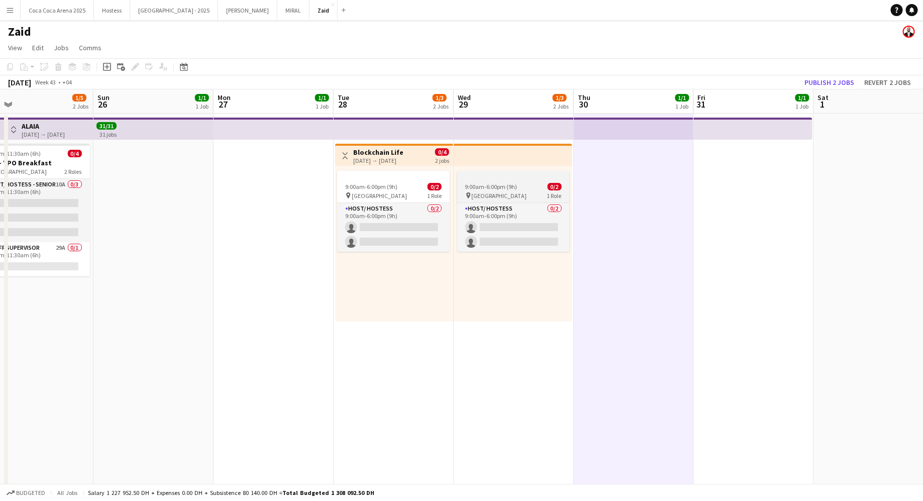
click at [526, 194] on div "pin Festival Arena 1 Role" at bounding box center [513, 195] width 112 height 8
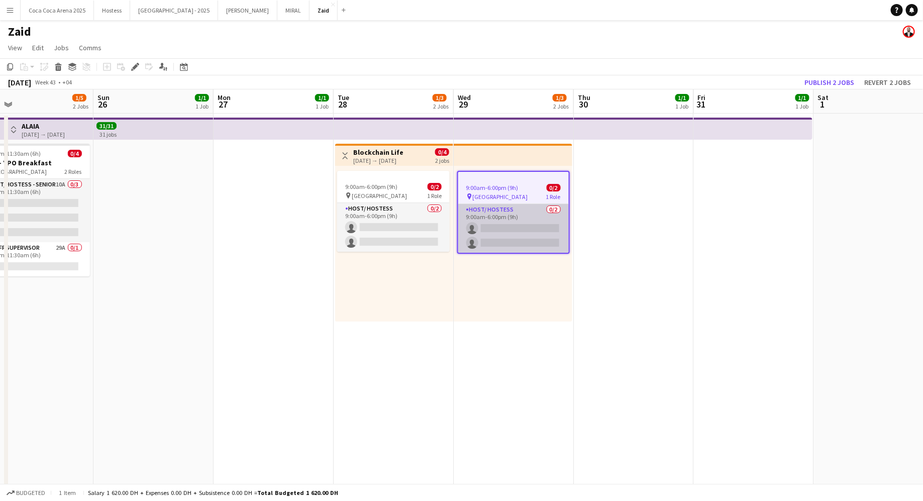
click at [533, 217] on app-card-role "Host/ Hostess 0/2 9:00am-6:00pm (9h) single-neutral-actions single-neutral-acti…" at bounding box center [513, 228] width 110 height 49
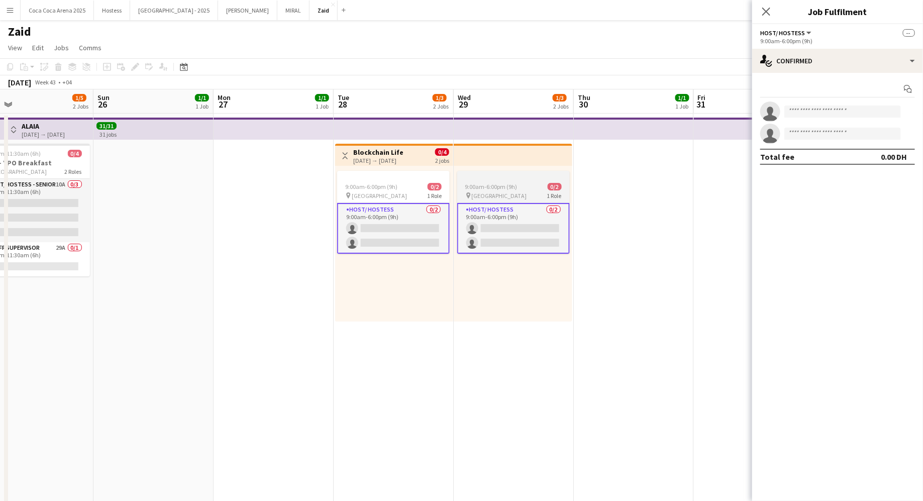
click at [546, 189] on div "9:00am-6:00pm (9h) 0/2" at bounding box center [513, 187] width 112 height 8
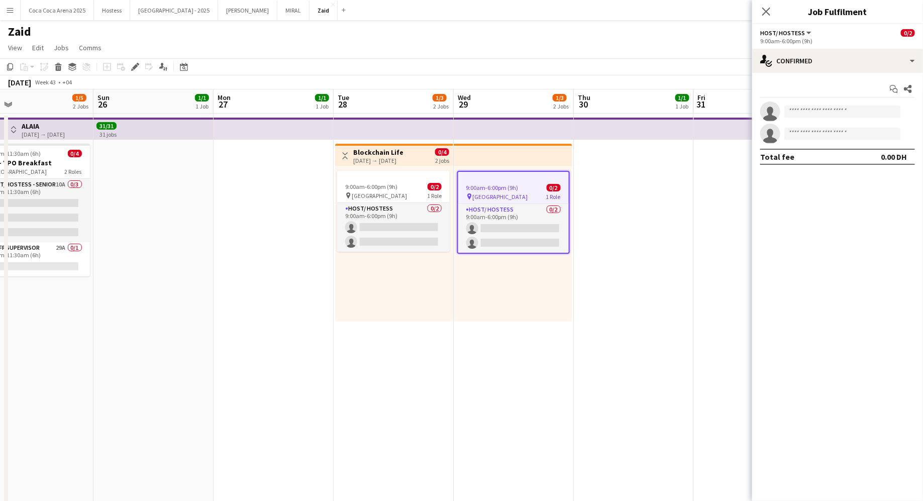
click at [626, 213] on app-date-cell at bounding box center [634, 453] width 120 height 680
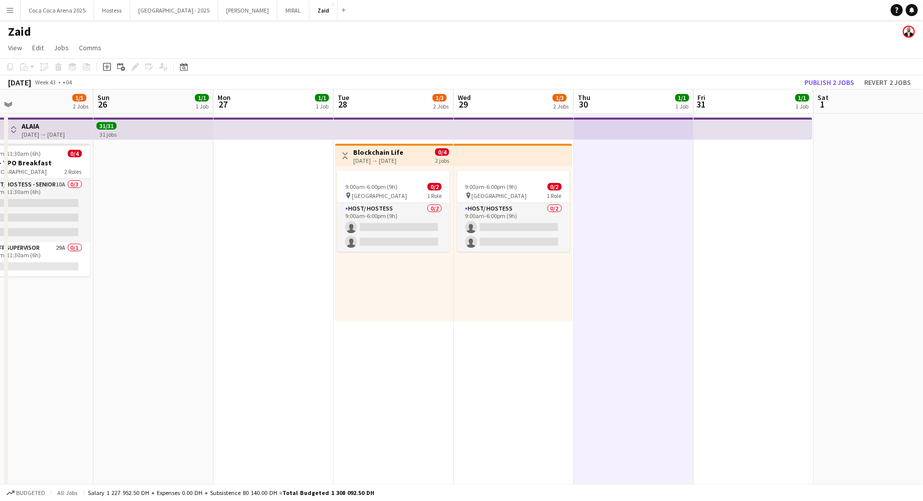
click at [553, 164] on app-top-bar at bounding box center [512, 155] width 119 height 22
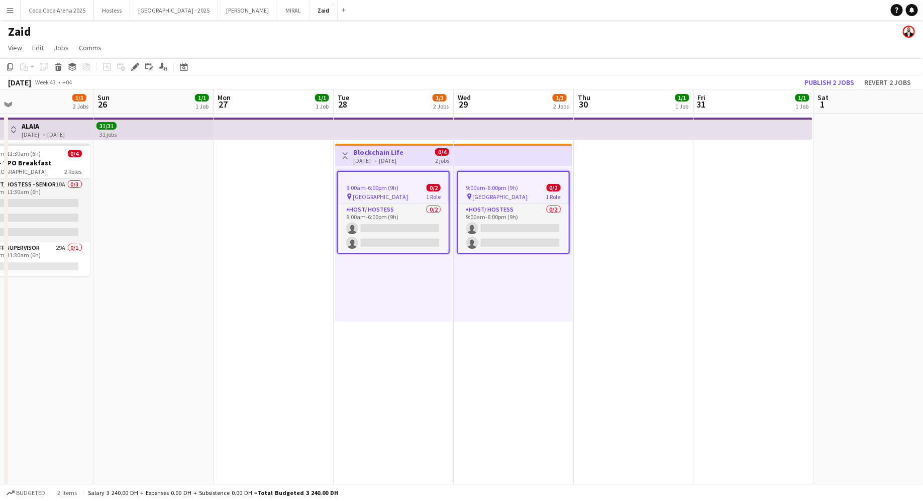
click at [688, 201] on app-date-cell at bounding box center [634, 453] width 120 height 680
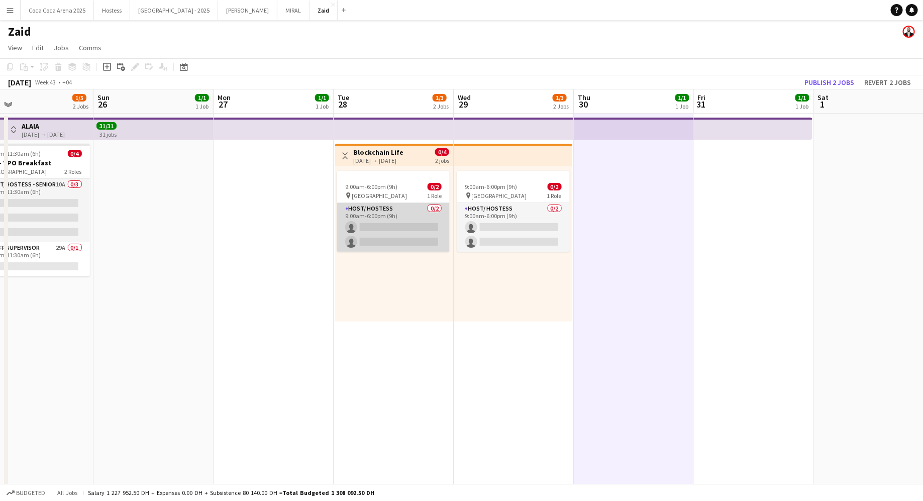
click at [387, 219] on app-card-role "Host/ Hostess 0/2 9:00am-6:00pm (9h) single-neutral-actions single-neutral-acti…" at bounding box center [393, 227] width 112 height 49
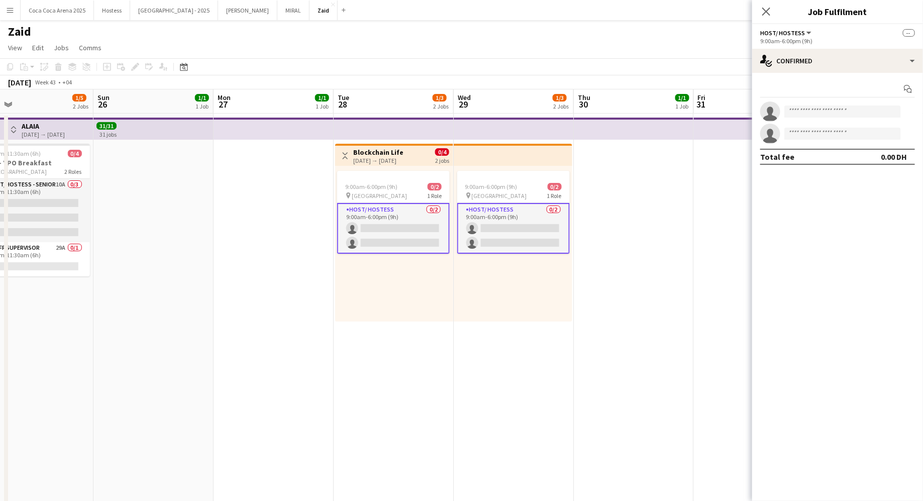
click at [881, 45] on app-options-switcher "Host/ Hostess All roles Host/ Hostess -- 9:00am-6:00pm (9h)" at bounding box center [837, 36] width 171 height 25
click at [883, 60] on div "single-neutral-actions-check-2 Confirmed" at bounding box center [837, 61] width 171 height 24
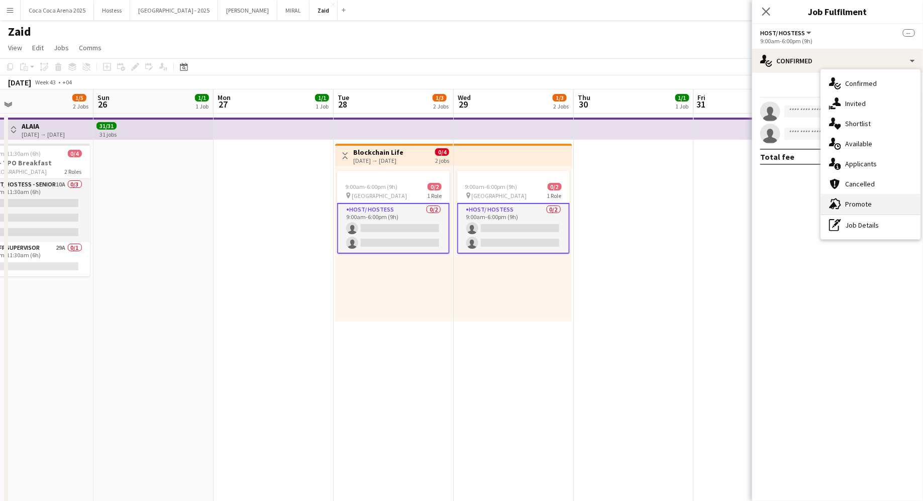
click at [868, 209] on div "advertising-megaphone Promote" at bounding box center [870, 204] width 99 height 20
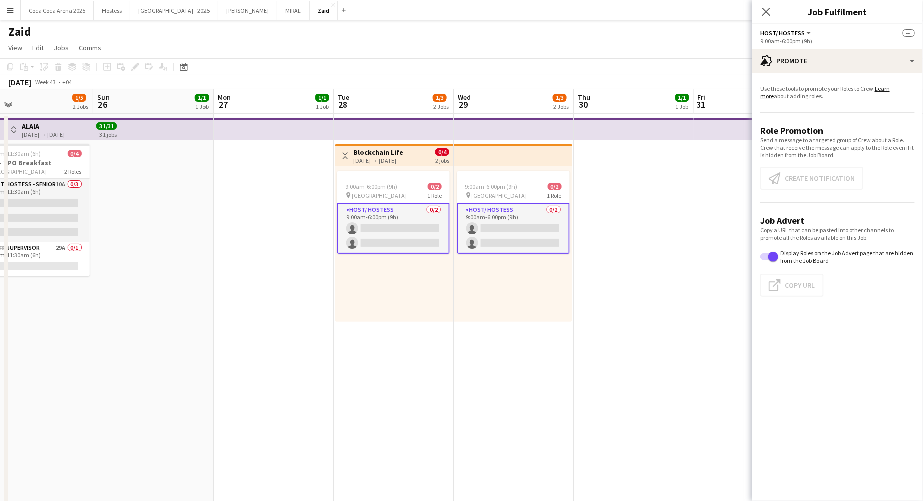
click at [398, 218] on app-card-role "Host/ Hostess 0/2 9:00am-6:00pm (9h) single-neutral-actions single-neutral-acti…" at bounding box center [393, 228] width 112 height 51
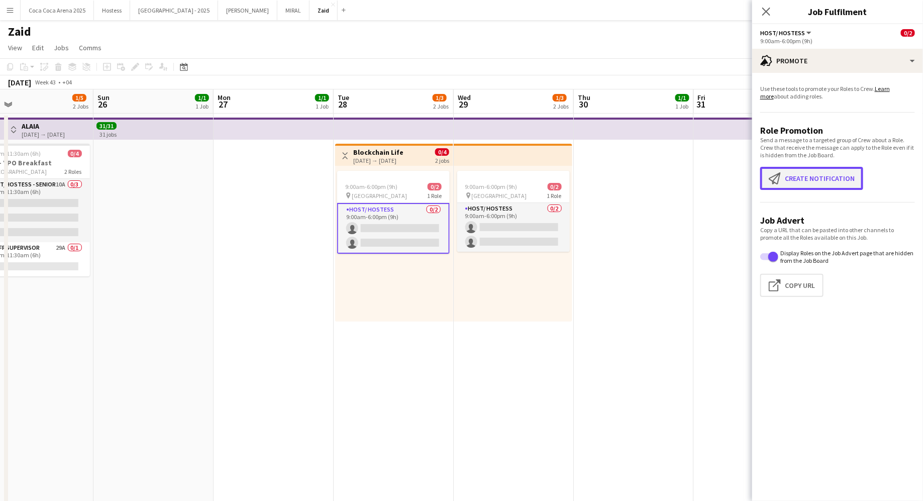
click at [782, 183] on app-icon "Create notification" at bounding box center [776, 178] width 16 height 12
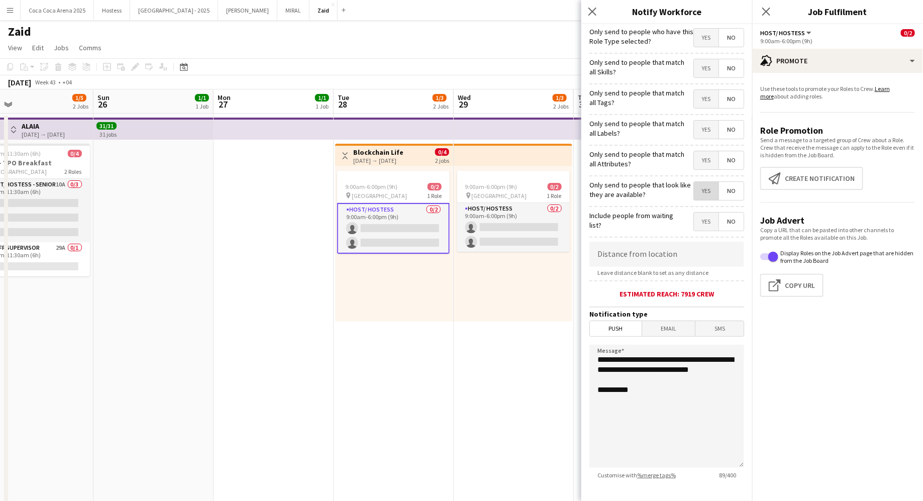
click at [707, 186] on span "Yes" at bounding box center [706, 191] width 25 height 18
click at [706, 159] on span "Yes" at bounding box center [706, 160] width 25 height 18
click at [707, 125] on span "Yes" at bounding box center [706, 130] width 25 height 18
click at [706, 102] on span "Yes" at bounding box center [706, 99] width 25 height 18
click at [706, 70] on span "Yes" at bounding box center [706, 68] width 25 height 18
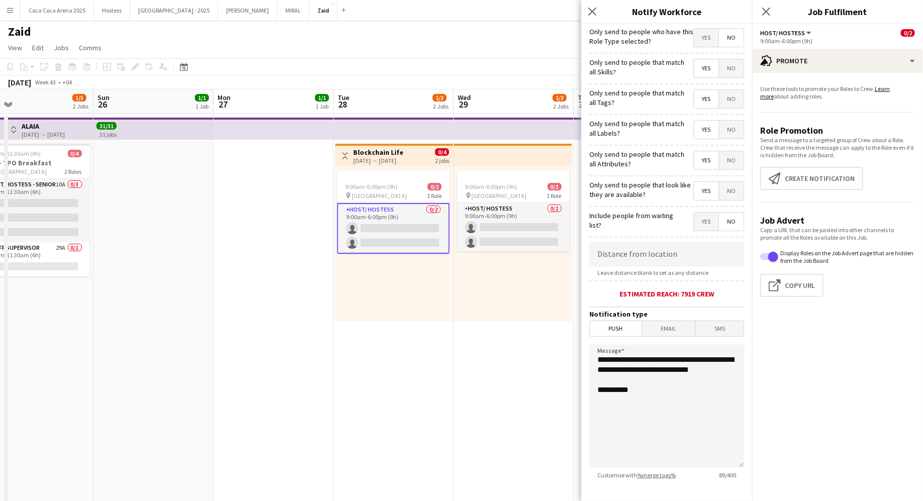
click at [705, 35] on span "Yes" at bounding box center [706, 38] width 25 height 18
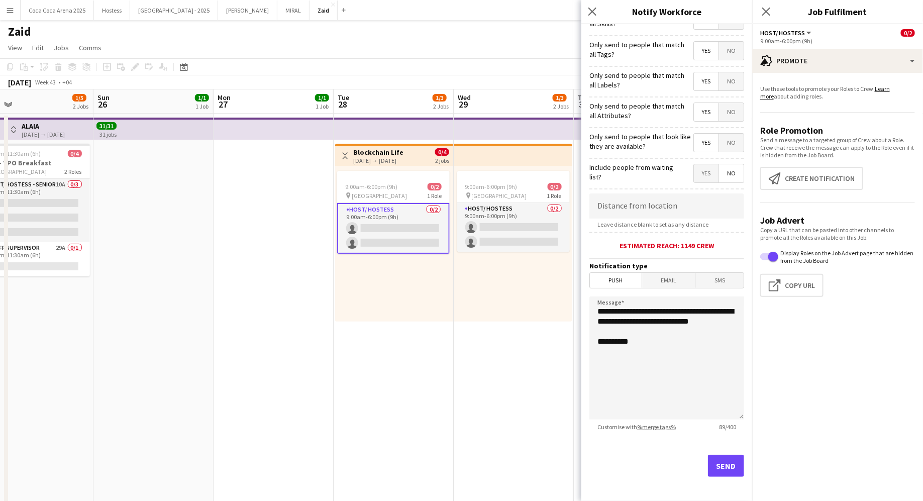
click at [718, 447] on div "Send" at bounding box center [666, 469] width 155 height 70
click at [719, 454] on button "Send" at bounding box center [726, 465] width 36 height 22
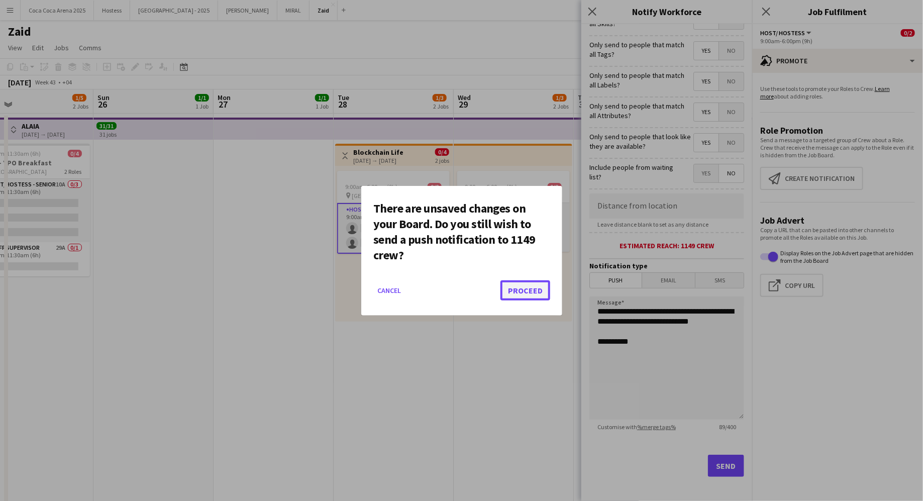
click at [532, 289] on button "Proceed" at bounding box center [525, 290] width 50 height 20
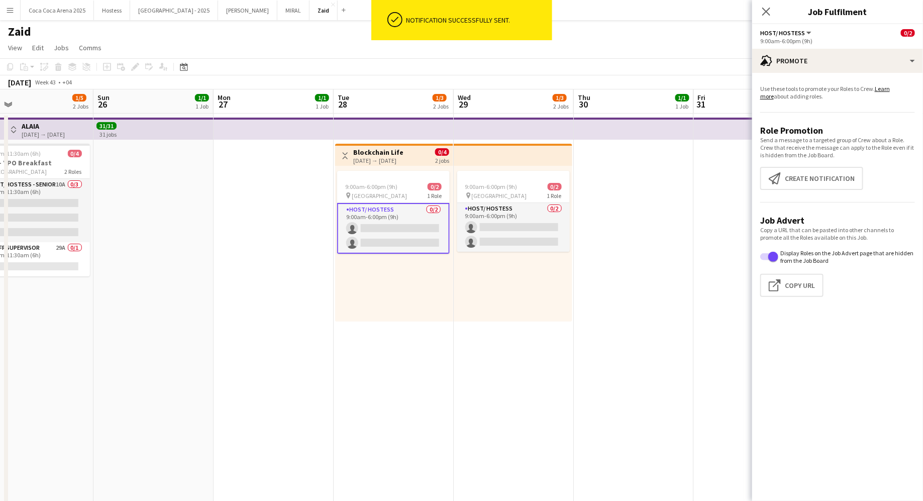
click at [429, 328] on app-date-cell "Toggle View Blockchain Life [DATE] → [DATE] 0/4 2 jobs 9:00am-6:00pm (9h) 0/2 p…" at bounding box center [393, 453] width 120 height 680
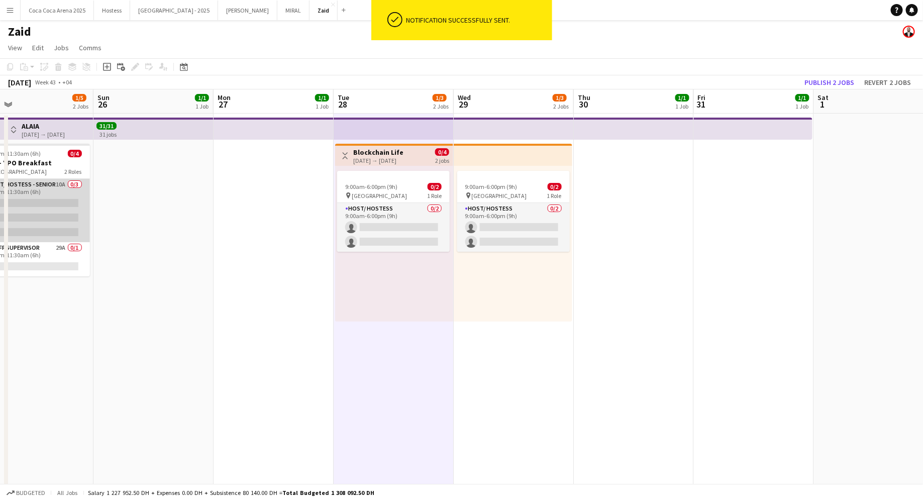
click at [38, 210] on app-card-role "Host/Hostess - Senior 10A 0/3 5:30am-11:30am (6h) single-neutral-actions single…" at bounding box center [33, 210] width 112 height 63
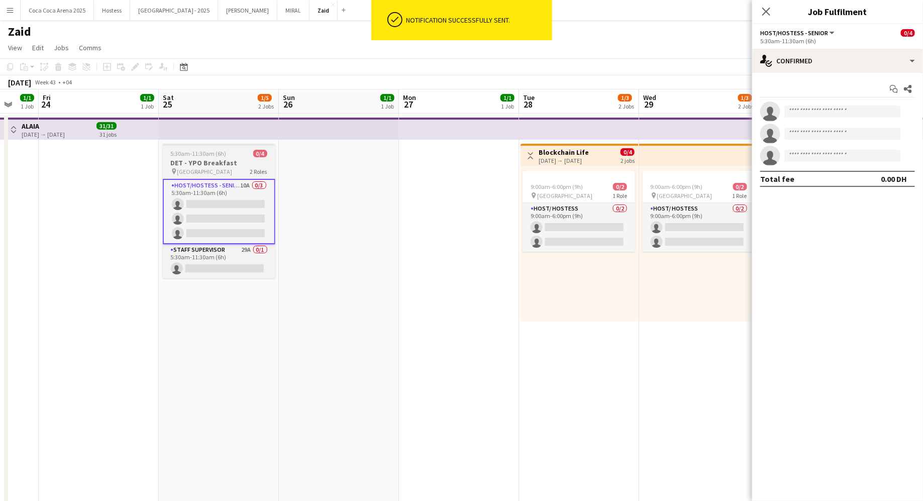
scroll to position [0, 204]
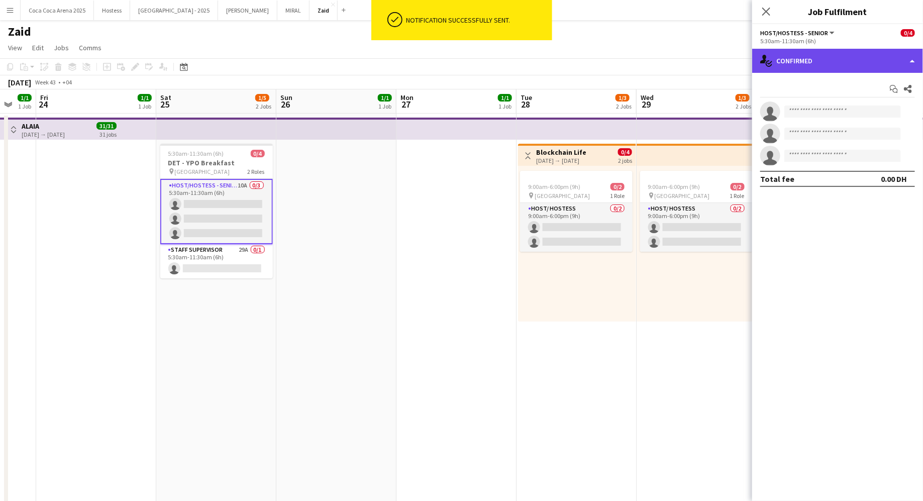
click at [828, 65] on div "single-neutral-actions-check-2 Confirmed" at bounding box center [837, 61] width 171 height 24
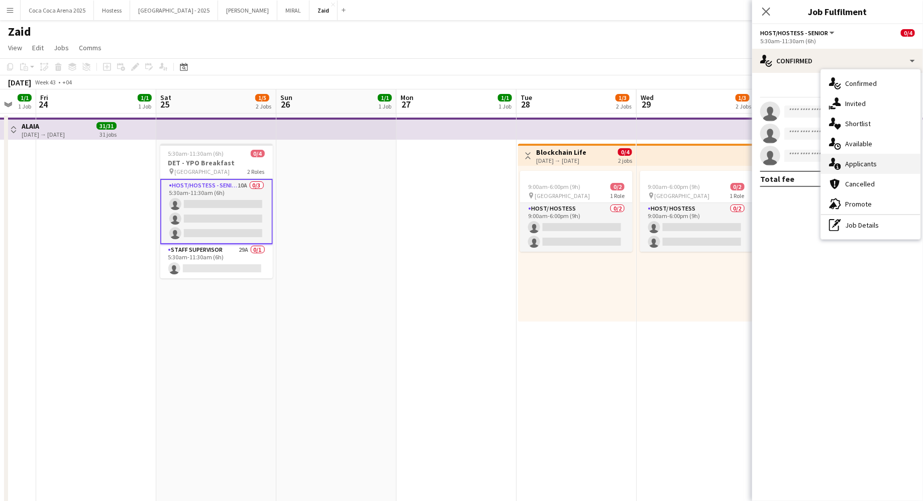
click at [880, 165] on div "single-neutral-actions-information Applicants" at bounding box center [870, 164] width 99 height 20
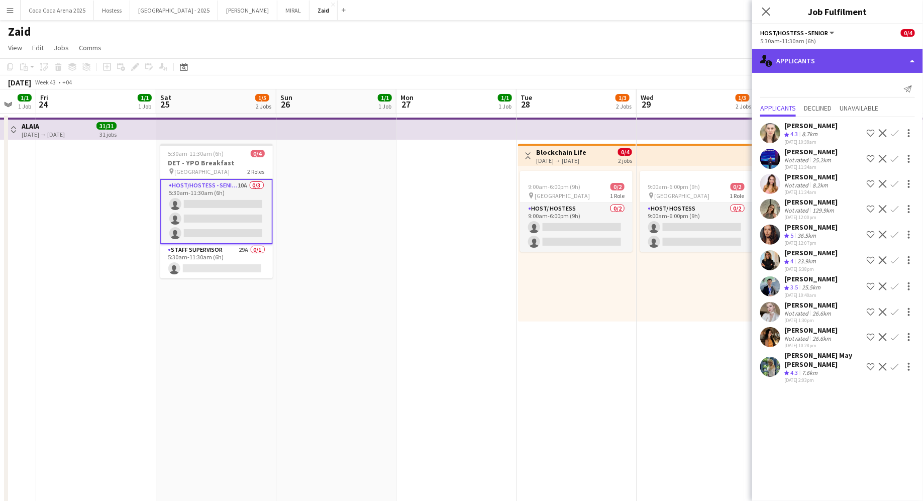
click at [831, 67] on div "single-neutral-actions-information Applicants" at bounding box center [837, 61] width 171 height 24
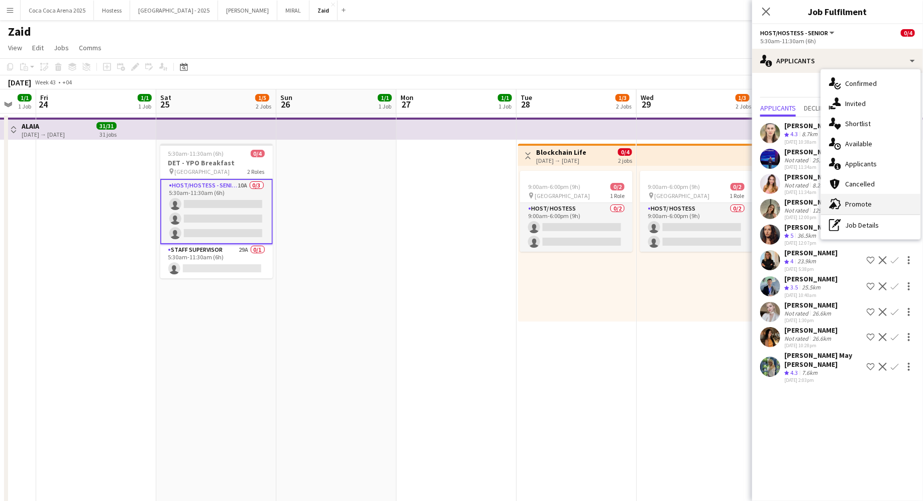
click at [876, 206] on div "advertising-megaphone Promote" at bounding box center [870, 204] width 99 height 20
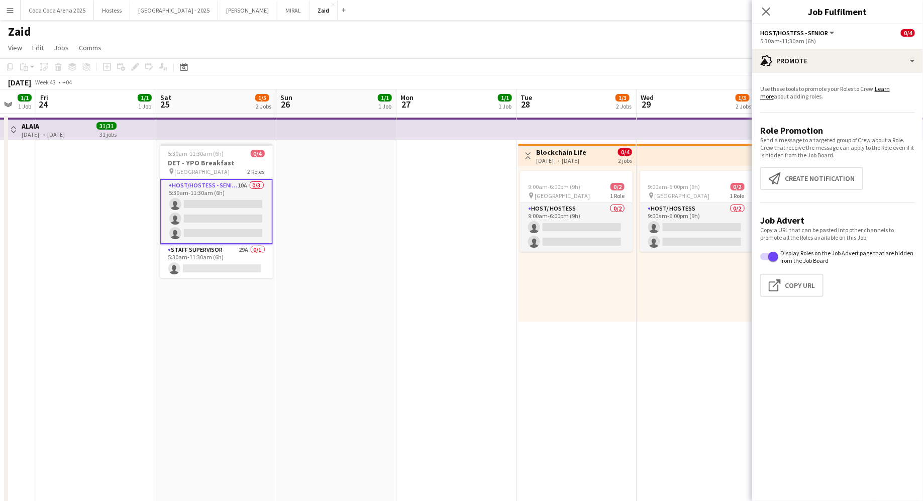
click at [810, 190] on app-promote-tab "Use these tools to promote your Roles to Crew. Learn more about adding roles. R…" at bounding box center [837, 193] width 171 height 224
click at [807, 179] on button "Create notification Create notification" at bounding box center [811, 178] width 103 height 23
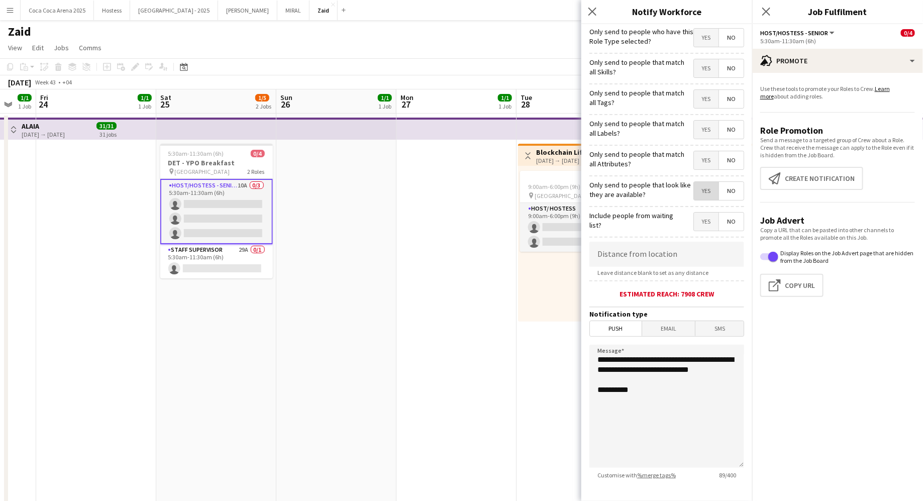
click at [718, 183] on span "Yes" at bounding box center [706, 191] width 25 height 18
click at [711, 154] on span "Yes" at bounding box center [706, 160] width 25 height 18
click at [708, 128] on span "Yes" at bounding box center [706, 130] width 25 height 18
click at [708, 98] on span "Yes" at bounding box center [706, 99] width 25 height 18
click at [707, 67] on span "Yes" at bounding box center [706, 68] width 25 height 18
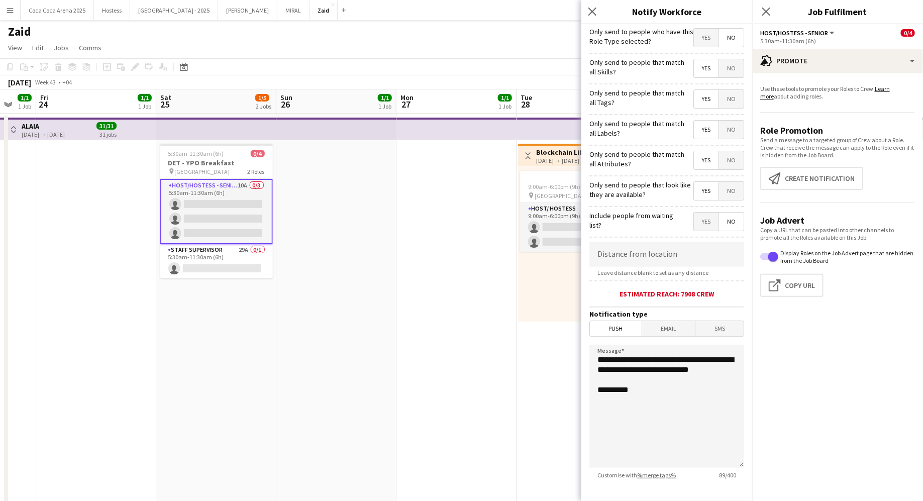
click at [707, 32] on span "Yes" at bounding box center [706, 38] width 25 height 18
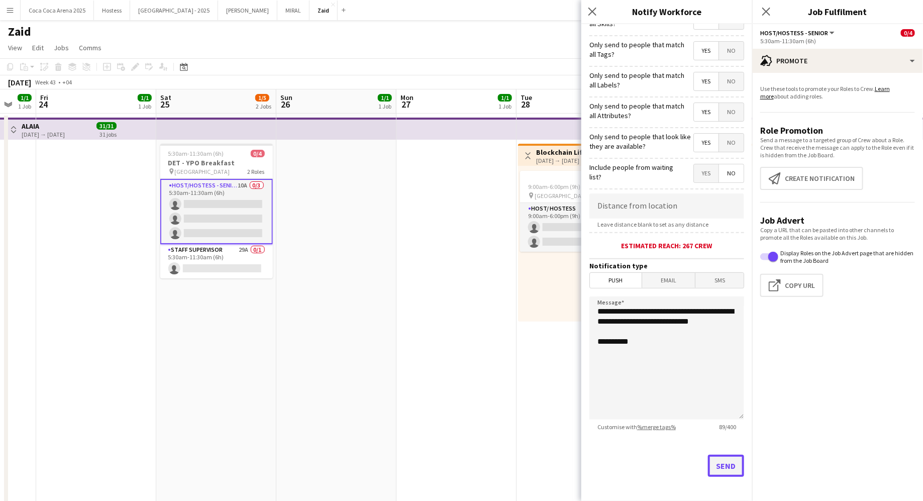
click at [725, 454] on button "Send" at bounding box center [726, 465] width 36 height 22
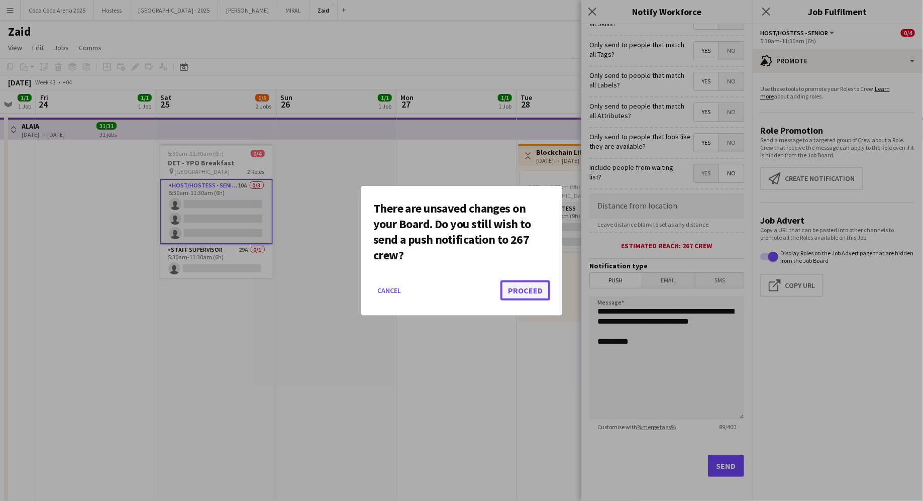
click at [535, 291] on button "Proceed" at bounding box center [525, 290] width 50 height 20
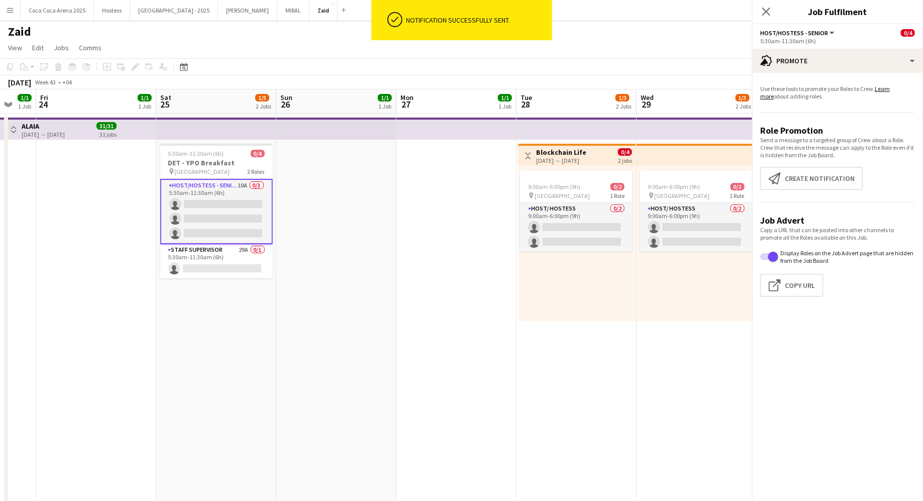
click at [386, 280] on app-date-cell at bounding box center [336, 453] width 120 height 680
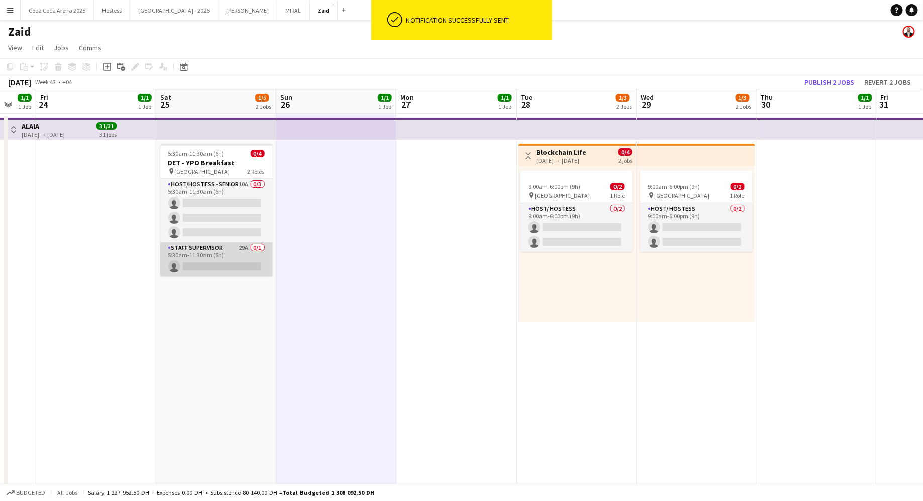
click at [250, 264] on app-card-role "Staff Supervisor 29A 0/1 5:30am-11:30am (6h) single-neutral-actions" at bounding box center [216, 259] width 112 height 34
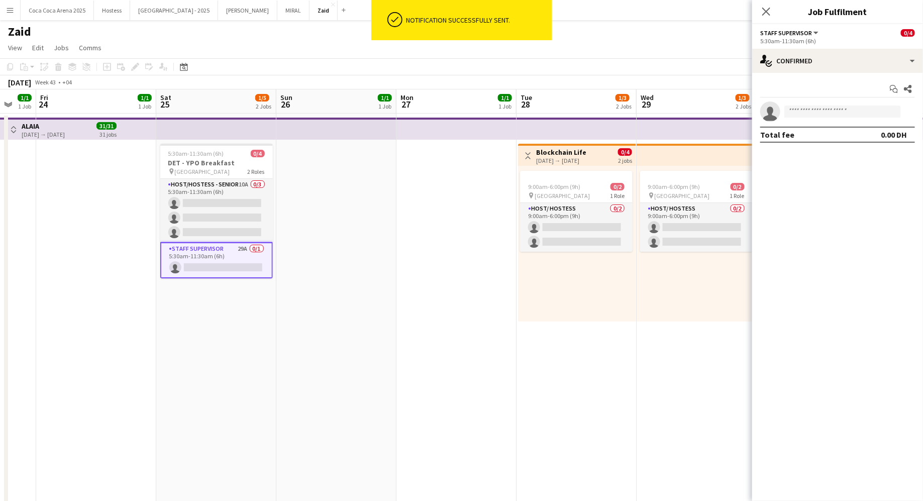
click at [468, 324] on app-date-cell at bounding box center [456, 453] width 120 height 680
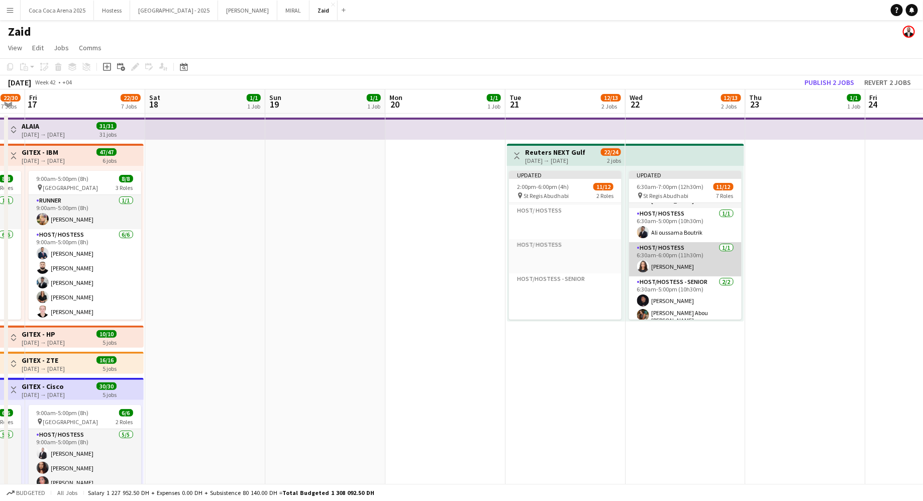
scroll to position [340, 0]
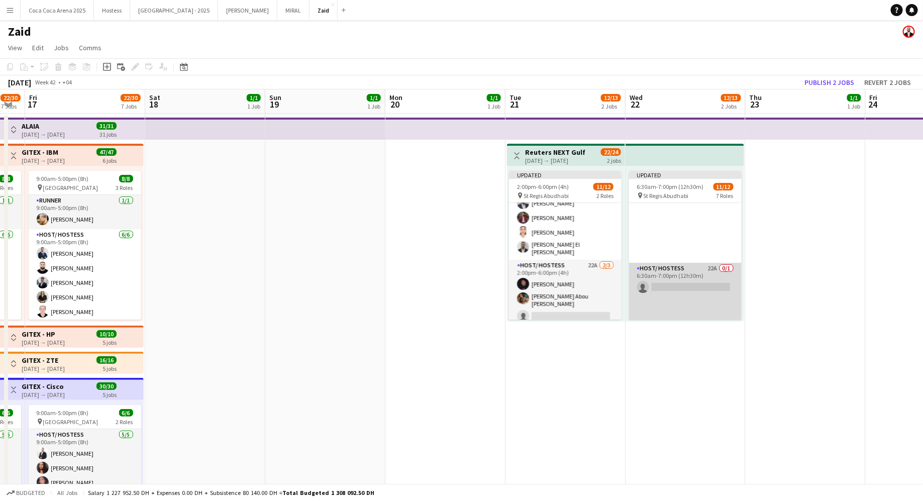
click at [671, 289] on app-card-role "Host/ Hostess 22A 0/1 6:30am-7:00pm (12h30m) single-neutral-actions" at bounding box center [685, 294] width 112 height 63
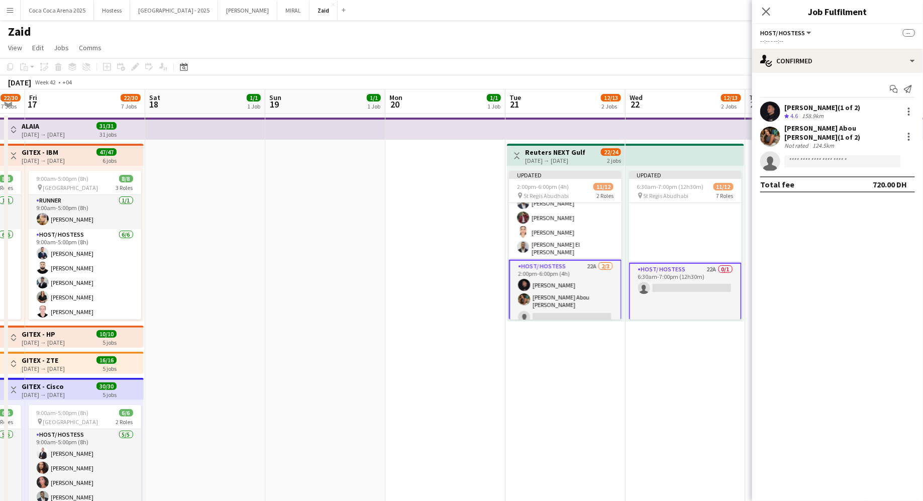
click at [745, 306] on app-date-cell at bounding box center [805, 453] width 120 height 680
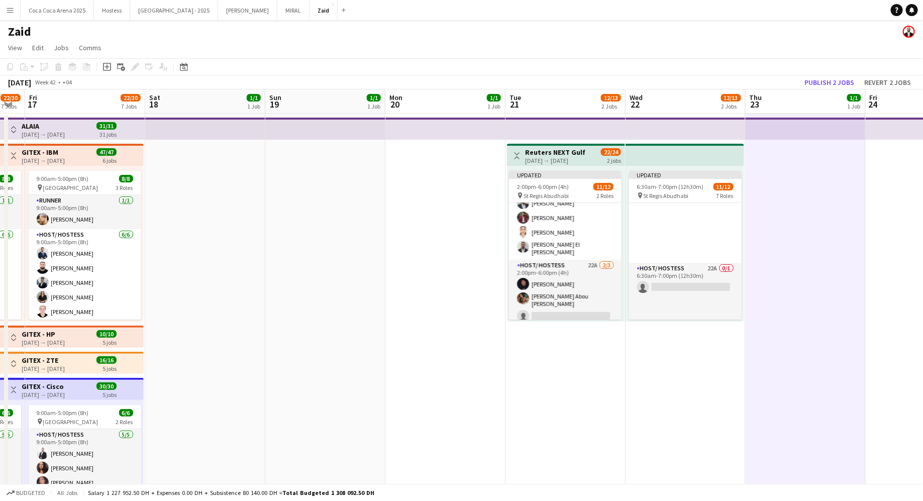
click at [693, 157] on app-top-bar at bounding box center [684, 155] width 119 height 22
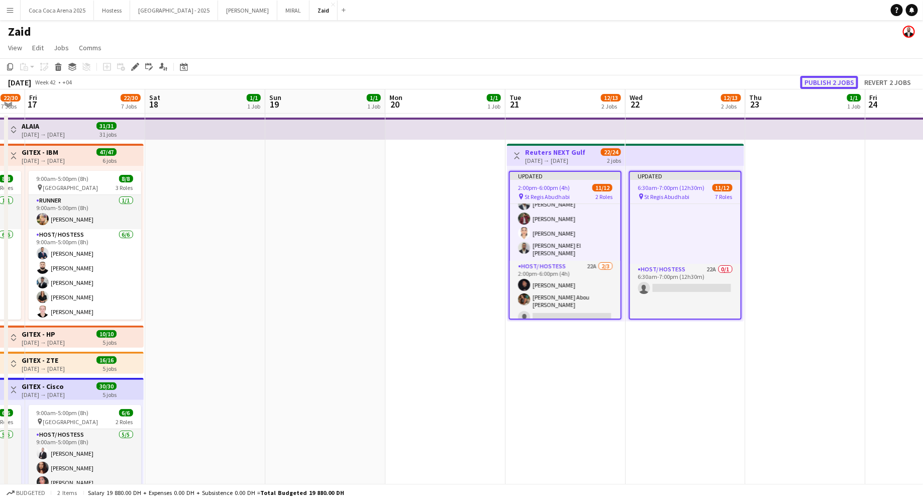
click at [834, 80] on button "Publish 2 jobs" at bounding box center [829, 82] width 58 height 13
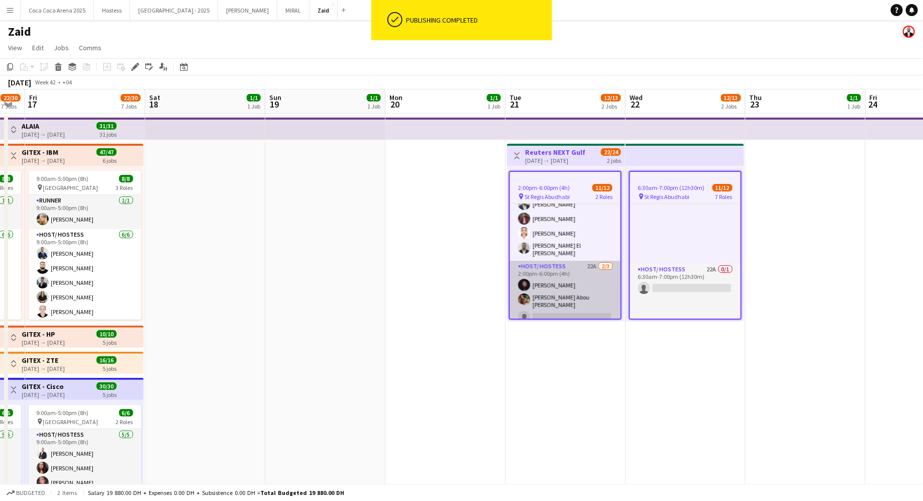
click at [599, 294] on app-card-role "Host/ Hostess 22A [DATE] 2:00pm-6:00pm (4h) [PERSON_NAME] Abou [PERSON_NAME] si…" at bounding box center [565, 294] width 110 height 66
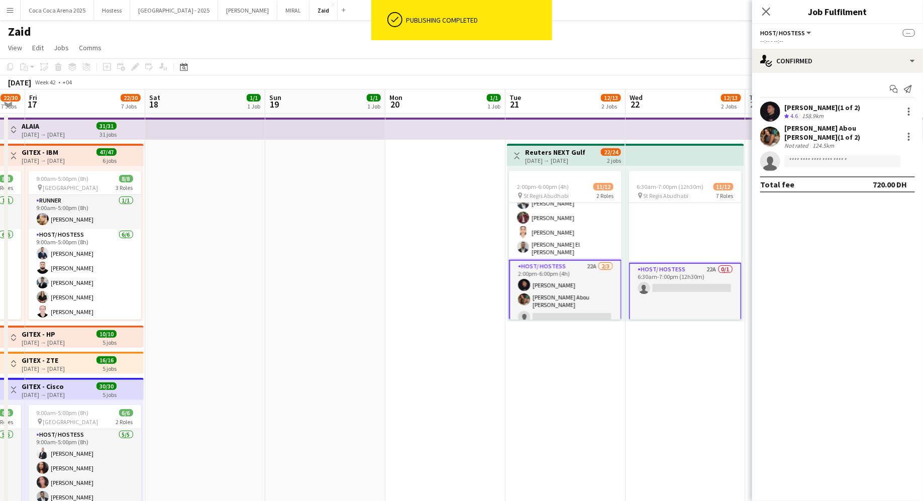
click at [864, 74] on div "Start chat Send notification [PERSON_NAME] (1 of 2) Crew rating 4.6 158.9km [PE…" at bounding box center [837, 137] width 171 height 128
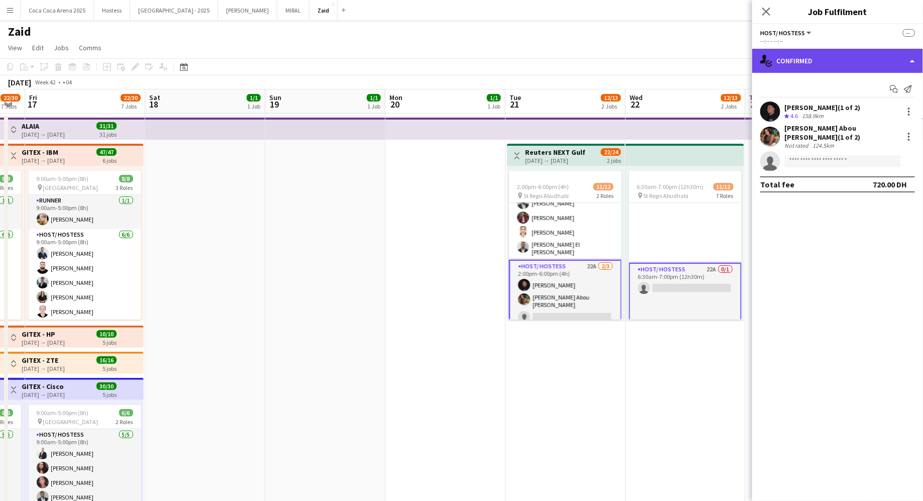
click at [856, 54] on div "single-neutral-actions-check-2 Confirmed" at bounding box center [837, 61] width 171 height 24
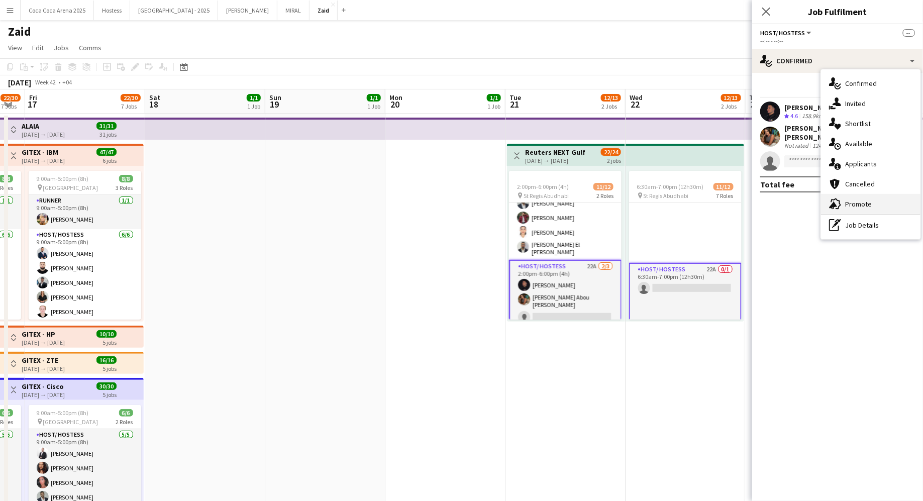
click at [876, 205] on div "advertising-megaphone Promote" at bounding box center [870, 204] width 99 height 20
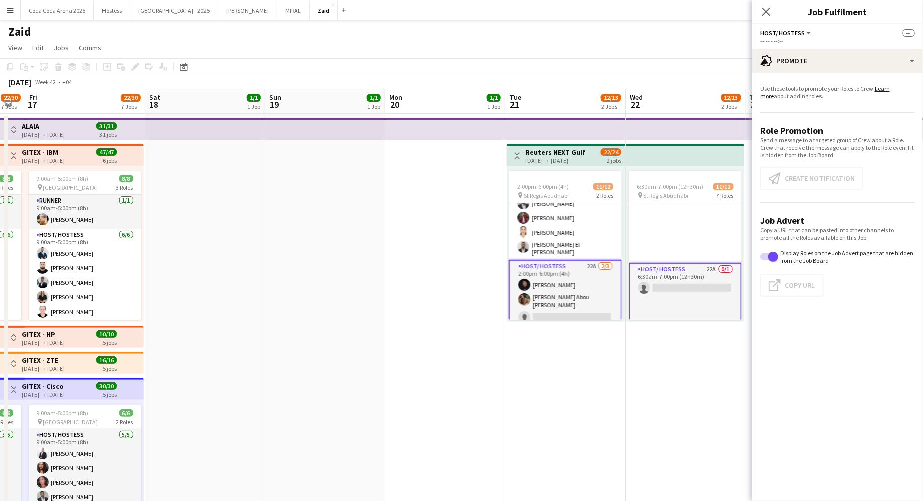
click at [560, 273] on app-card-role "Host/ Hostess 22A [DATE] 2:00pm-6:00pm (4h) [PERSON_NAME] Abou [PERSON_NAME] si…" at bounding box center [565, 294] width 112 height 68
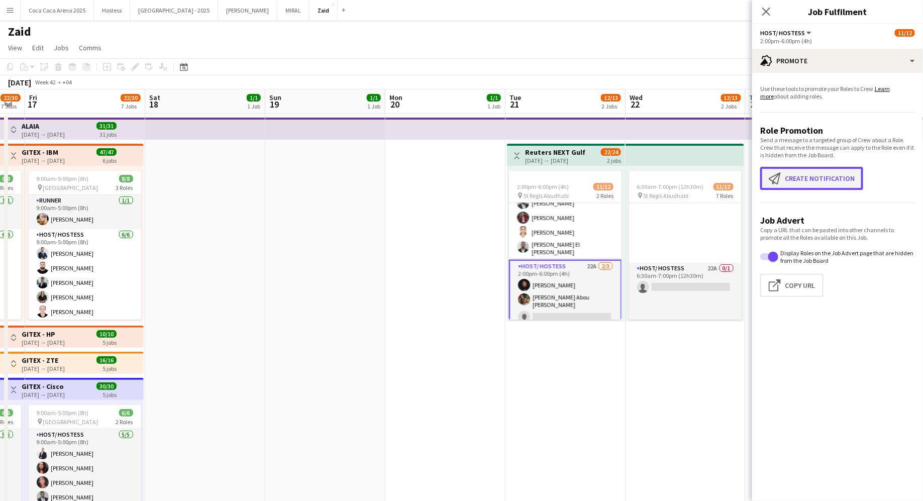
click at [800, 188] on button "Create notification Create notification" at bounding box center [811, 178] width 103 height 23
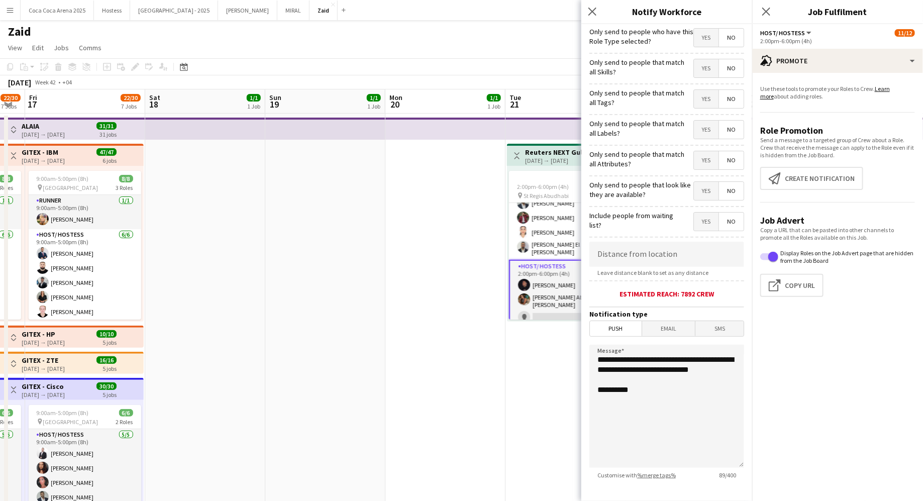
click at [712, 201] on form "**********" at bounding box center [666, 288] width 171 height 529
click at [712, 191] on span "Yes" at bounding box center [706, 191] width 25 height 18
click at [711, 158] on span "Yes" at bounding box center [706, 160] width 25 height 18
click at [710, 123] on span "Yes" at bounding box center [706, 130] width 25 height 18
click at [710, 90] on span "Yes" at bounding box center [706, 99] width 25 height 18
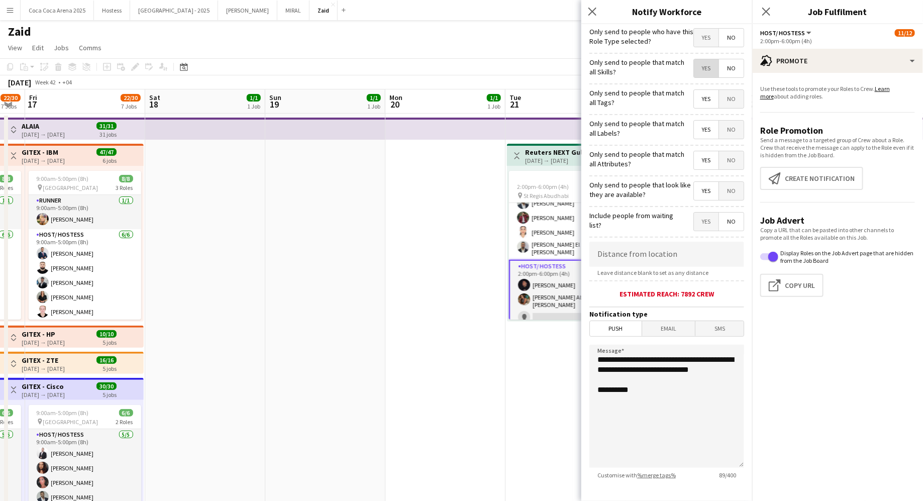
click at [710, 66] on span "Yes" at bounding box center [706, 68] width 25 height 18
click at [708, 43] on span "Yes" at bounding box center [706, 38] width 25 height 18
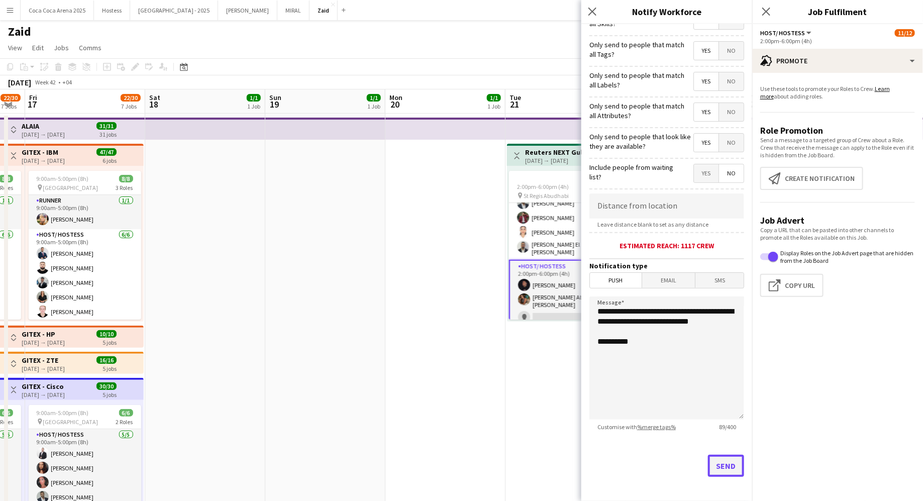
click at [709, 454] on button "Send" at bounding box center [726, 465] width 36 height 22
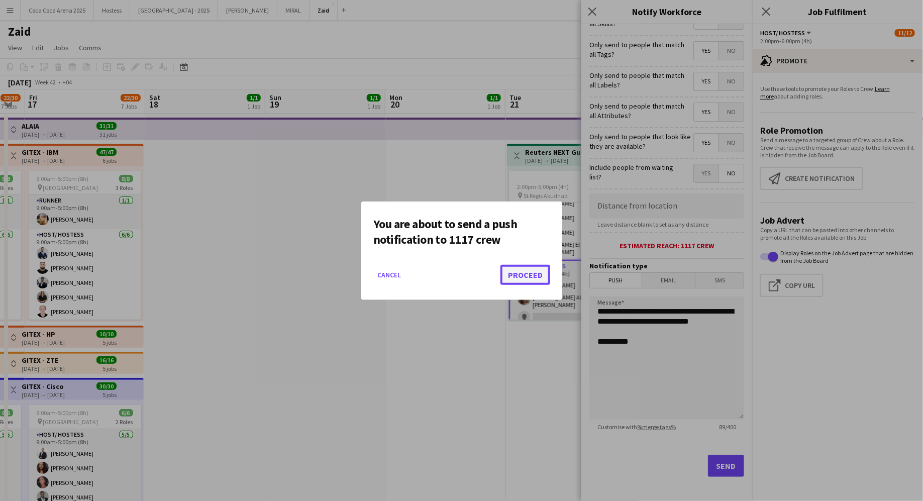
click at [533, 267] on button "Proceed" at bounding box center [525, 275] width 50 height 20
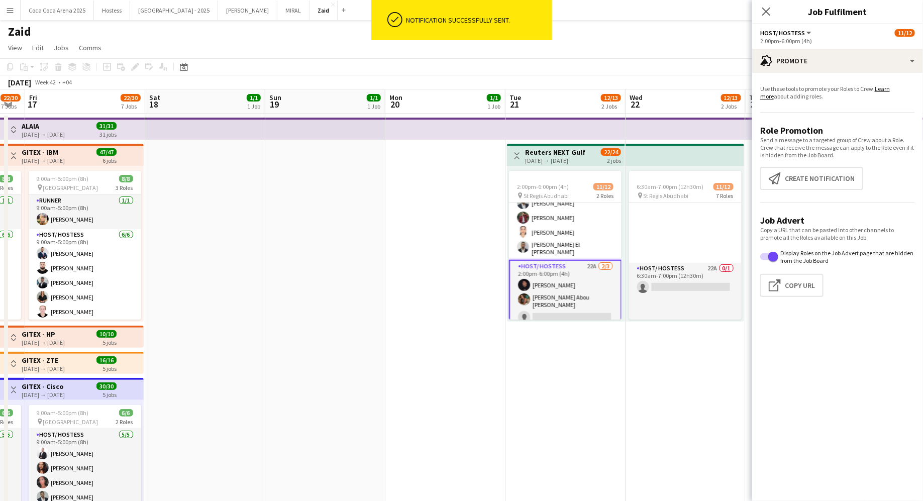
click at [351, 254] on app-date-cell at bounding box center [325, 453] width 120 height 680
